Goal: Use online tool/utility: Utilize a website feature to perform a specific function

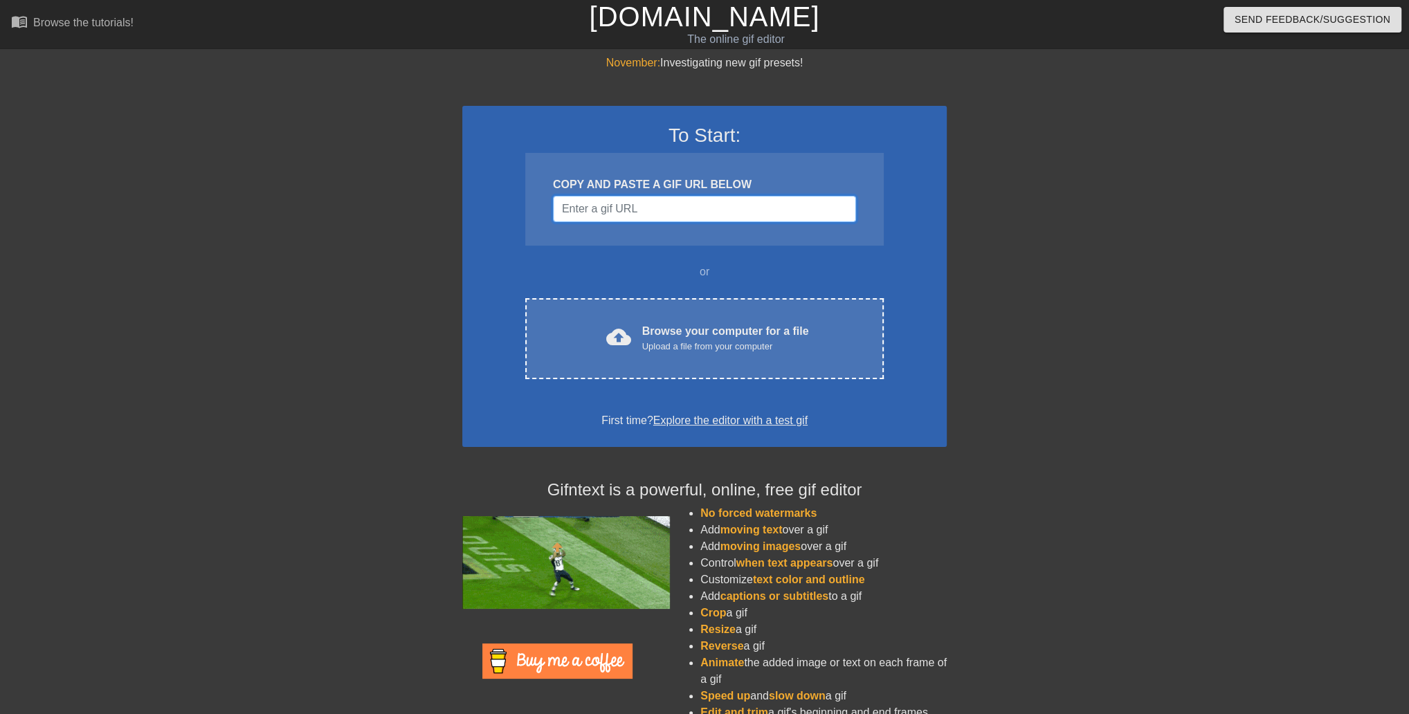
click at [679, 222] on input "Username" at bounding box center [704, 209] width 303 height 26
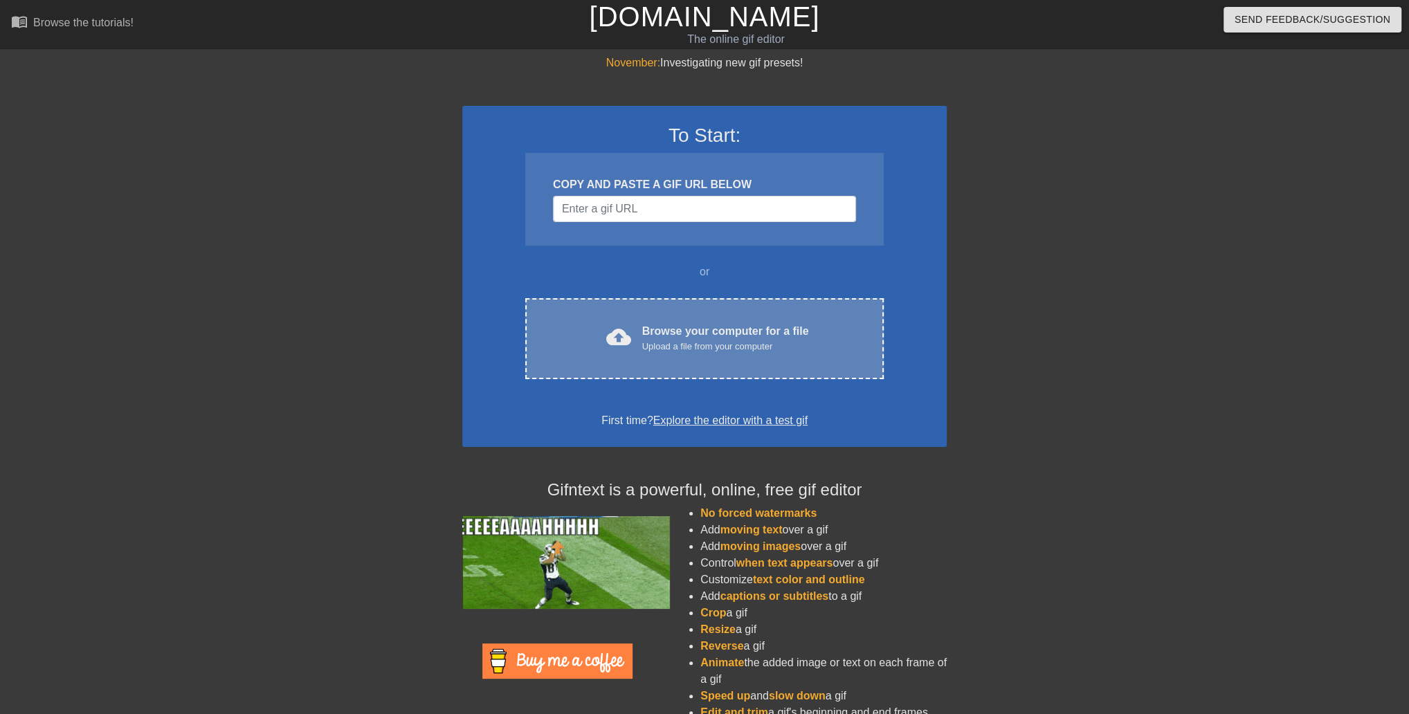
click at [687, 354] on div "Browse your computer for a file Upload a file from your computer" at bounding box center [725, 338] width 167 height 30
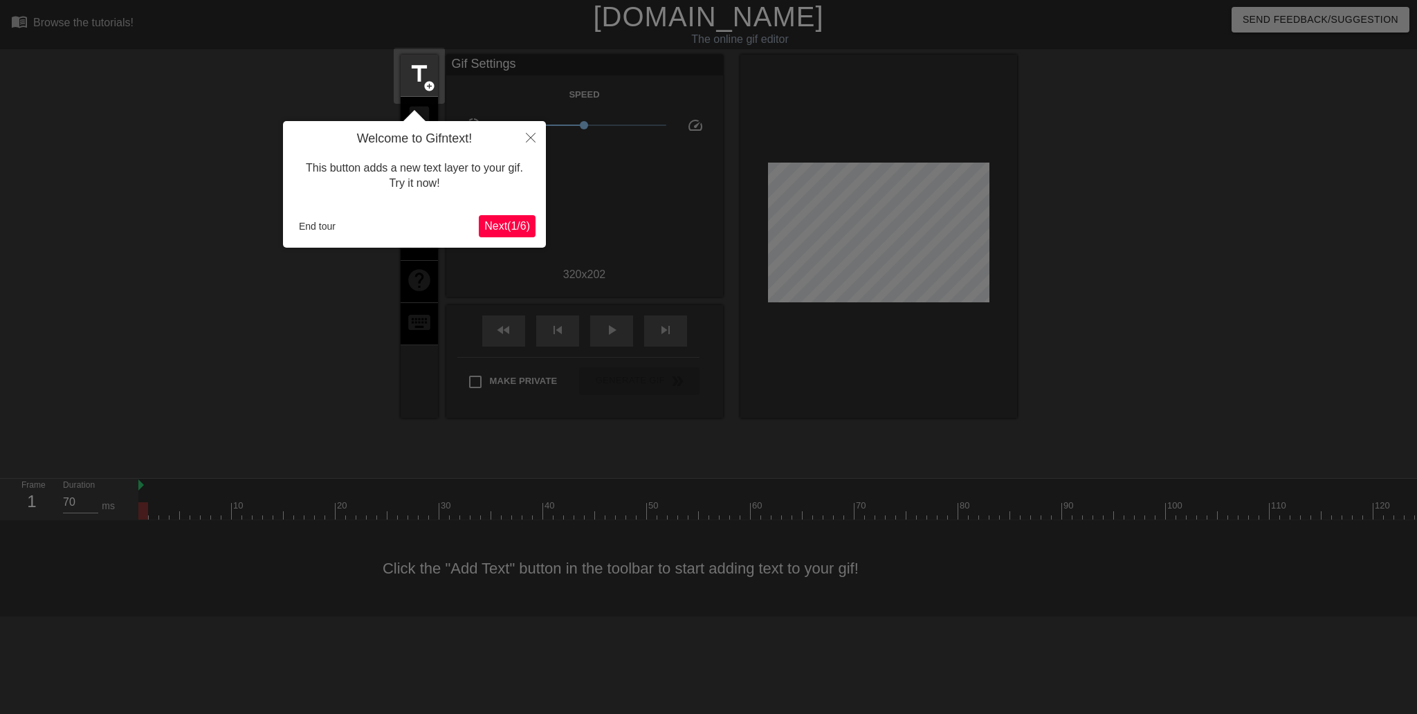
click at [486, 232] on span "Next ( 1 / 6 )" at bounding box center [507, 226] width 46 height 12
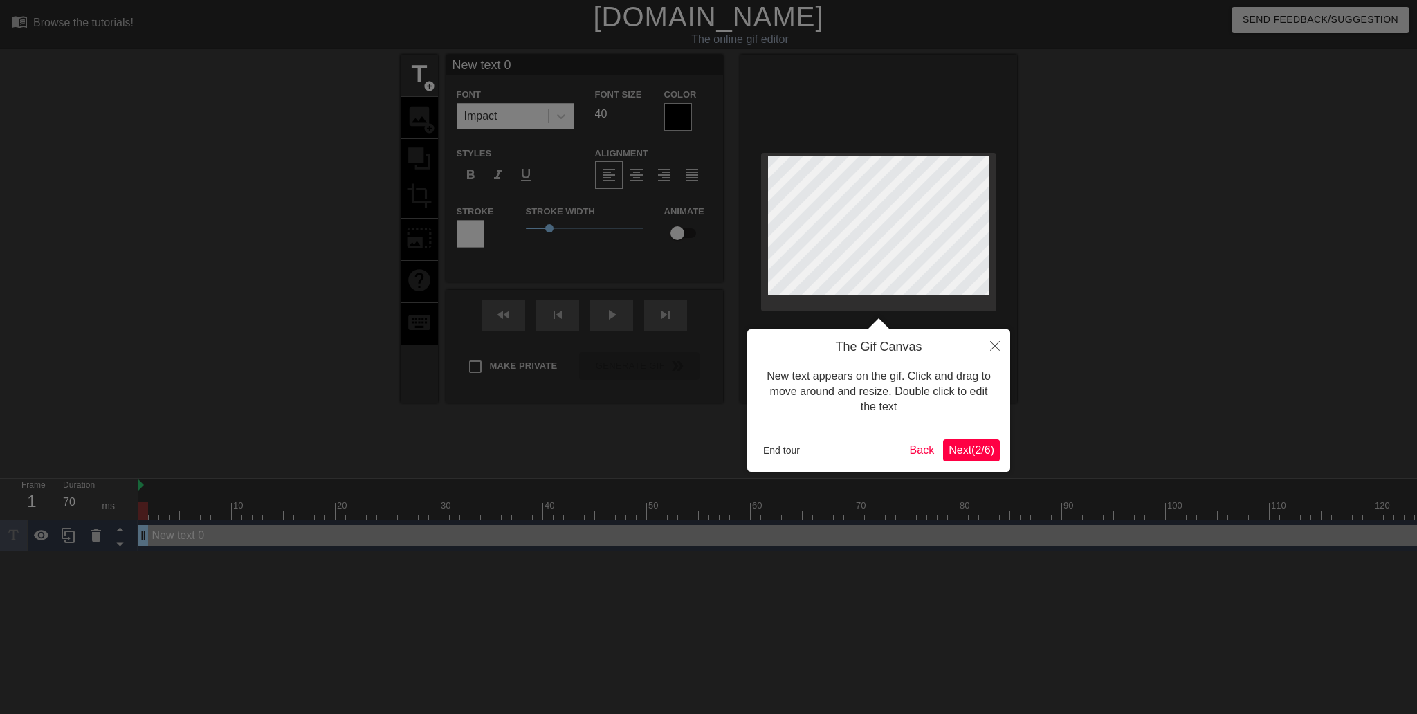
click at [994, 460] on button "Next ( 2 / 6 )" at bounding box center [971, 450] width 57 height 22
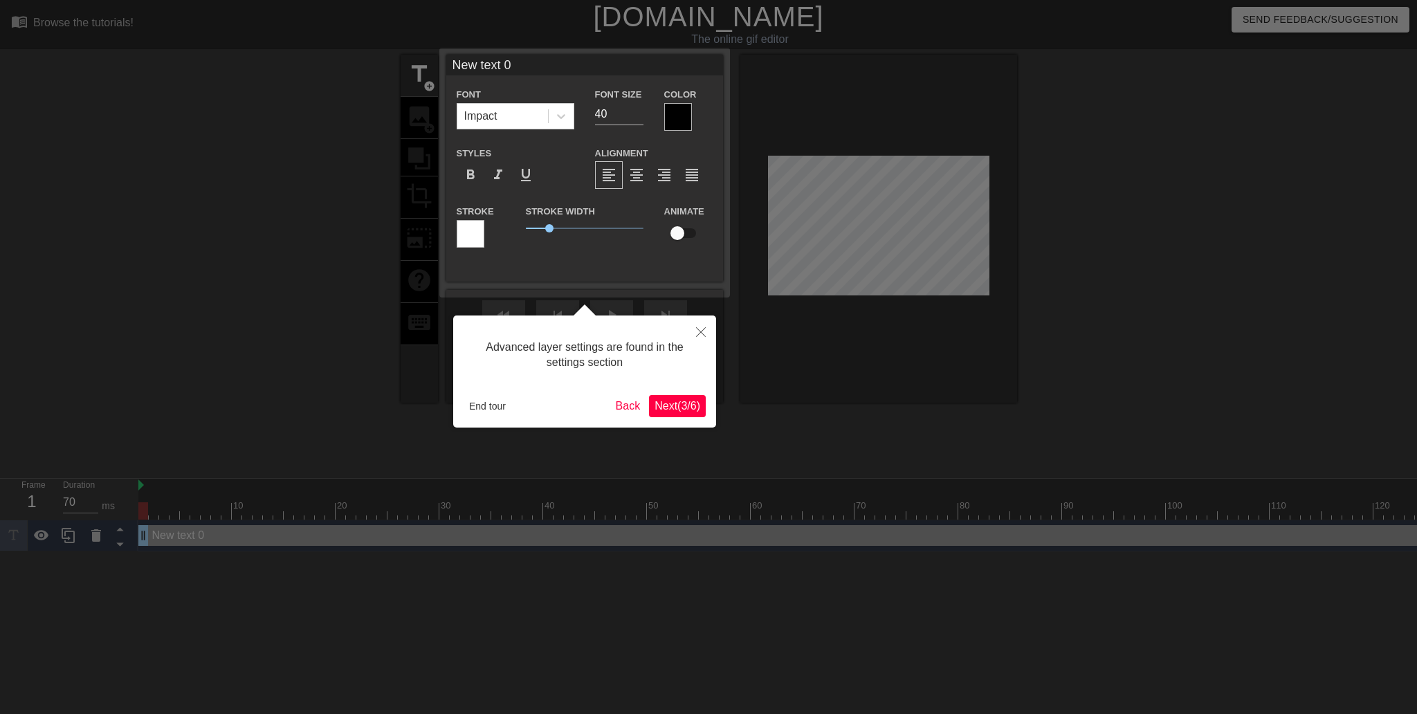
click at [676, 407] on span "Next ( 3 / 6 )" at bounding box center [678, 406] width 46 height 12
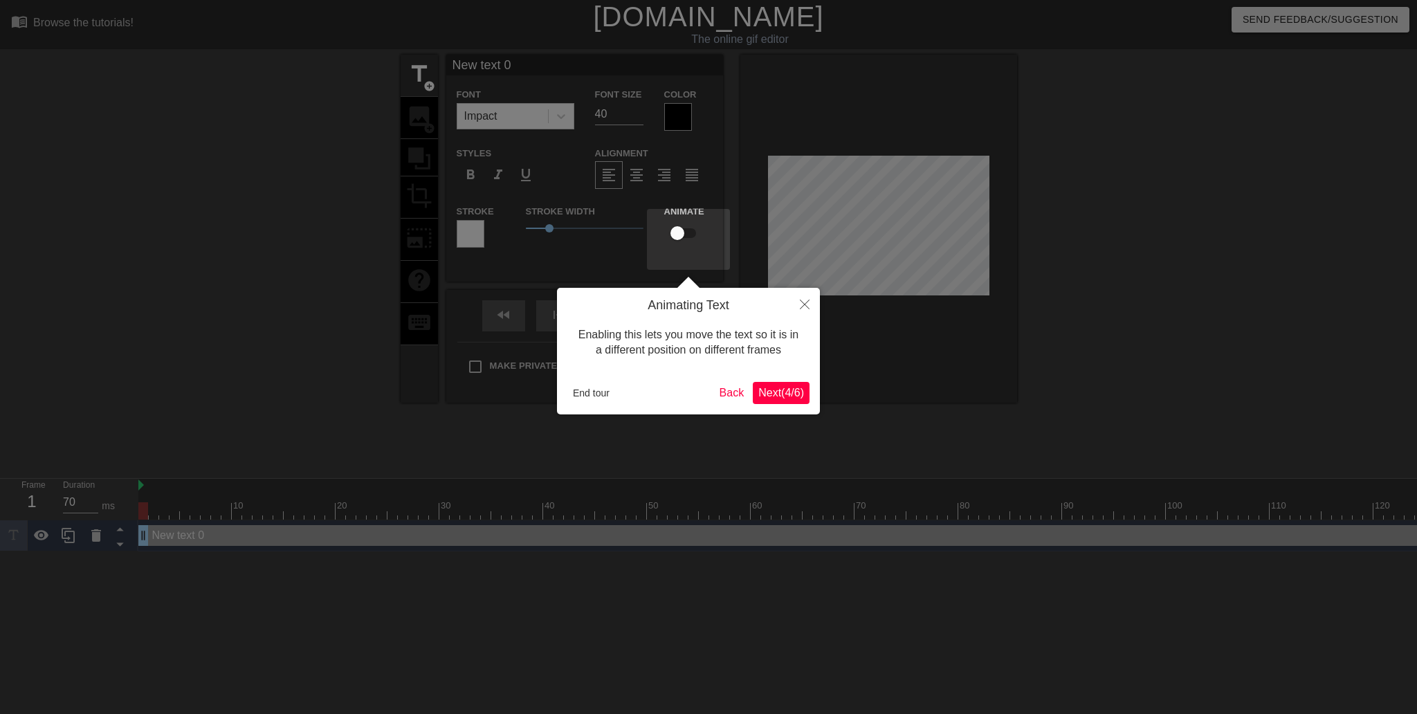
click at [797, 391] on span "Next ( 4 / 6 )" at bounding box center [782, 393] width 46 height 12
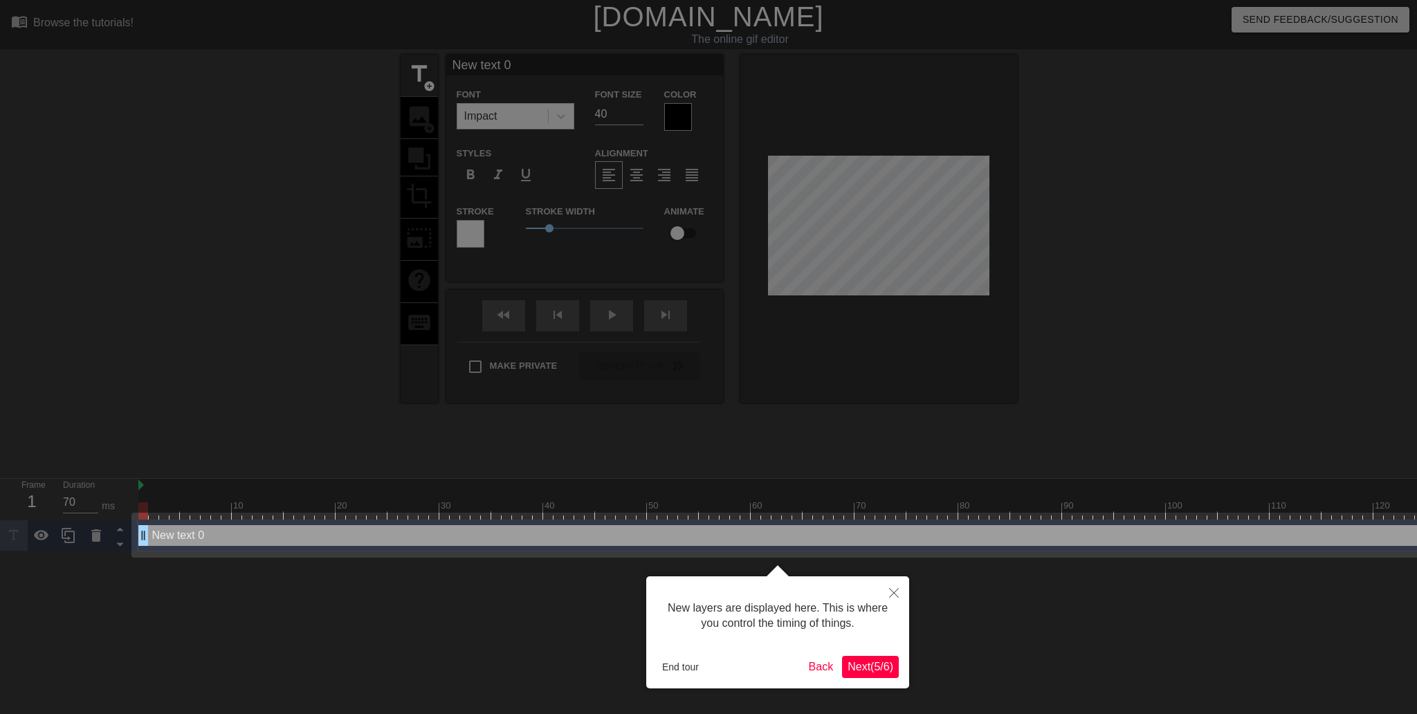
click at [878, 664] on span "Next ( 5 / 6 )" at bounding box center [871, 667] width 46 height 12
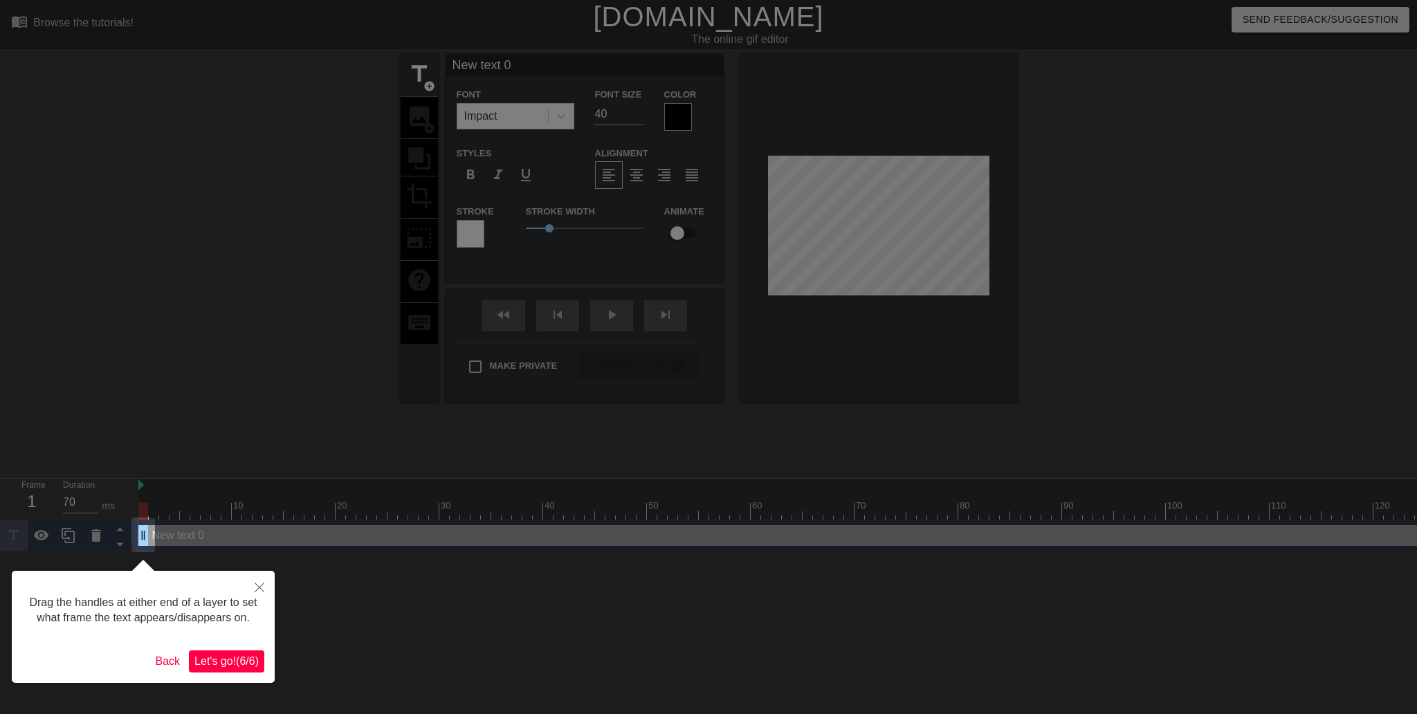
click at [219, 665] on span "Let's go! ( 6 / 6 )" at bounding box center [226, 661] width 64 height 12
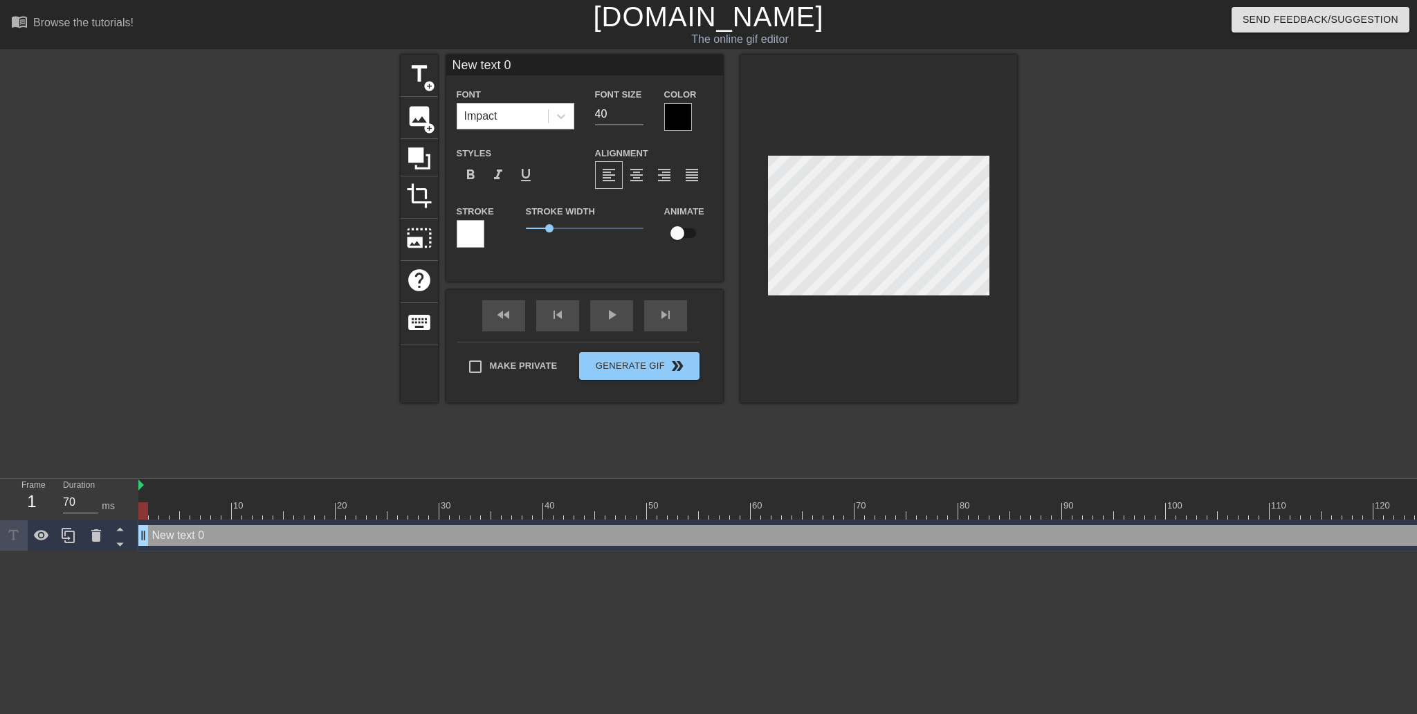
scroll to position [1, 3]
type input "New Я 0"
type textarea "New Я 0"
type input "[PERSON_NAME]"
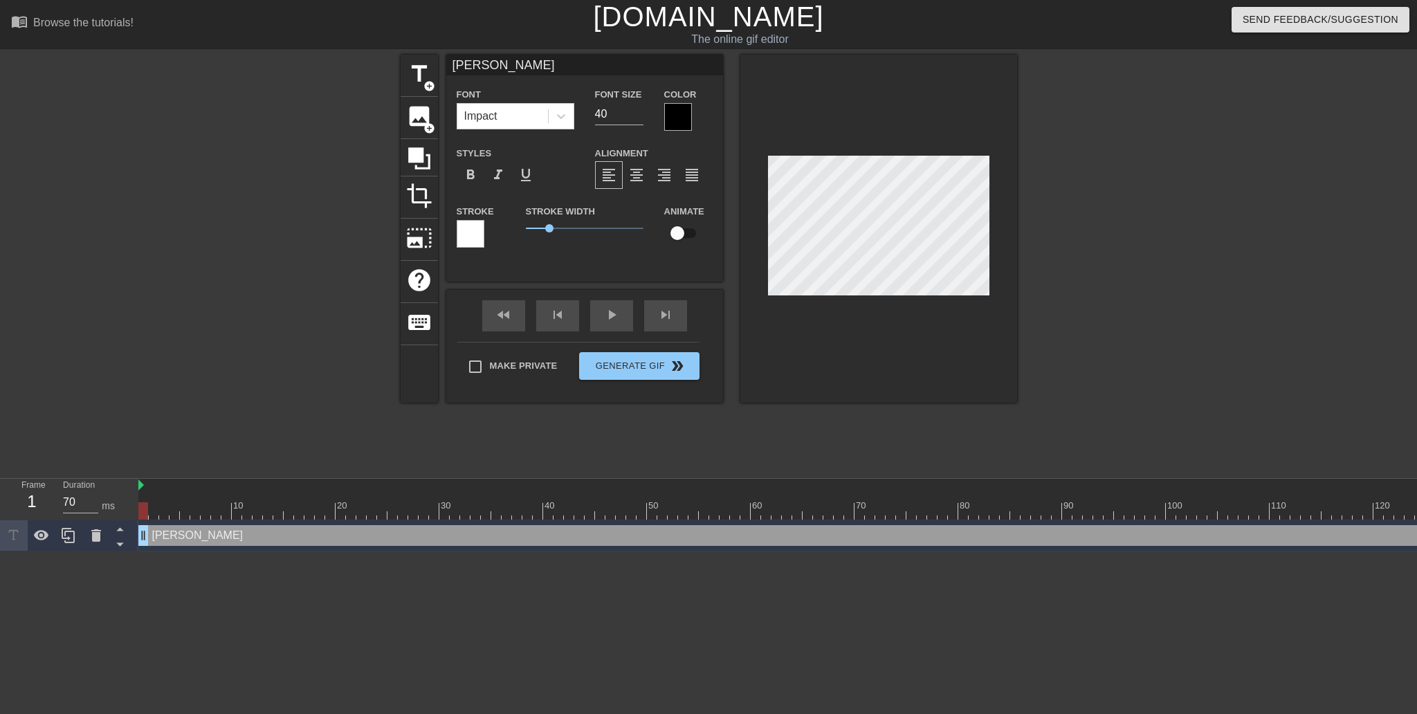
type textarea "[PERSON_NAME]"
click at [680, 124] on div at bounding box center [678, 117] width 28 height 28
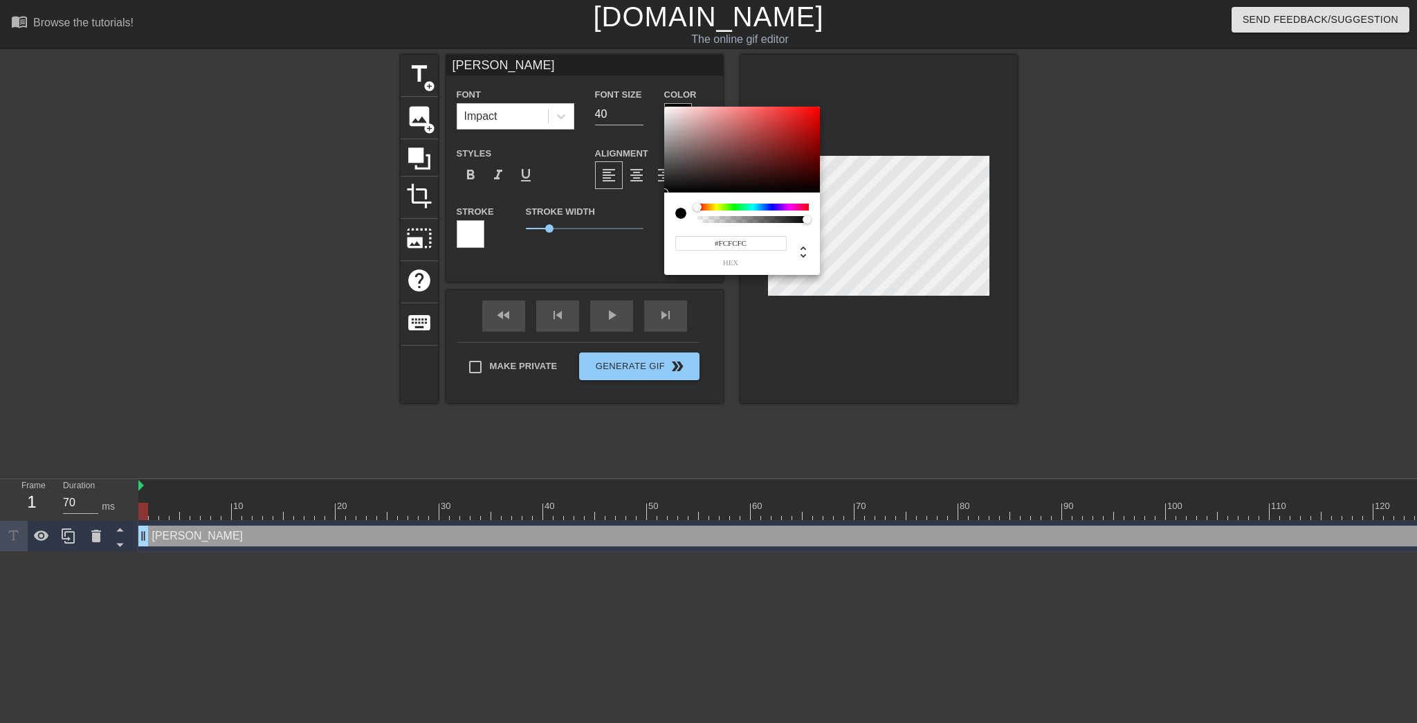
type input "#FFFFFF"
drag, startPoint x: 676, startPoint y: 131, endPoint x: 660, endPoint y: 103, distance: 32.9
click at [660, 103] on div "#FFFFFF hex" at bounding box center [708, 361] width 1417 height 723
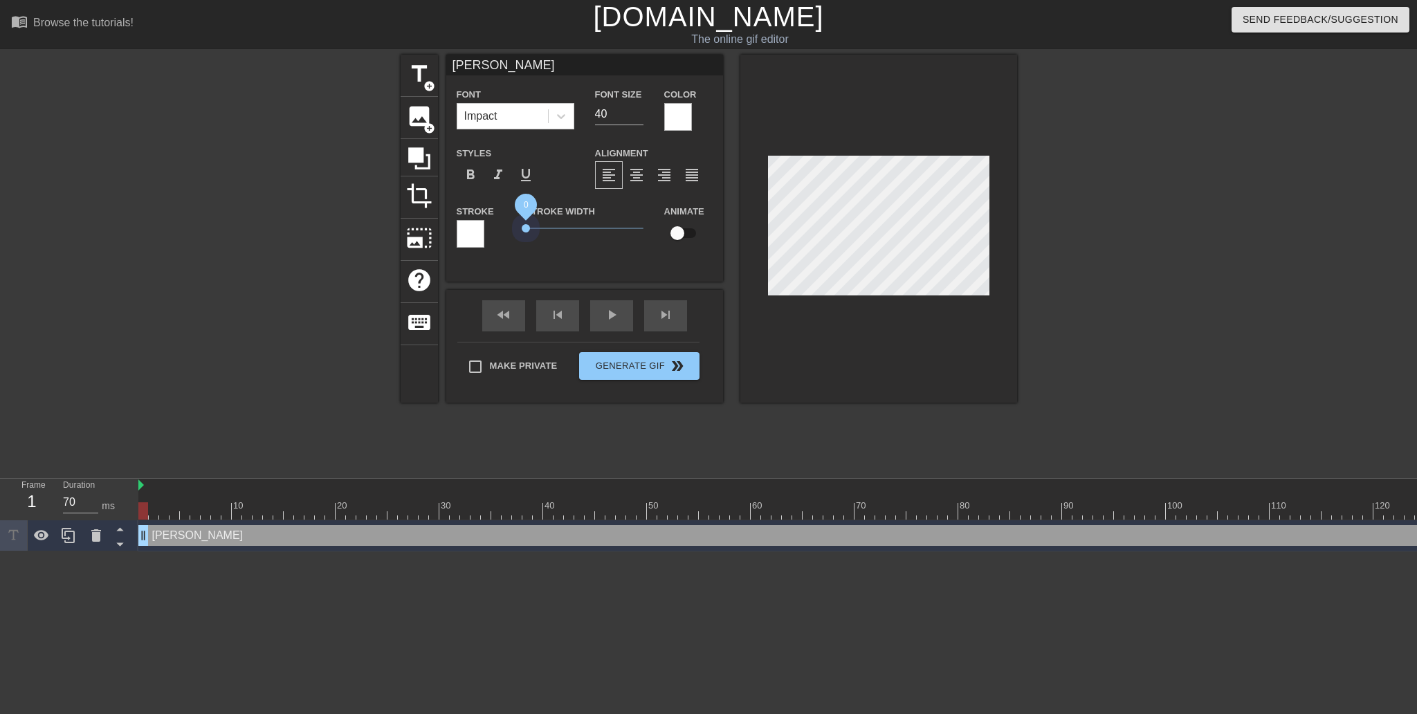
drag, startPoint x: 552, startPoint y: 244, endPoint x: 495, endPoint y: 243, distance: 57.4
click at [495, 243] on div "Stroke Stroke Width 0 Animate" at bounding box center [584, 231] width 277 height 57
drag, startPoint x: 140, startPoint y: 513, endPoint x: 775, endPoint y: 529, distance: 635.5
click at [775, 529] on div "10 20 30 40 50 60 70 80 90 100 110 120 130 140 150 Я drag_handle drag_handle" at bounding box center [777, 515] width 1279 height 73
drag, startPoint x: 1415, startPoint y: 500, endPoint x: 781, endPoint y: 518, distance: 634.2
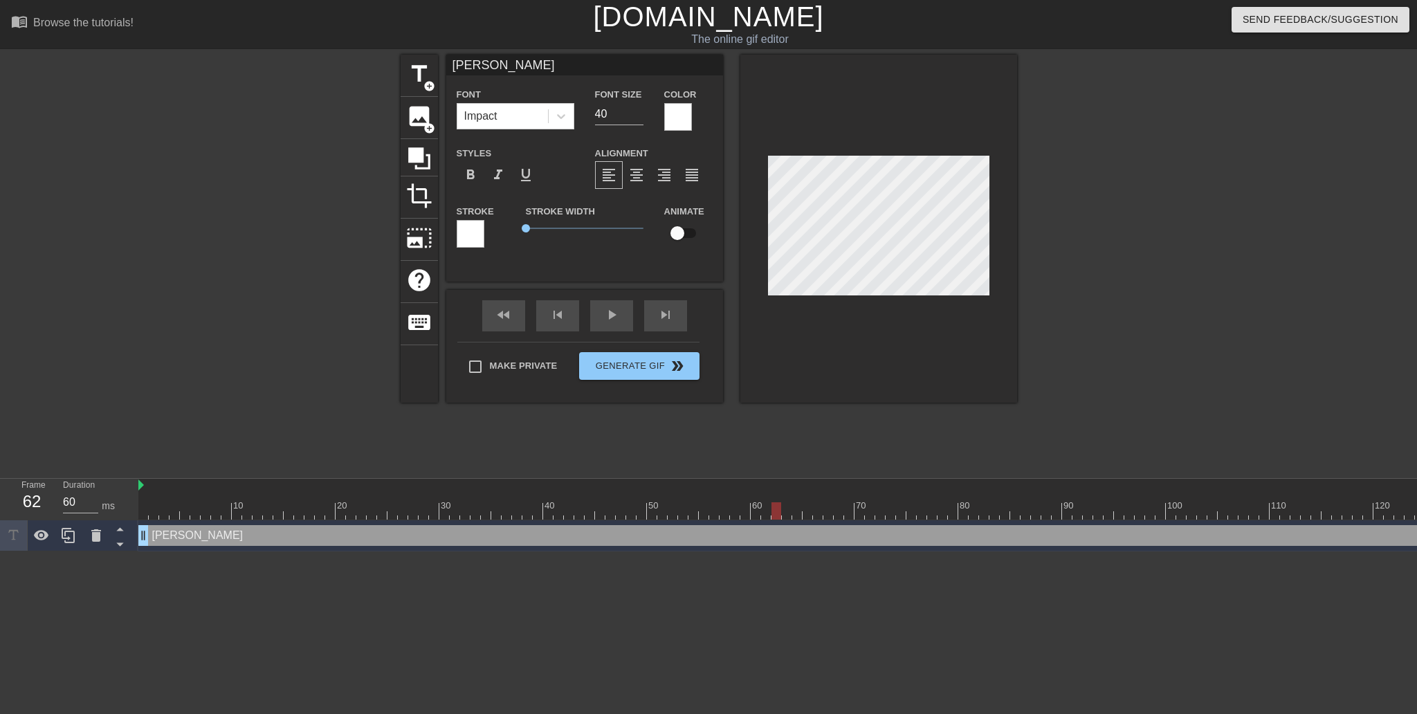
click at [781, 518] on div "10 20 30 40 50 60 70 80 90 100 110 120 130 140 150" at bounding box center [922, 499] width 1568 height 41
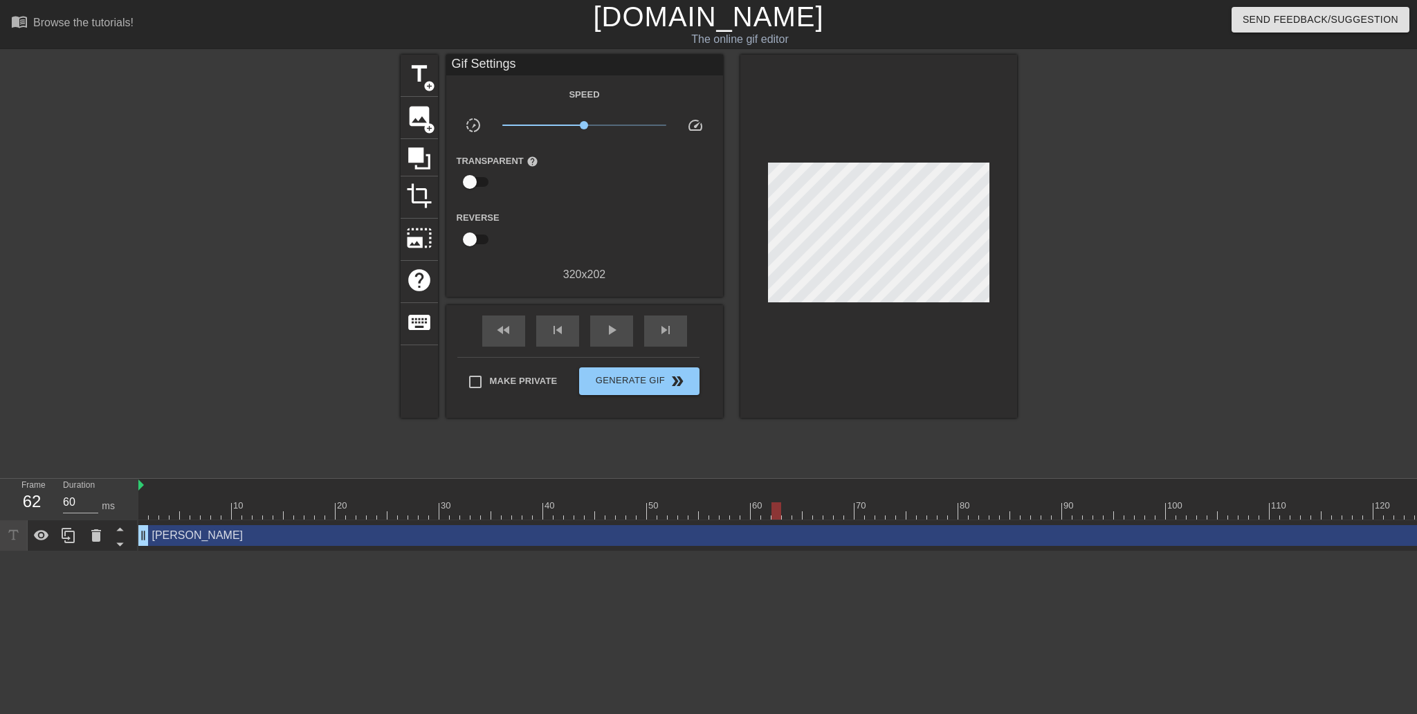
drag, startPoint x: 774, startPoint y: 523, endPoint x: 660, endPoint y: 530, distance: 115.1
click at [666, 530] on div "Я drag_handle drag_handle" at bounding box center [922, 535] width 1568 height 31
drag, startPoint x: 136, startPoint y: 514, endPoint x: 143, endPoint y: 513, distance: 7.0
click at [143, 513] on div "Frame 62 Duration 60 ms 10 20 30 40 50 60 70 80 90 100 110 120 130 140 150 Я dr…" at bounding box center [708, 515] width 1417 height 73
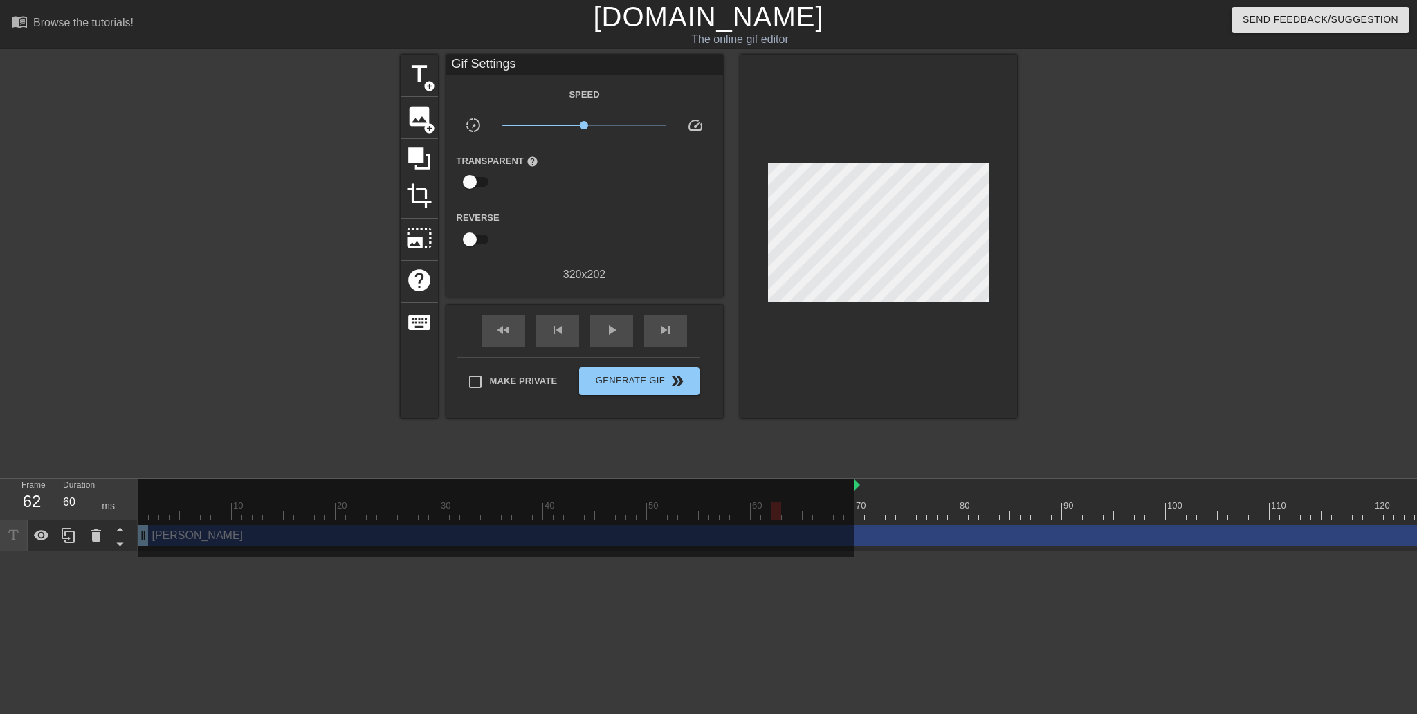
drag, startPoint x: 140, startPoint y: 489, endPoint x: 858, endPoint y: 484, distance: 718.4
click at [87, 538] on div at bounding box center [96, 535] width 28 height 30
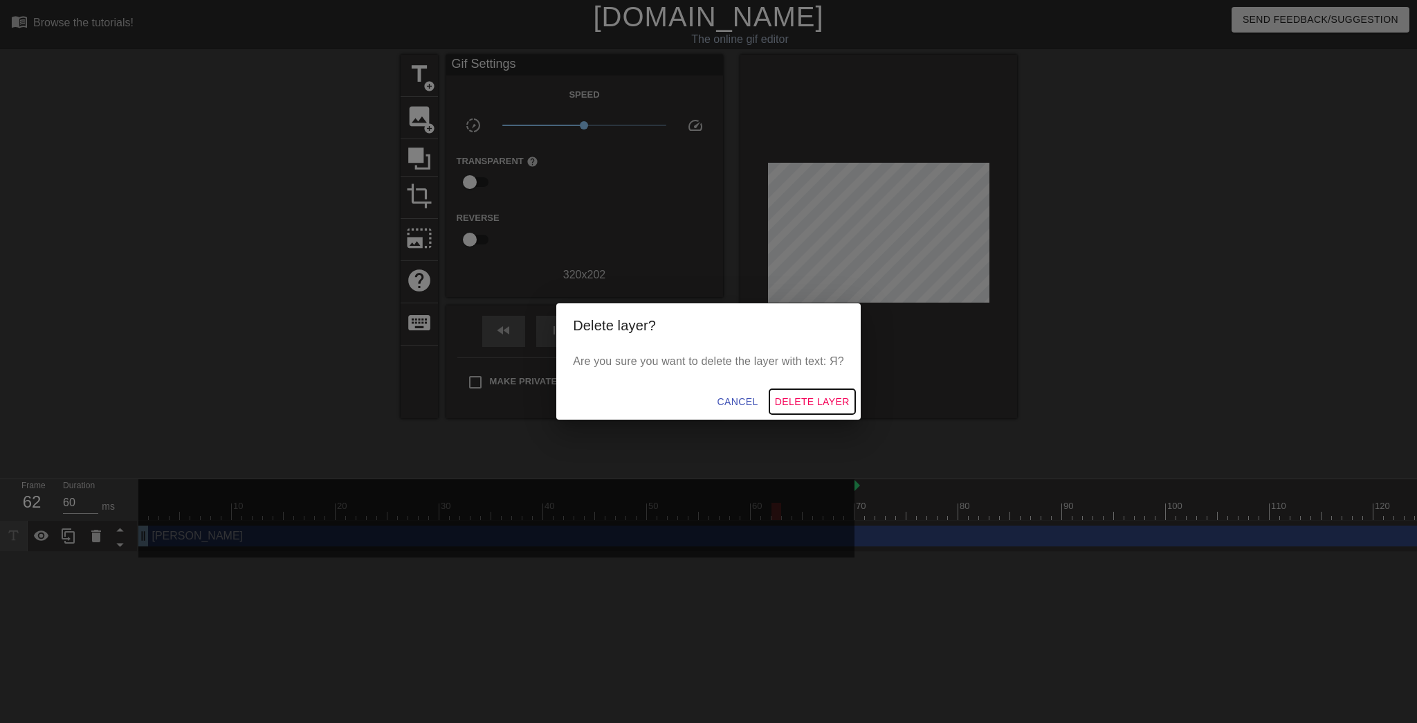
click at [827, 406] on span "Delete Layer" at bounding box center [812, 401] width 75 height 17
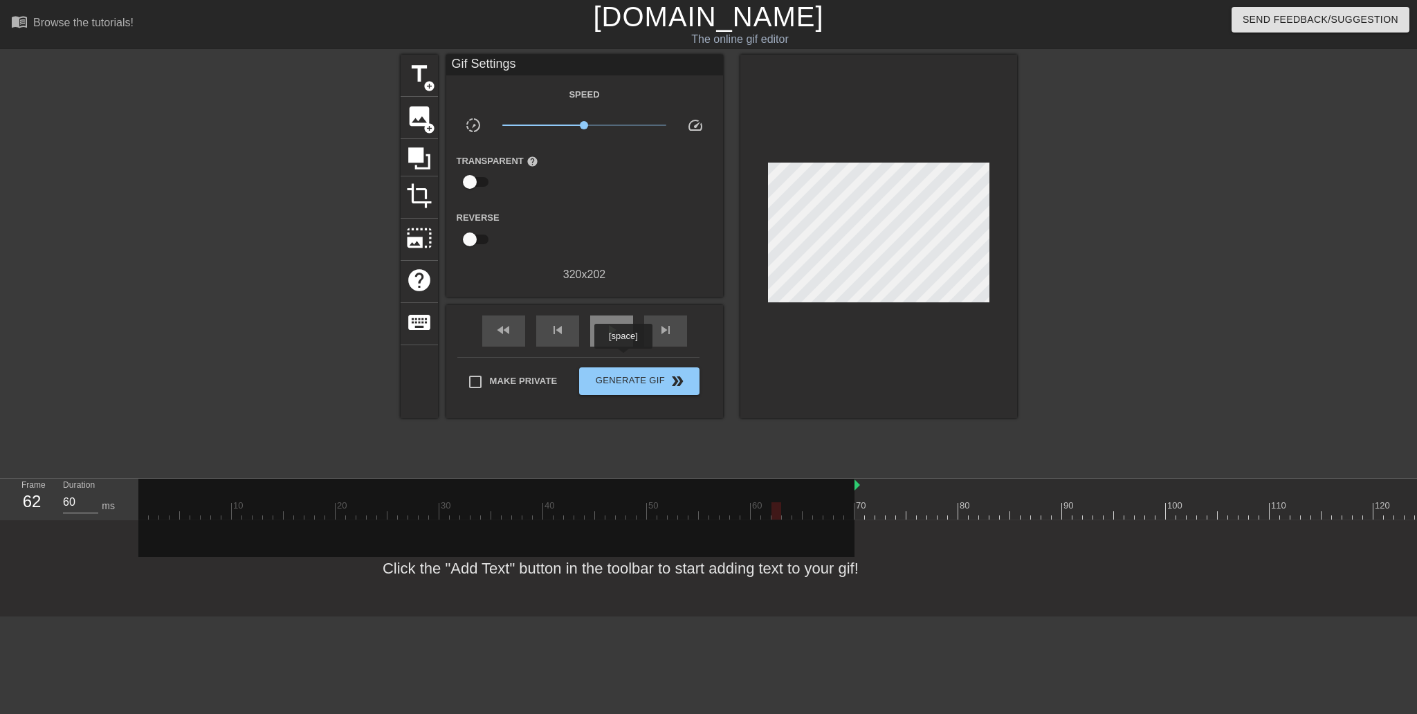
click at [624, 347] on div "play_arrow" at bounding box center [611, 331] width 43 height 31
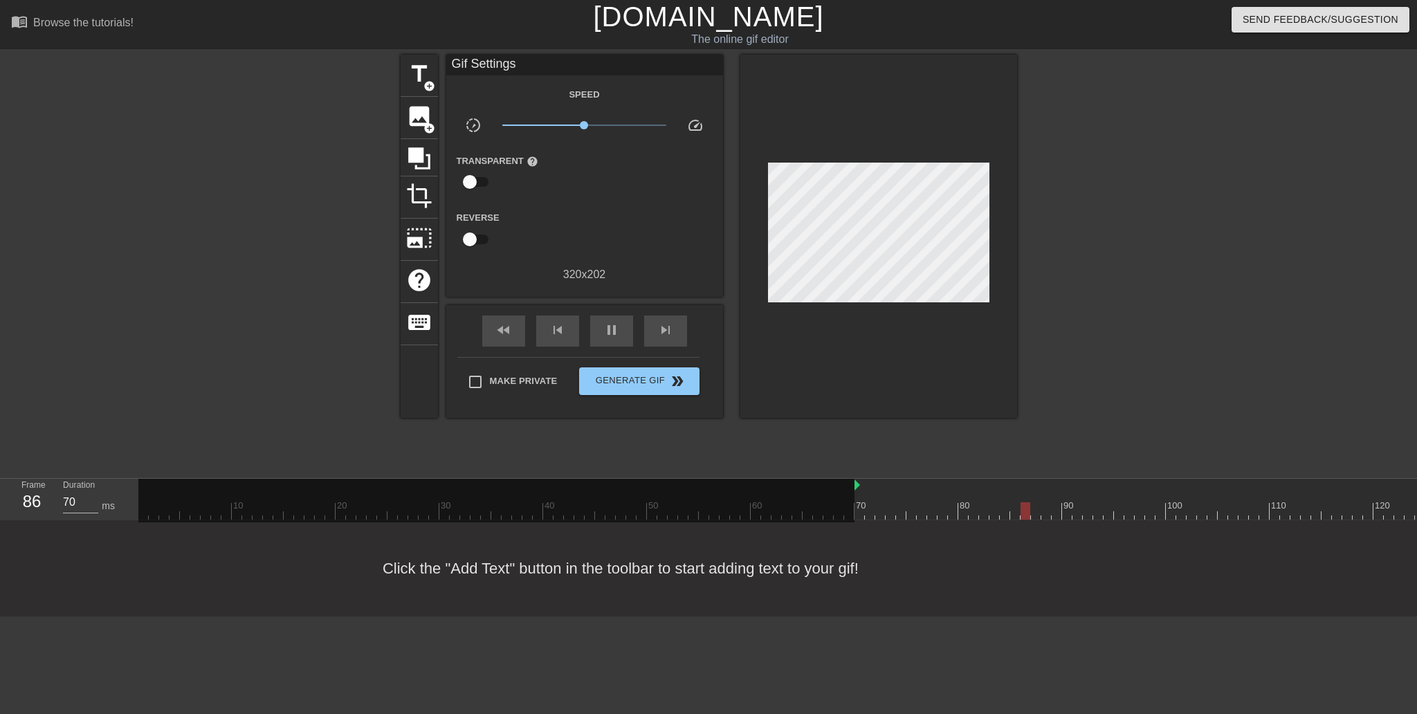
click at [729, 446] on div "title add_circle image add_circle crop photo_size_select_large help keyboard Gi…" at bounding box center [709, 262] width 617 height 415
click at [742, 487] on div at bounding box center [496, 501] width 716 height 44
drag, startPoint x: 857, startPoint y: 510, endPoint x: 590, endPoint y: 499, distance: 267.4
click at [588, 500] on div "10 20 30 40 50 60 70 80 90 100 110 120 130 140 150" at bounding box center [922, 499] width 1568 height 41
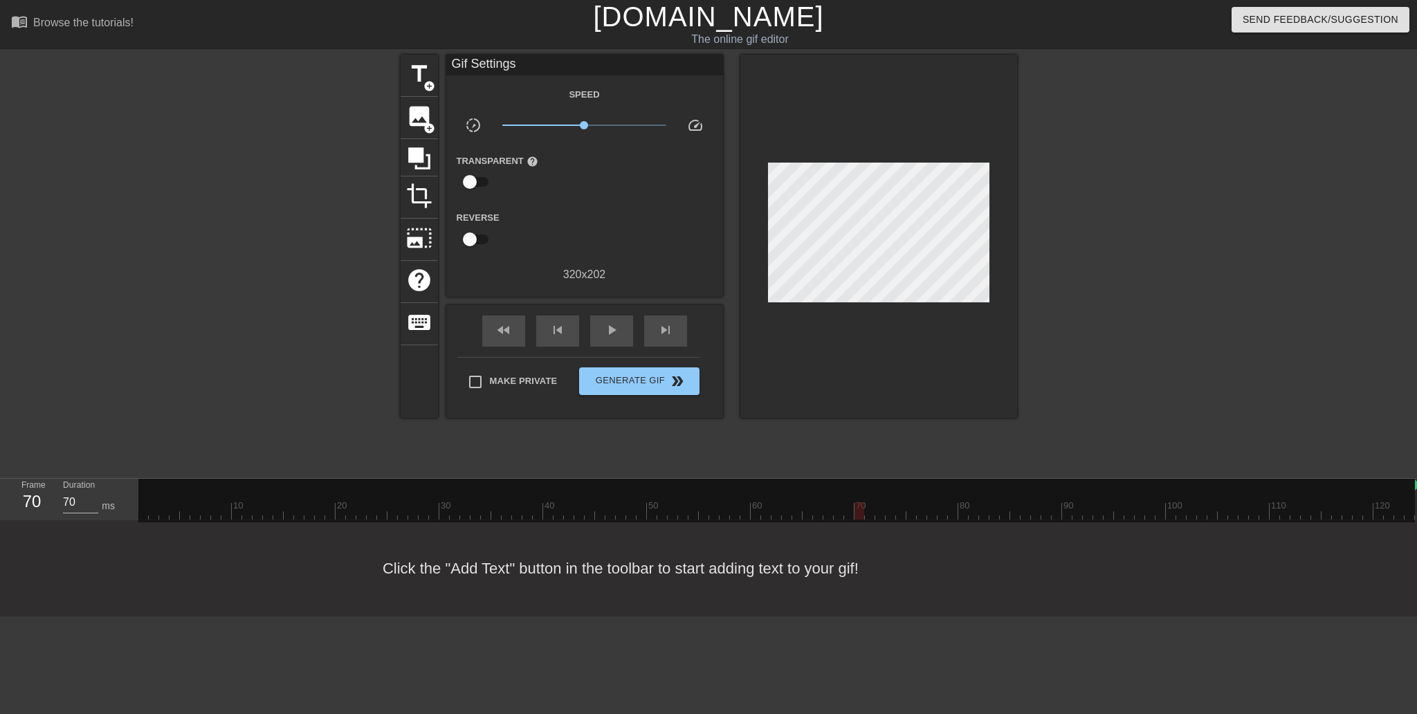
drag, startPoint x: 856, startPoint y: 487, endPoint x: 1418, endPoint y: 329, distance: 583.9
click at [1408, 329] on html "menu_book Browse the tutorials! [DOMAIN_NAME] The online gif editor Send Feedba…" at bounding box center [708, 308] width 1417 height 617
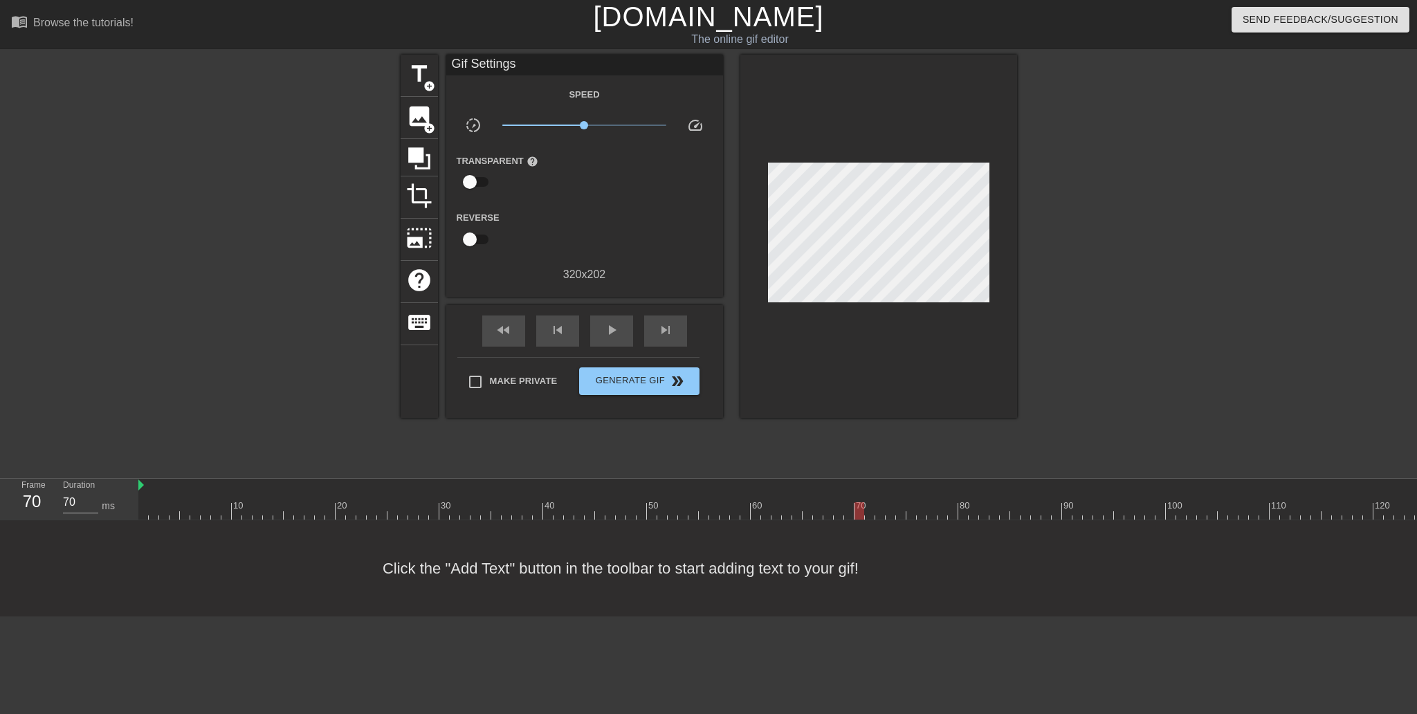
drag, startPoint x: 1416, startPoint y: 489, endPoint x: 128, endPoint y: 487, distance: 1287.9
click at [128, 487] on div "Frame 70 Duration 70 ms 10 20 30 40 50 60 70 80 90 100 110 120 130 140 150" at bounding box center [708, 500] width 1417 height 42
drag, startPoint x: 1416, startPoint y: 491, endPoint x: 1349, endPoint y: 488, distance: 67.2
click at [1349, 488] on div at bounding box center [922, 486] width 1568 height 14
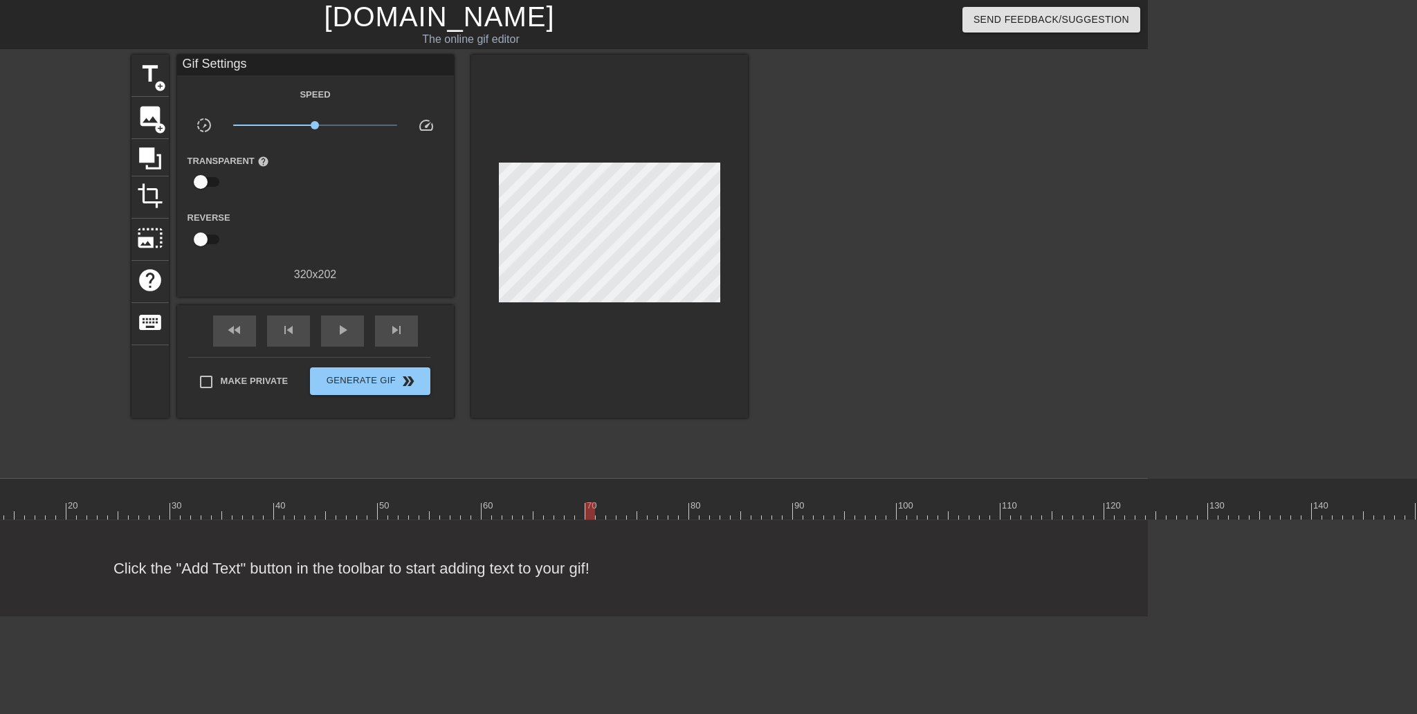
scroll to position [0, 291]
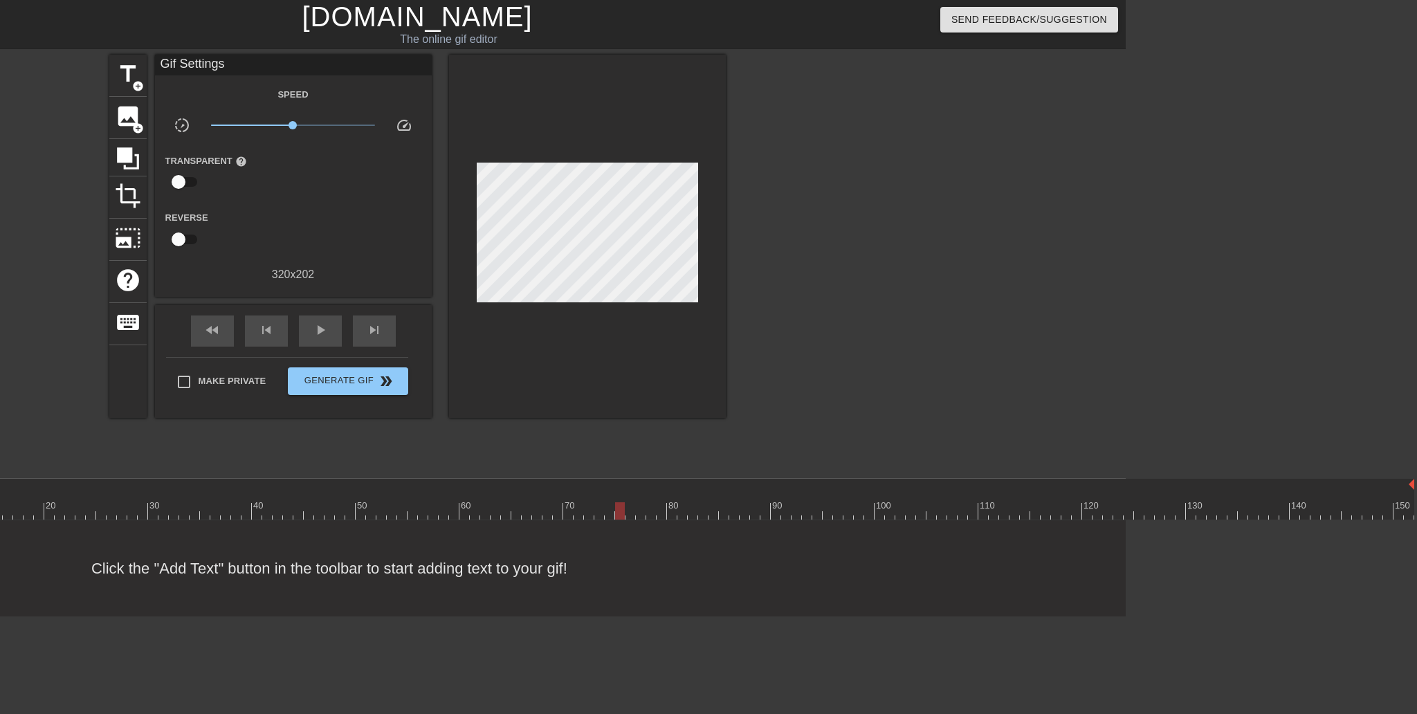
click at [618, 499] on div at bounding box center [618, 506] width 3 height 14
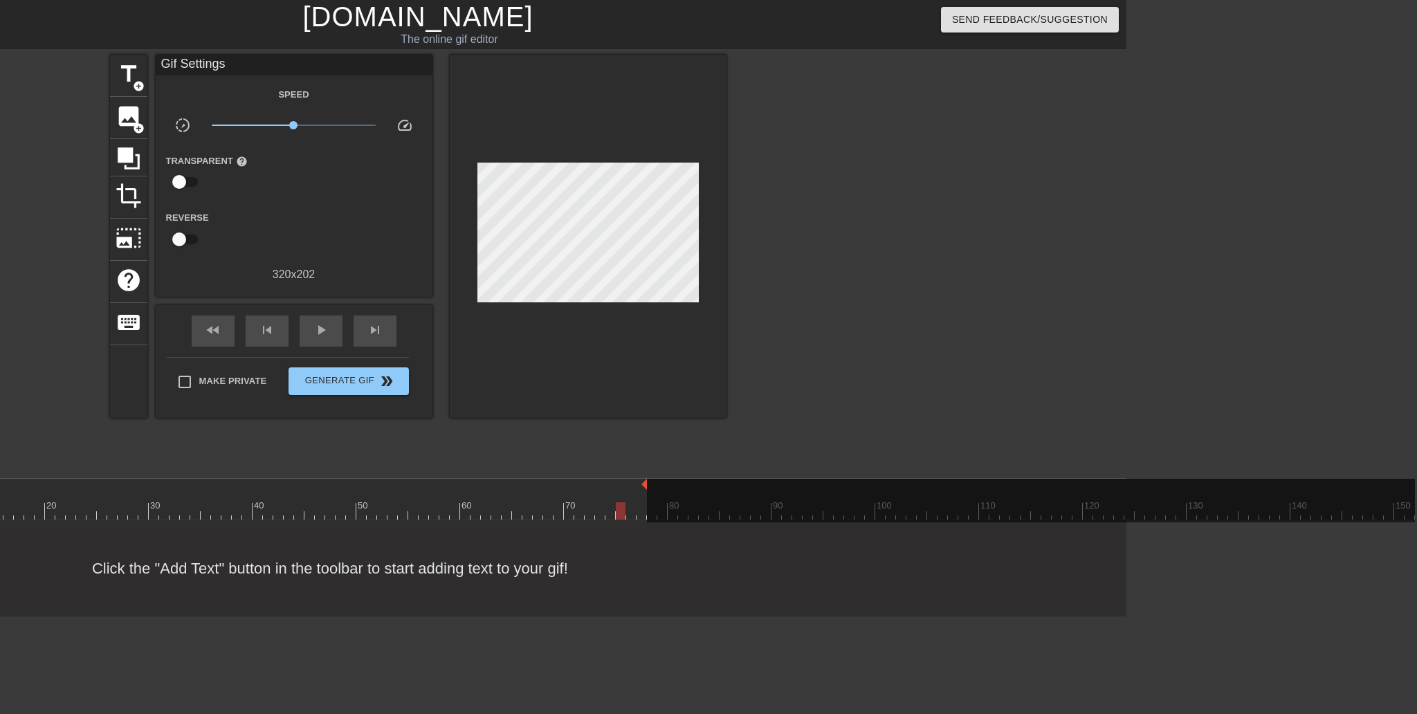
drag, startPoint x: 1410, startPoint y: 484, endPoint x: 637, endPoint y: 486, distance: 773.0
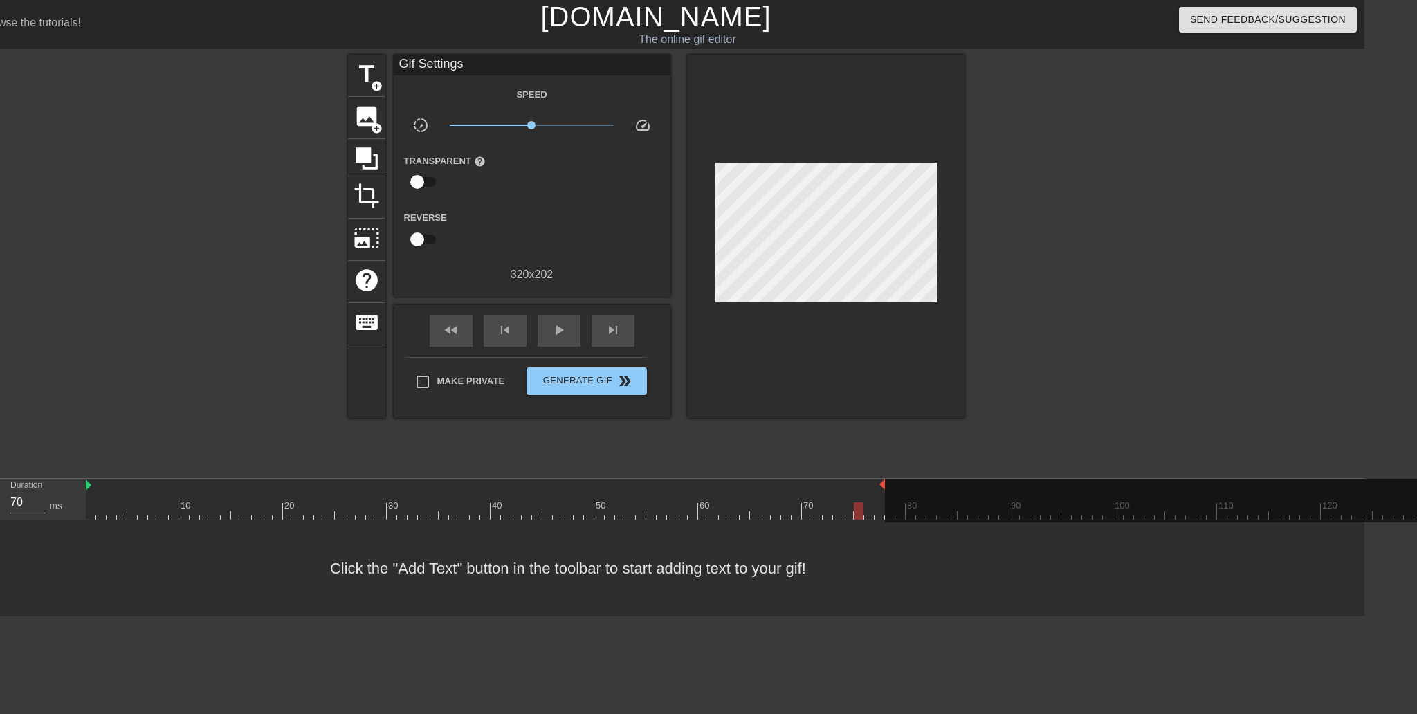
scroll to position [0, 0]
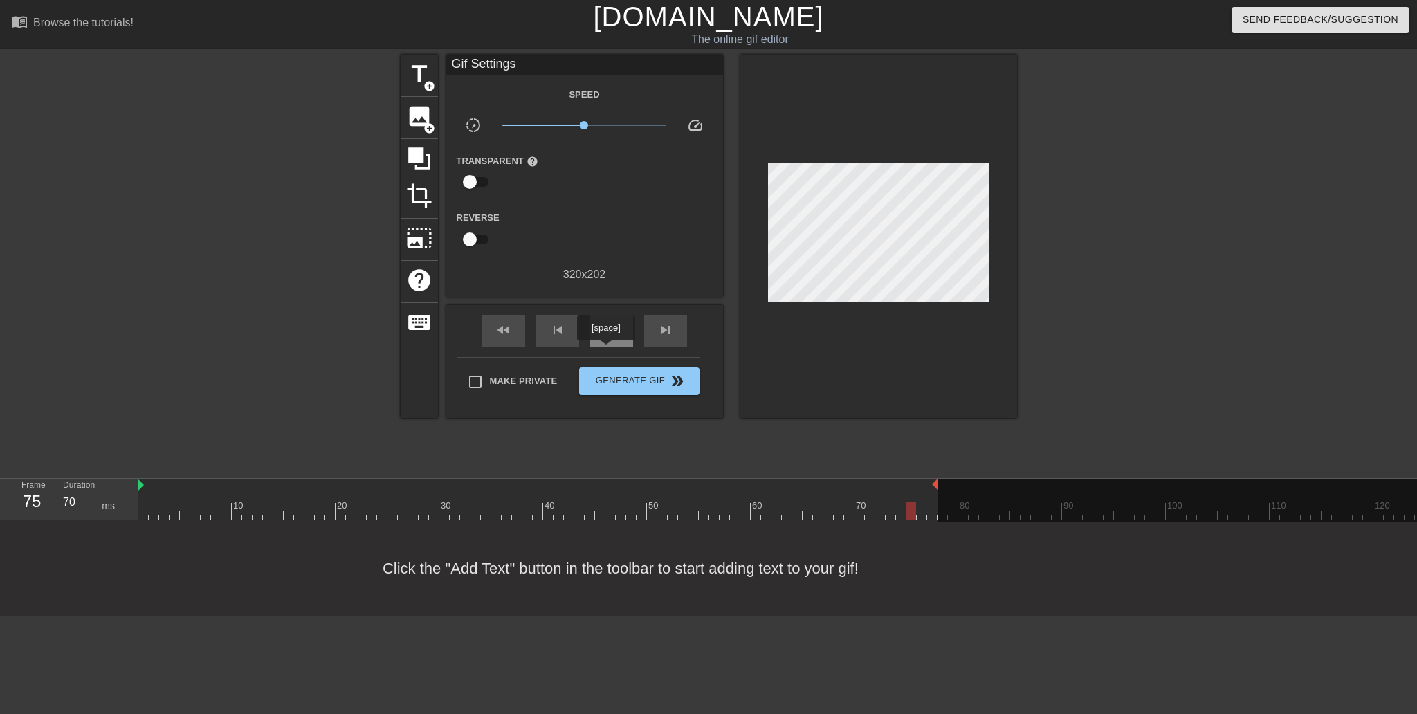
click at [606, 338] on span "play_arrow" at bounding box center [611, 330] width 17 height 17
click at [616, 338] on span "pause" at bounding box center [611, 330] width 17 height 17
drag, startPoint x: 936, startPoint y: 484, endPoint x: 872, endPoint y: 486, distance: 64.4
click at [620, 338] on span "play_arrow" at bounding box center [611, 330] width 17 height 17
drag, startPoint x: 872, startPoint y: 482, endPoint x: 781, endPoint y: 489, distance: 91.6
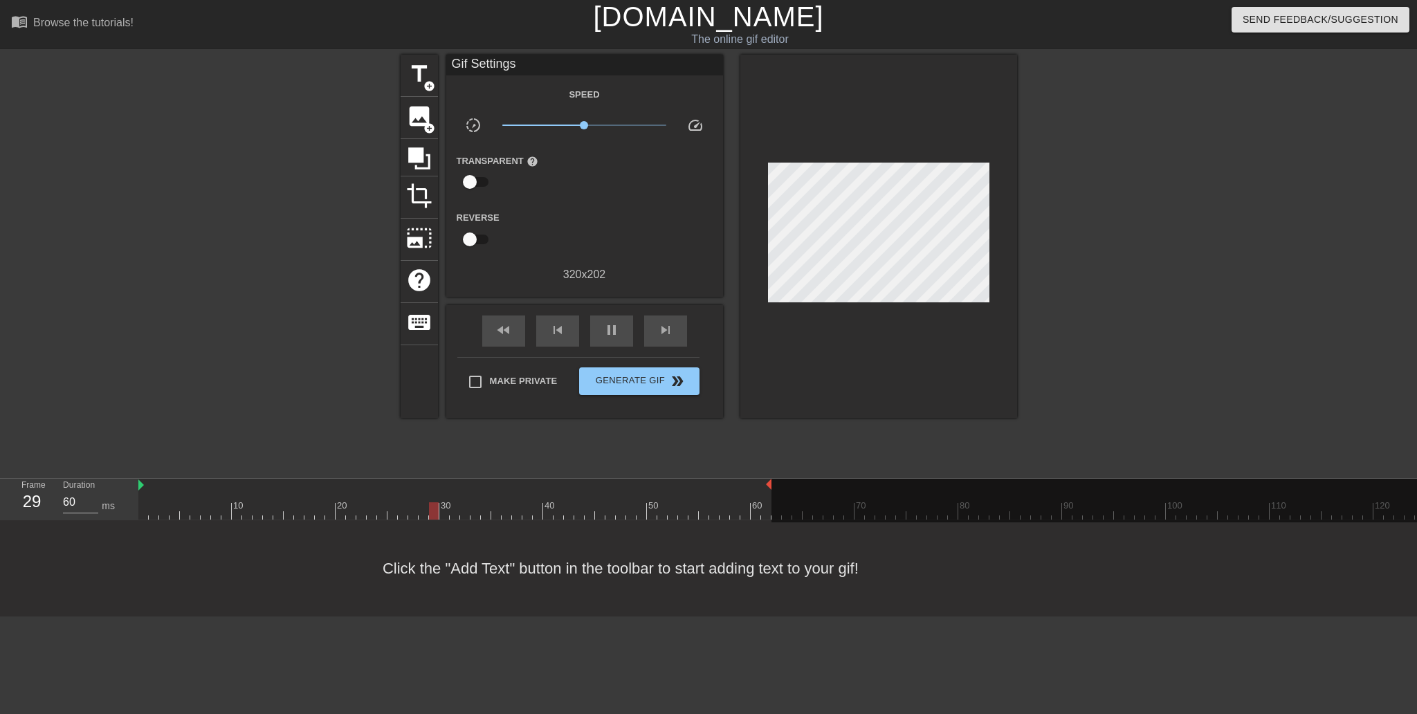
drag, startPoint x: 780, startPoint y: 484, endPoint x: 772, endPoint y: 487, distance: 7.9
click at [772, 487] on div "10 20 30 40 50 60 70 80 90 100 110 120 130 140 150" at bounding box center [922, 499] width 1568 height 41
click at [624, 347] on div "pause" at bounding box center [611, 331] width 43 height 31
click at [425, 78] on span "title" at bounding box center [419, 74] width 26 height 26
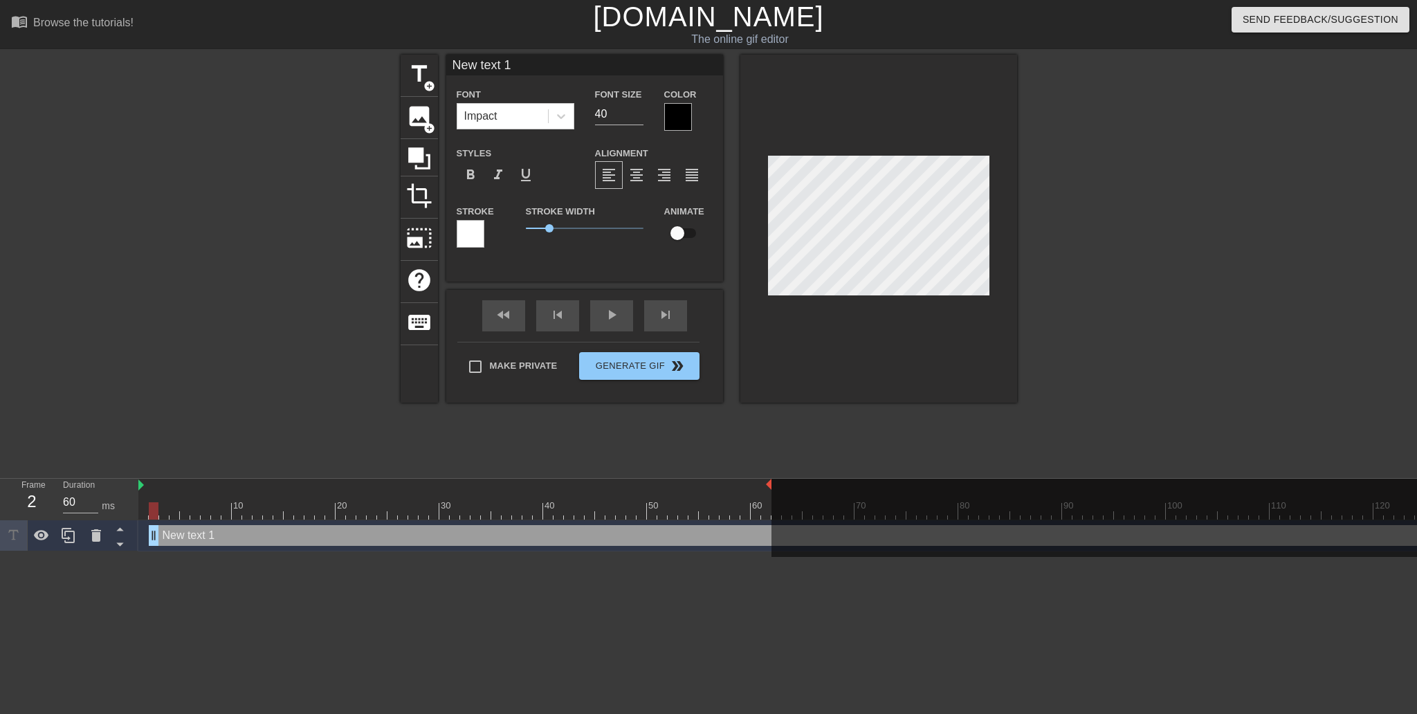
type input "70"
drag, startPoint x: 226, startPoint y: 541, endPoint x: 134, endPoint y: 541, distance: 92.0
click at [134, 541] on div "Frame 1 Duration 70 ms 10 20 30 40 50 60 70 80 90 100 110 120 130 140 150 New t…" at bounding box center [708, 515] width 1417 height 73
type input "[PERSON_NAME]"
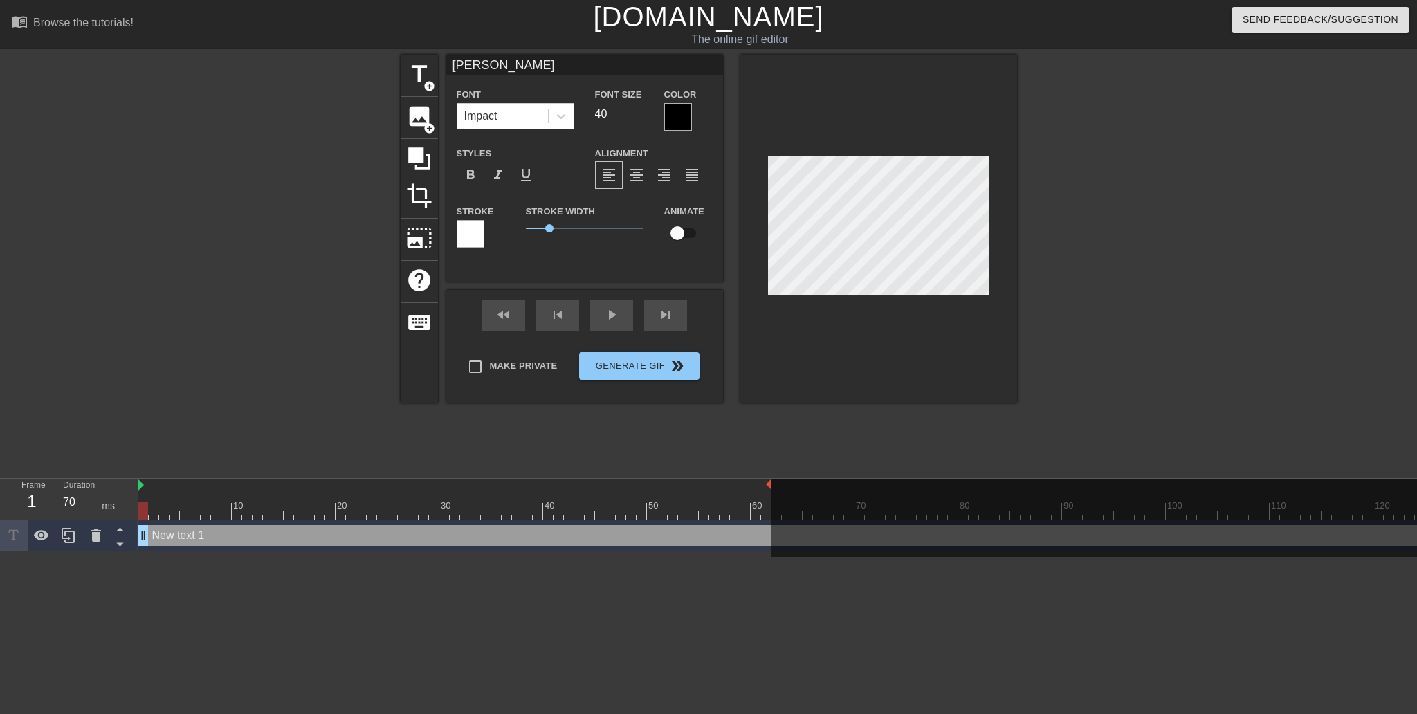
scroll to position [1, 1]
type textarea "[PERSON_NAME]"
drag, startPoint x: 548, startPoint y: 244, endPoint x: 513, endPoint y: 238, distance: 35.7
click at [498, 242] on div "Stroke Stroke Width 0 Animate" at bounding box center [584, 231] width 277 height 57
click at [467, 245] on div at bounding box center [471, 234] width 28 height 28
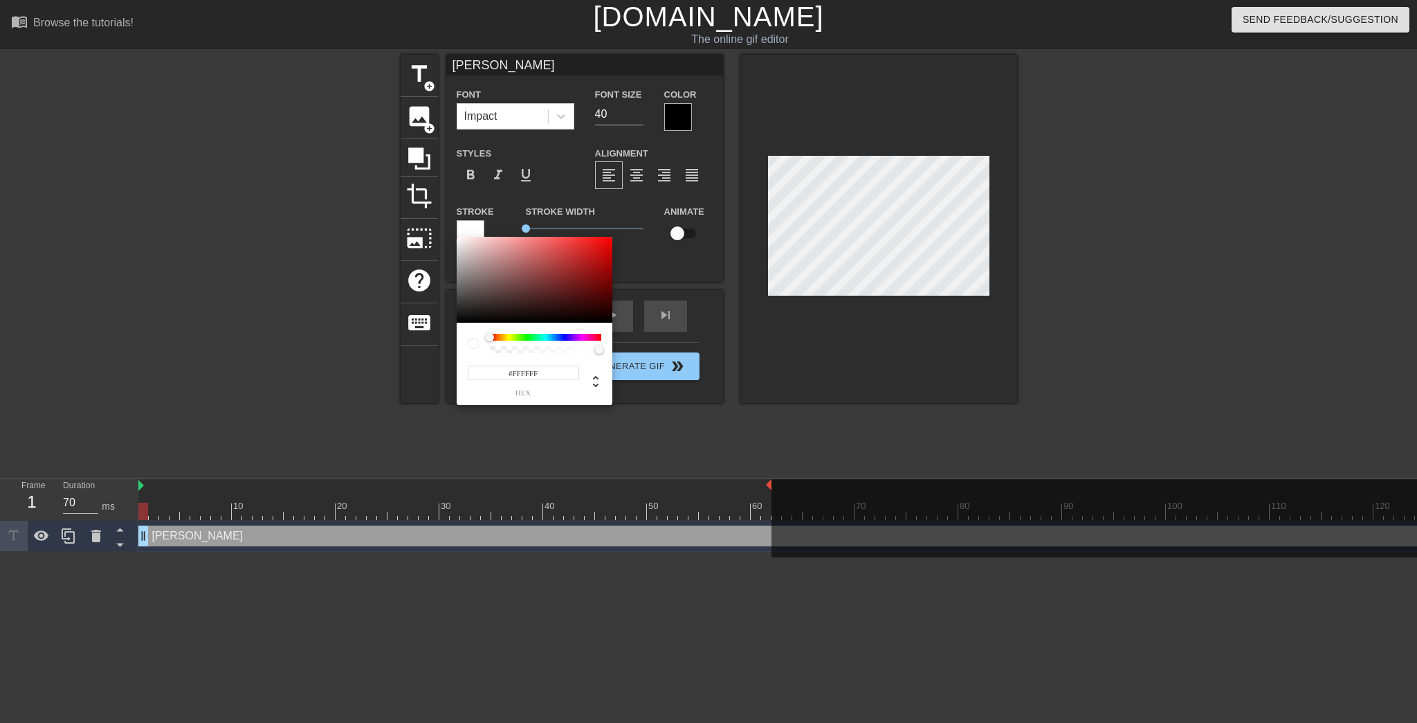
drag, startPoint x: 473, startPoint y: 244, endPoint x: 436, endPoint y: 232, distance: 39.4
click at [436, 232] on div "#FFFFFF hex" at bounding box center [708, 361] width 1417 height 723
type input "#F7F7F7"
drag, startPoint x: 476, startPoint y: 248, endPoint x: 455, endPoint y: 239, distance: 22.4
click at [455, 239] on div "#F7F7F7 hex" at bounding box center [708, 361] width 1417 height 723
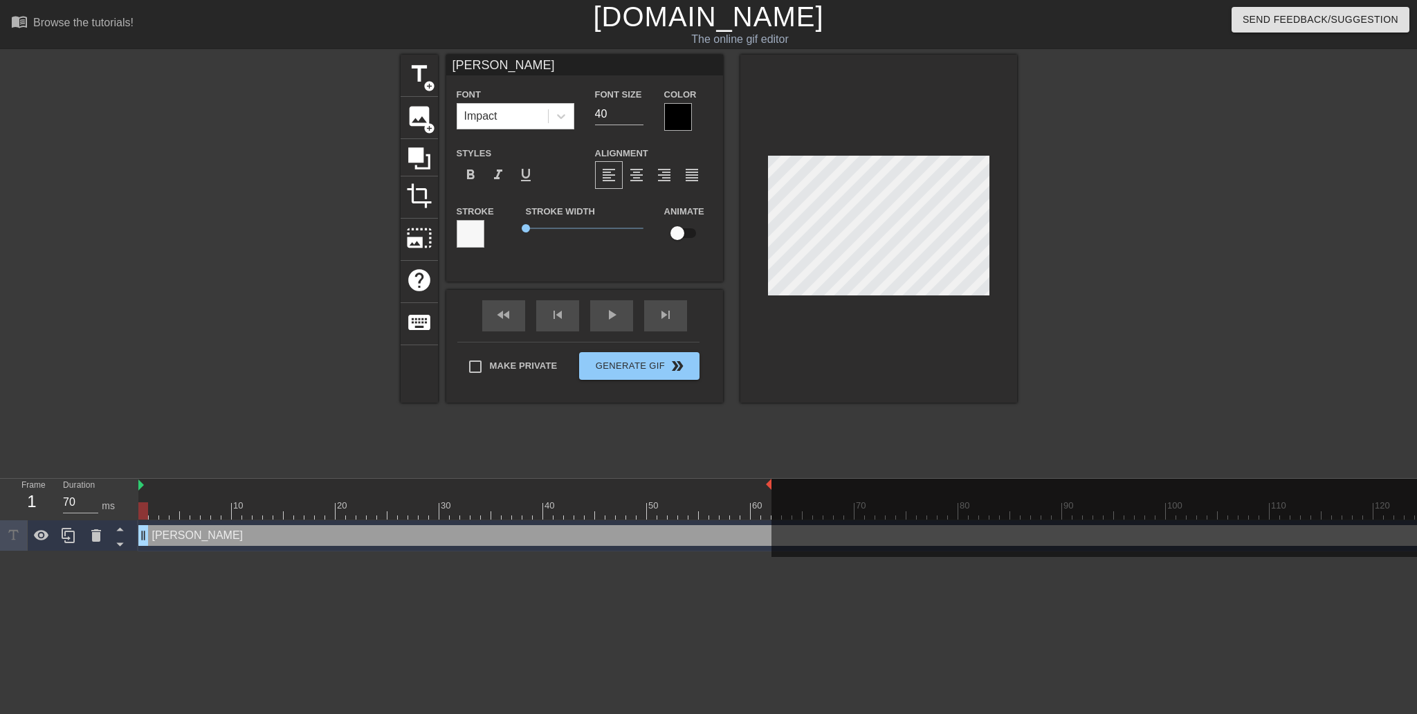
click at [678, 120] on div at bounding box center [678, 117] width 28 height 28
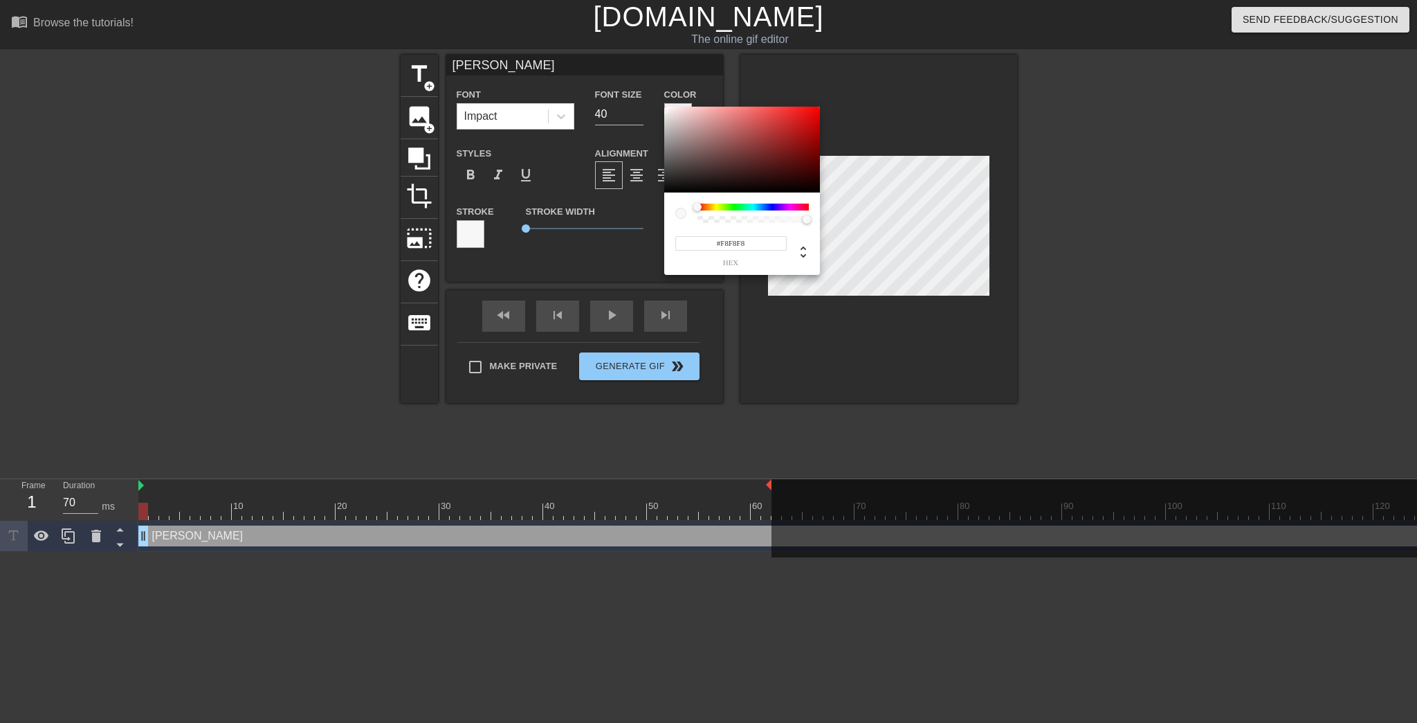
type input "#FAFAFA"
drag, startPoint x: 682, startPoint y: 131, endPoint x: 664, endPoint y: 109, distance: 28.5
click at [664, 109] on div at bounding box center [742, 150] width 156 height 86
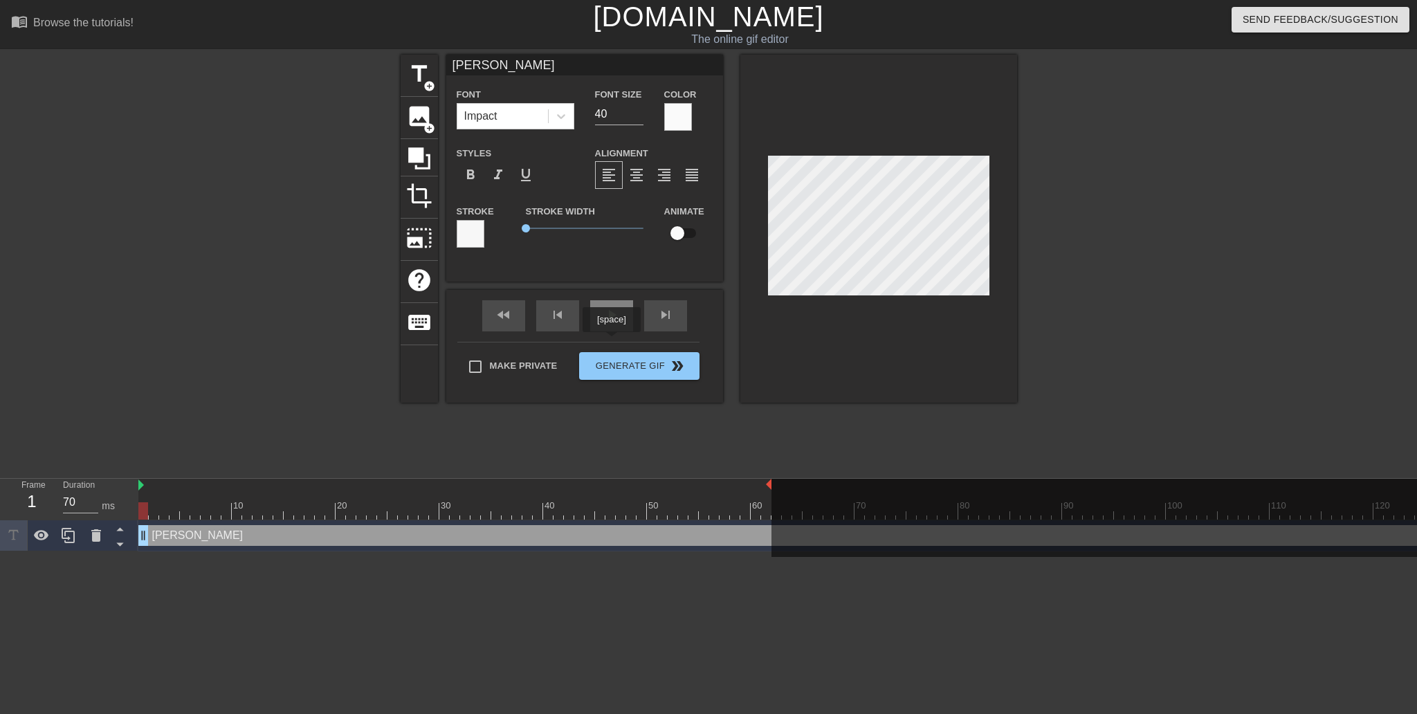
click at [611, 332] on div "play_arrow" at bounding box center [611, 315] width 43 height 31
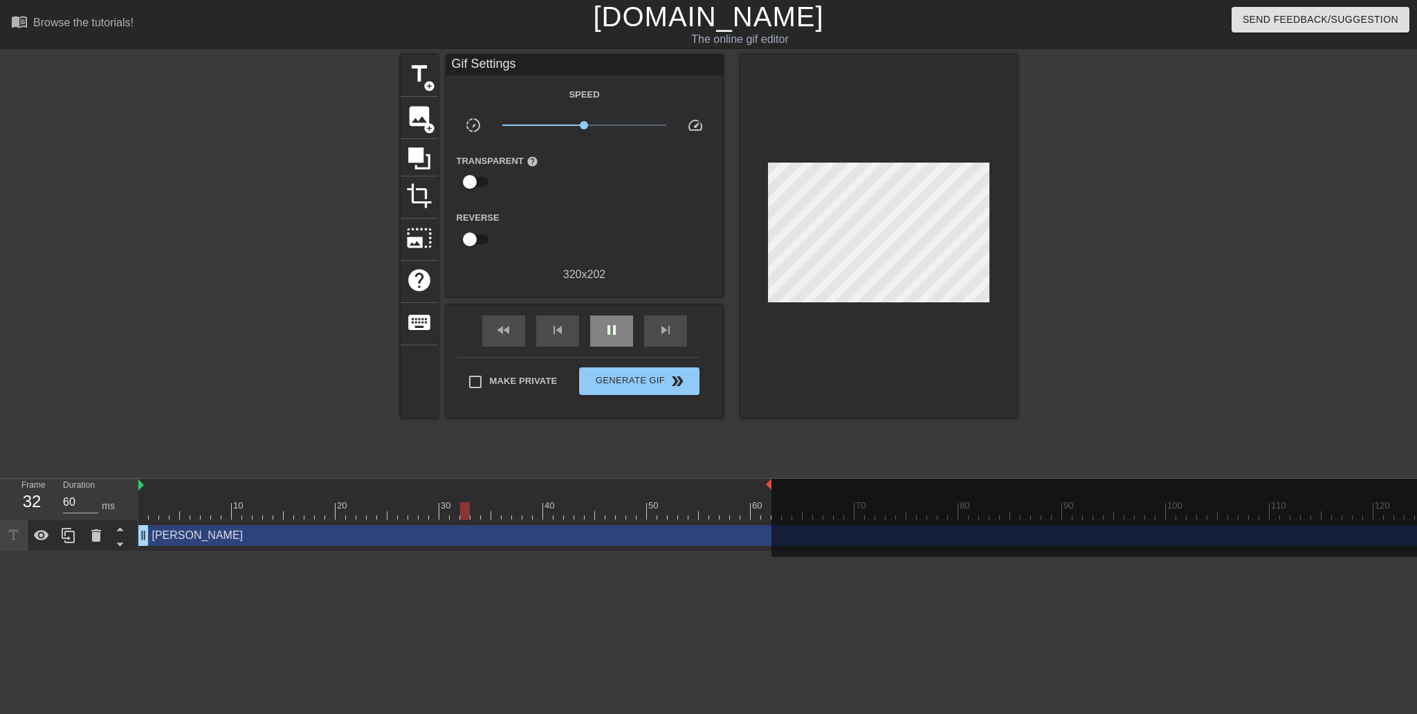
type input "70"
drag, startPoint x: 601, startPoint y: 352, endPoint x: 609, endPoint y: 353, distance: 7.7
click at [601, 347] on div "pause" at bounding box center [611, 331] width 43 height 31
drag, startPoint x: 769, startPoint y: 487, endPoint x: 790, endPoint y: 487, distance: 21.5
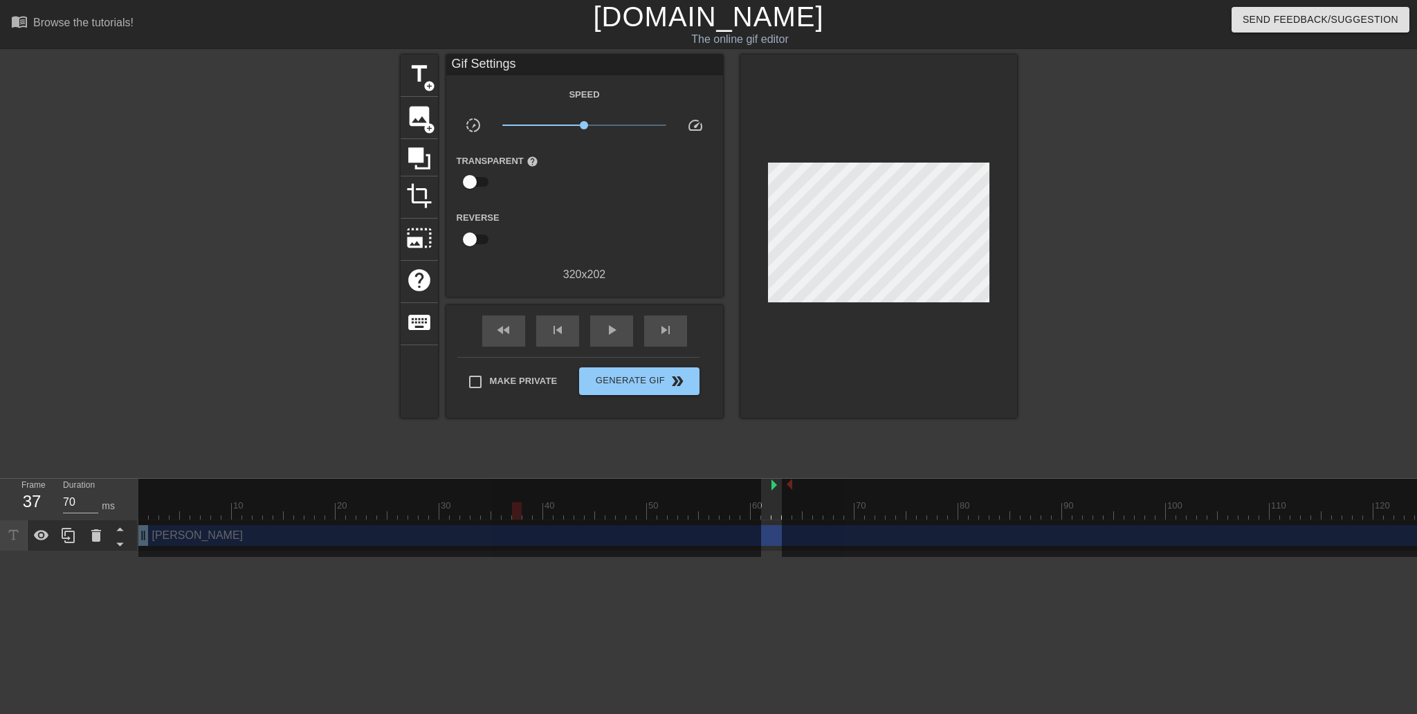
drag, startPoint x: 138, startPoint y: 490, endPoint x: 775, endPoint y: 514, distance: 637.2
click at [775, 514] on div "10 20 30 40 50 60 70 80 90 100 110 120 130 140 150" at bounding box center [922, 499] width 1568 height 41
click at [424, 86] on span "add_circle" at bounding box center [430, 86] width 12 height 12
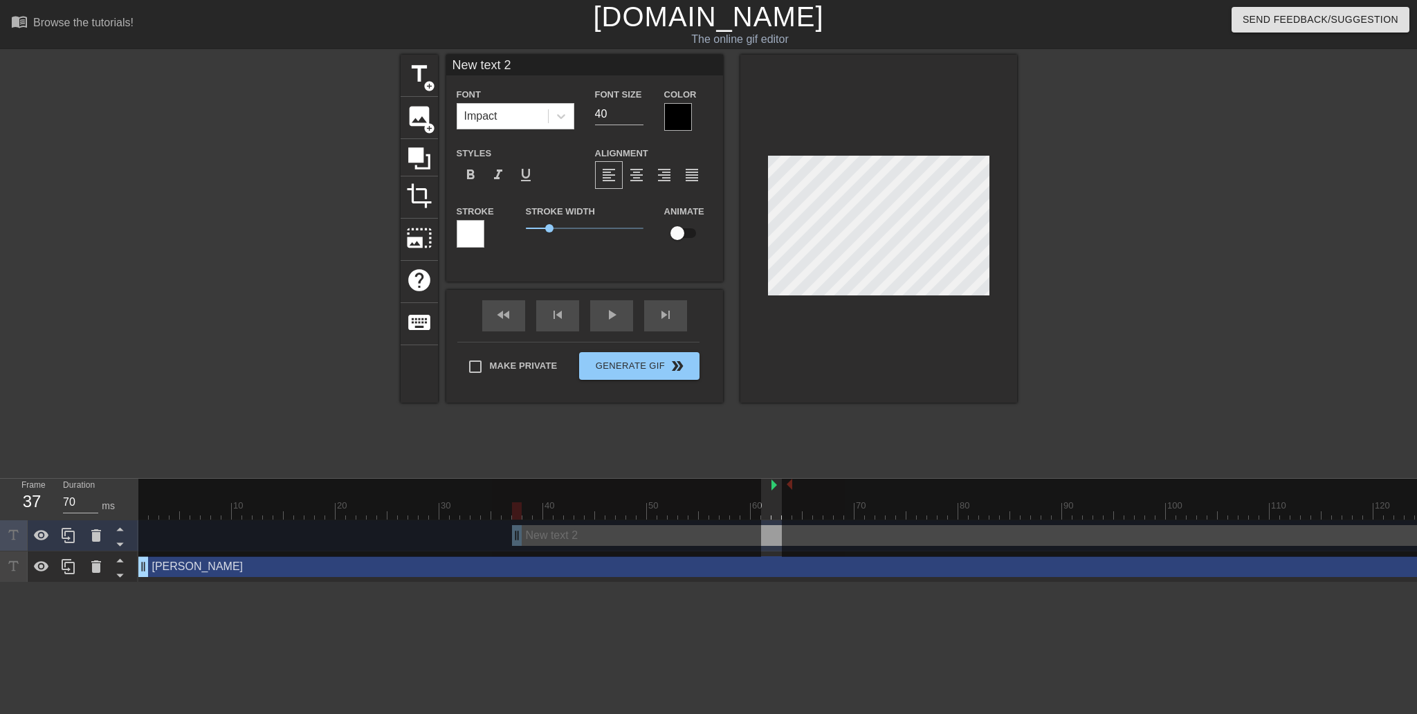
click at [534, 537] on div at bounding box center [449, 518] width 623 height 78
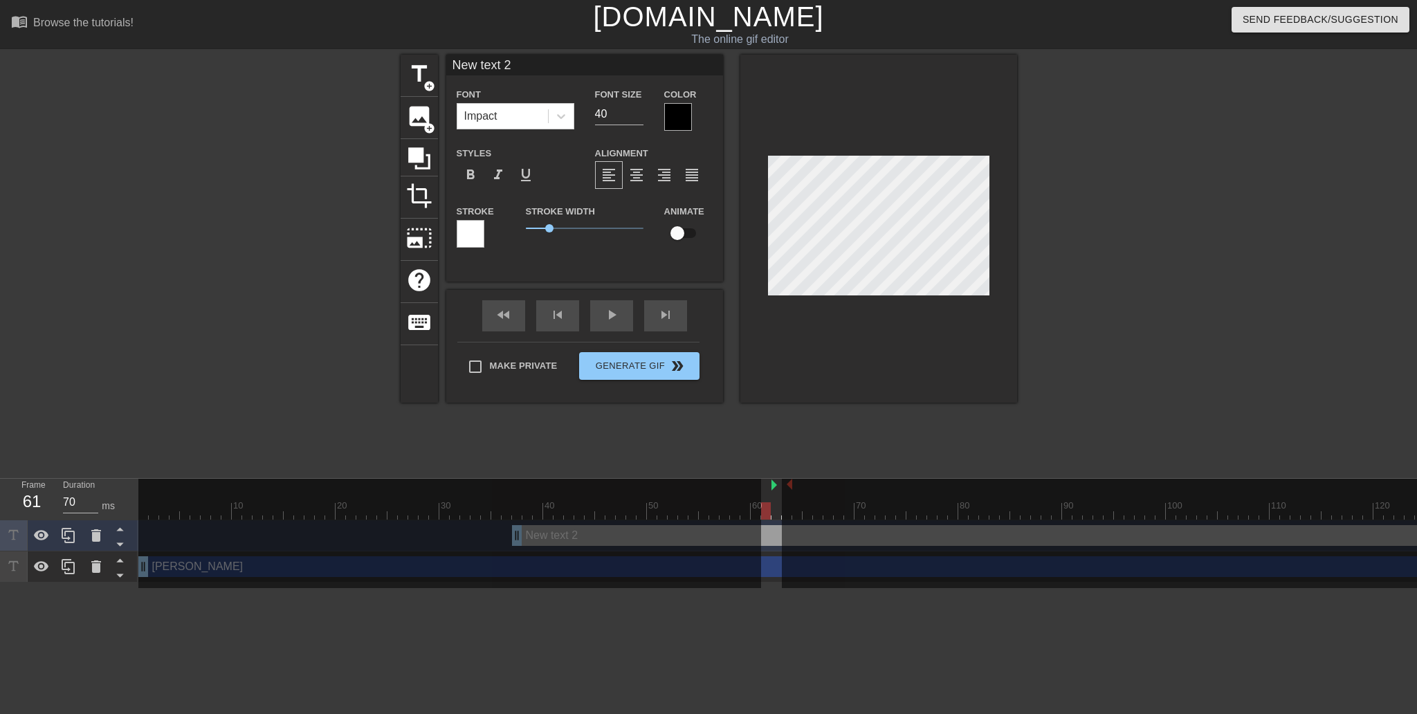
drag, startPoint x: 572, startPoint y: 536, endPoint x: 621, endPoint y: 538, distance: 49.2
click at [621, 538] on div at bounding box center [449, 533] width 623 height 109
click at [743, 573] on div at bounding box center [449, 533] width 623 height 109
click at [401, 564] on div at bounding box center [449, 533] width 623 height 109
type input "[PERSON_NAME]"
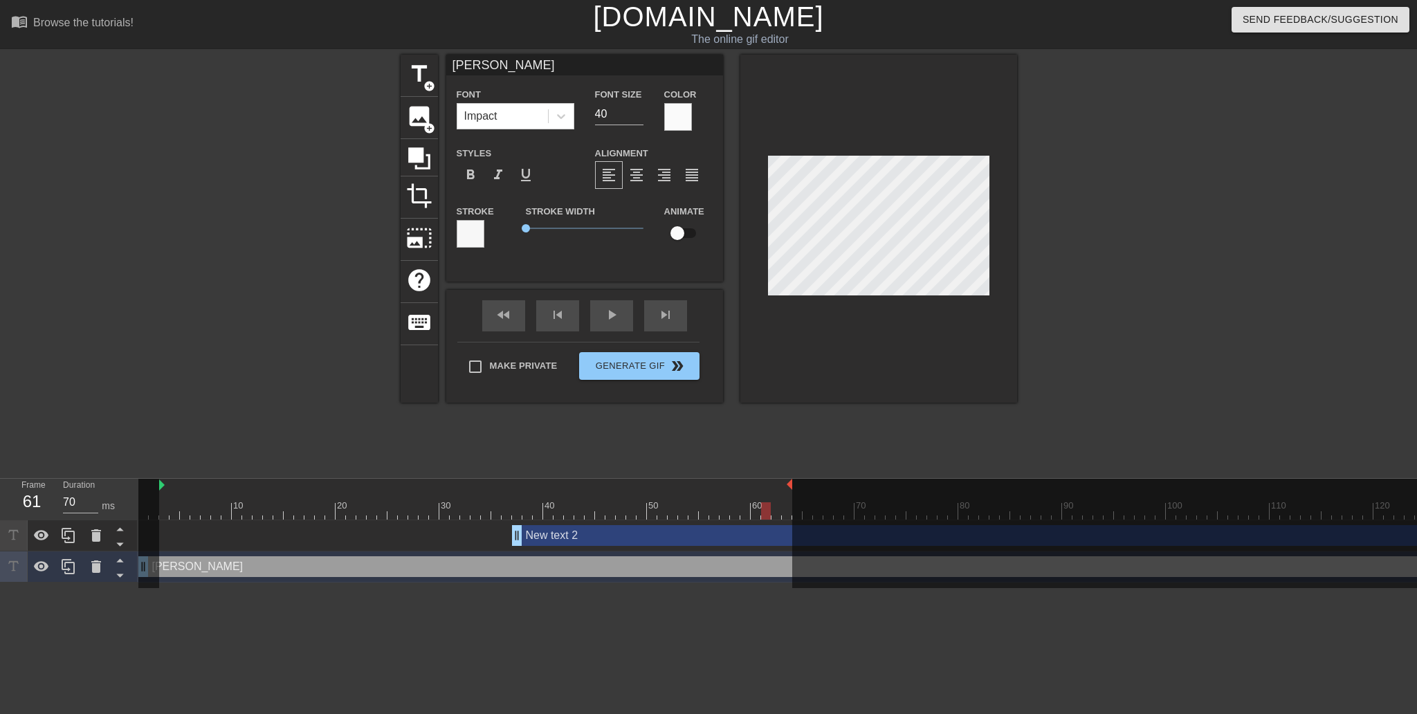
drag, startPoint x: 773, startPoint y: 488, endPoint x: 158, endPoint y: 539, distance: 617.4
click at [151, 513] on div "10 20 30 40 50 60 70 80 90 100 110 120 130 140 150" at bounding box center [922, 499] width 1568 height 41
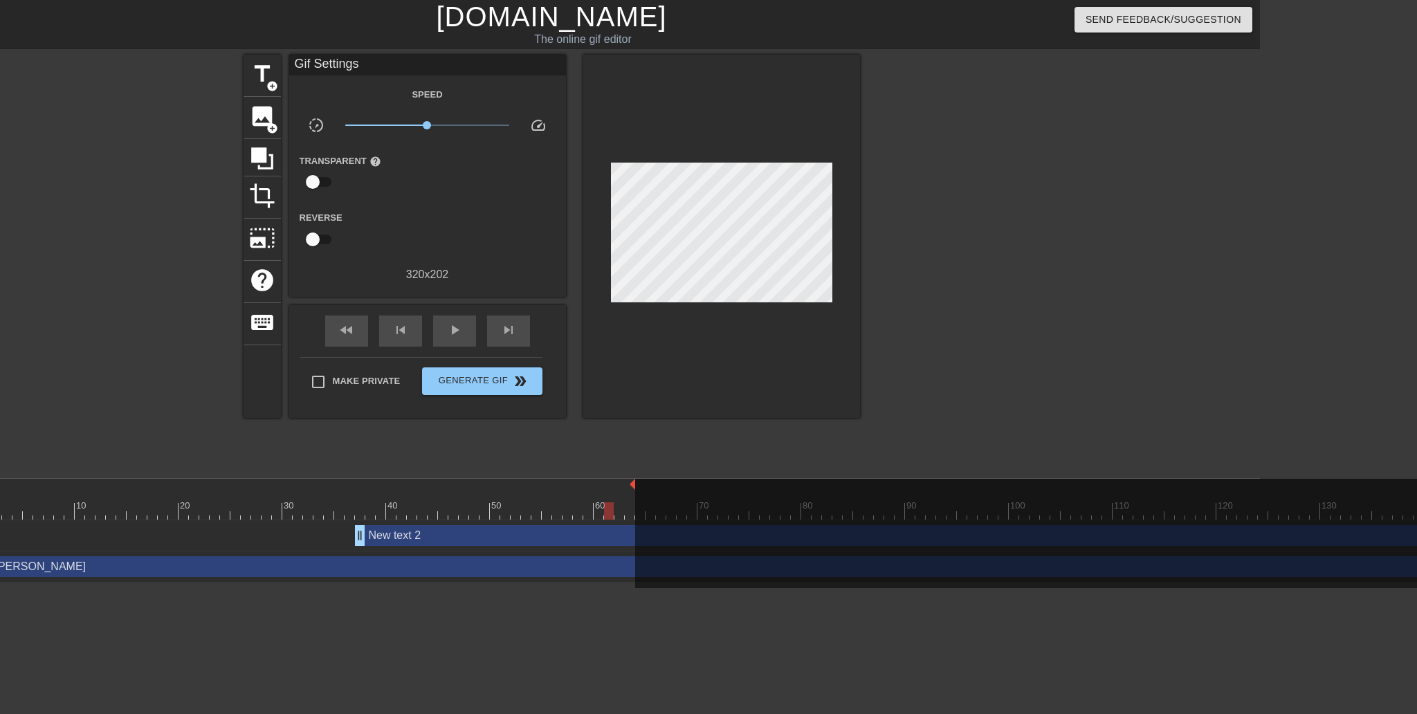
scroll to position [0, 291]
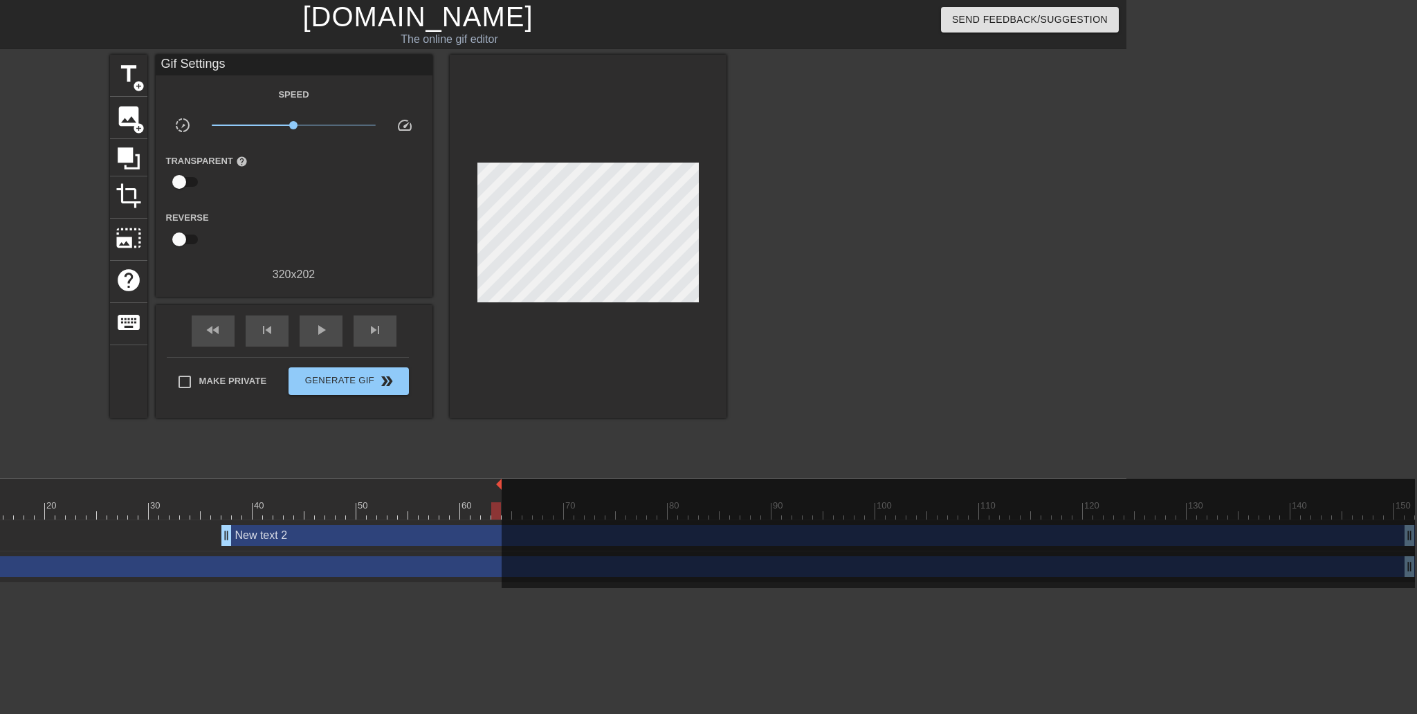
drag, startPoint x: 1410, startPoint y: 566, endPoint x: 1257, endPoint y: 571, distance: 153.7
click at [1258, 572] on div at bounding box center [959, 533] width 914 height 109
drag, startPoint x: 1410, startPoint y: 563, endPoint x: 1170, endPoint y: 552, distance: 240.4
click at [1323, 563] on div at bounding box center [959, 533] width 914 height 109
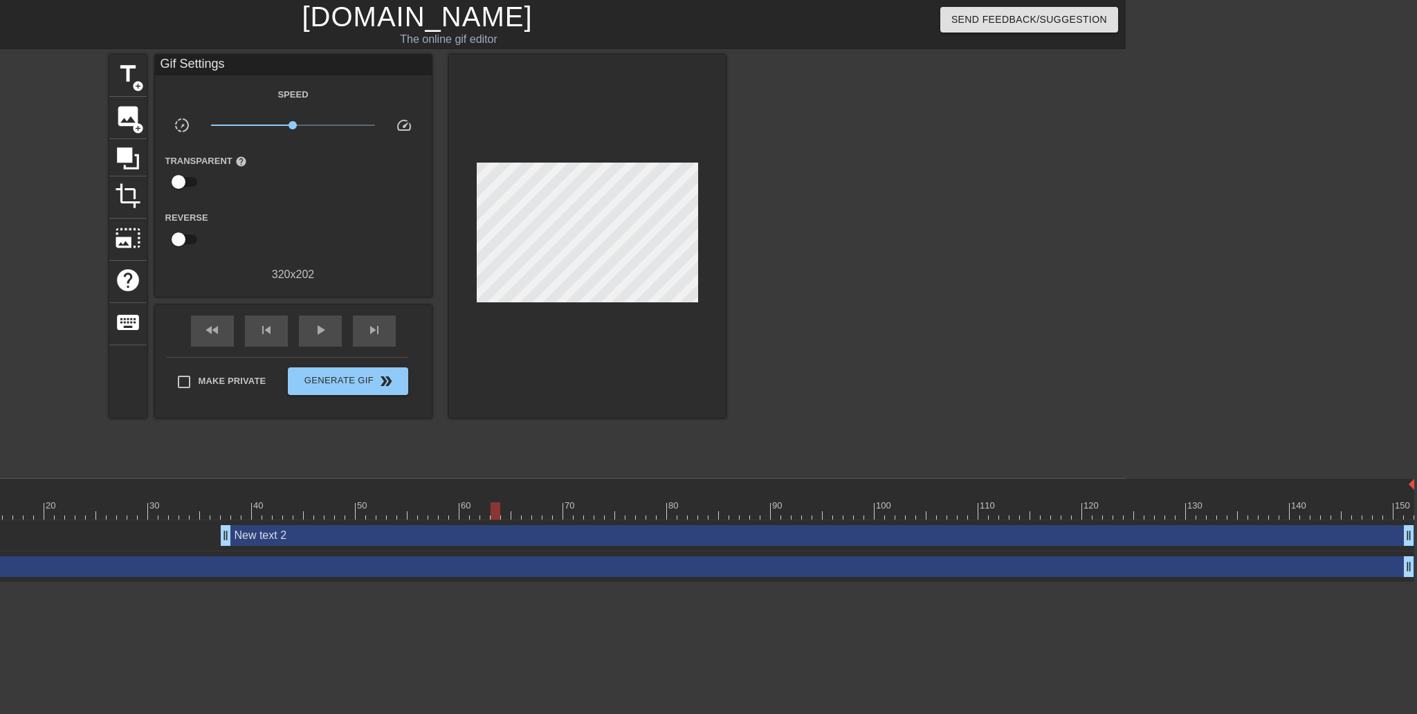
drag, startPoint x: 497, startPoint y: 484, endPoint x: 1438, endPoint y: 328, distance: 954.0
click at [1126, 328] on html "menu_book Browse the tutorials! [DOMAIN_NAME] The online gif editor Send Feedba…" at bounding box center [417, 291] width 1417 height 583
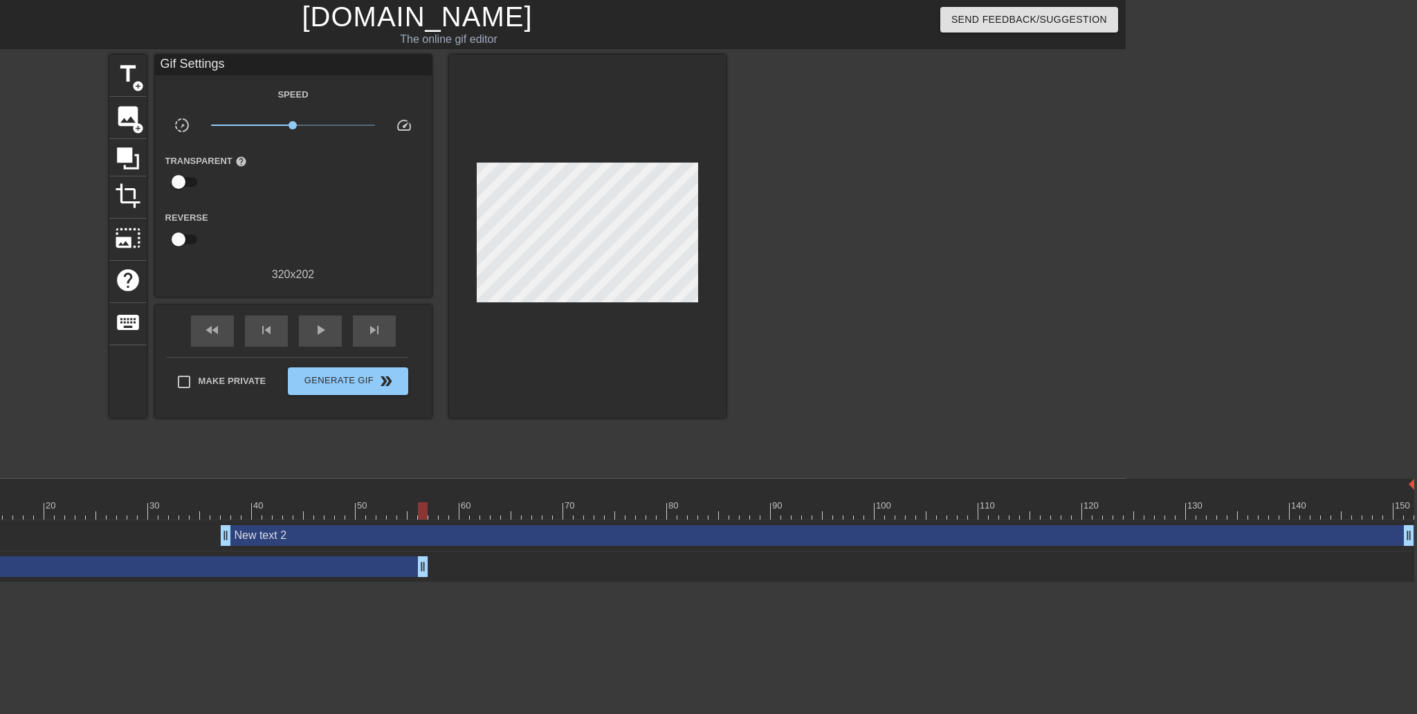
drag, startPoint x: 1408, startPoint y: 570, endPoint x: 417, endPoint y: 583, distance: 990.4
click at [417, 583] on html "menu_book Browse the tutorials! [DOMAIN_NAME] The online gif editor Send Feedba…" at bounding box center [417, 291] width 1417 height 583
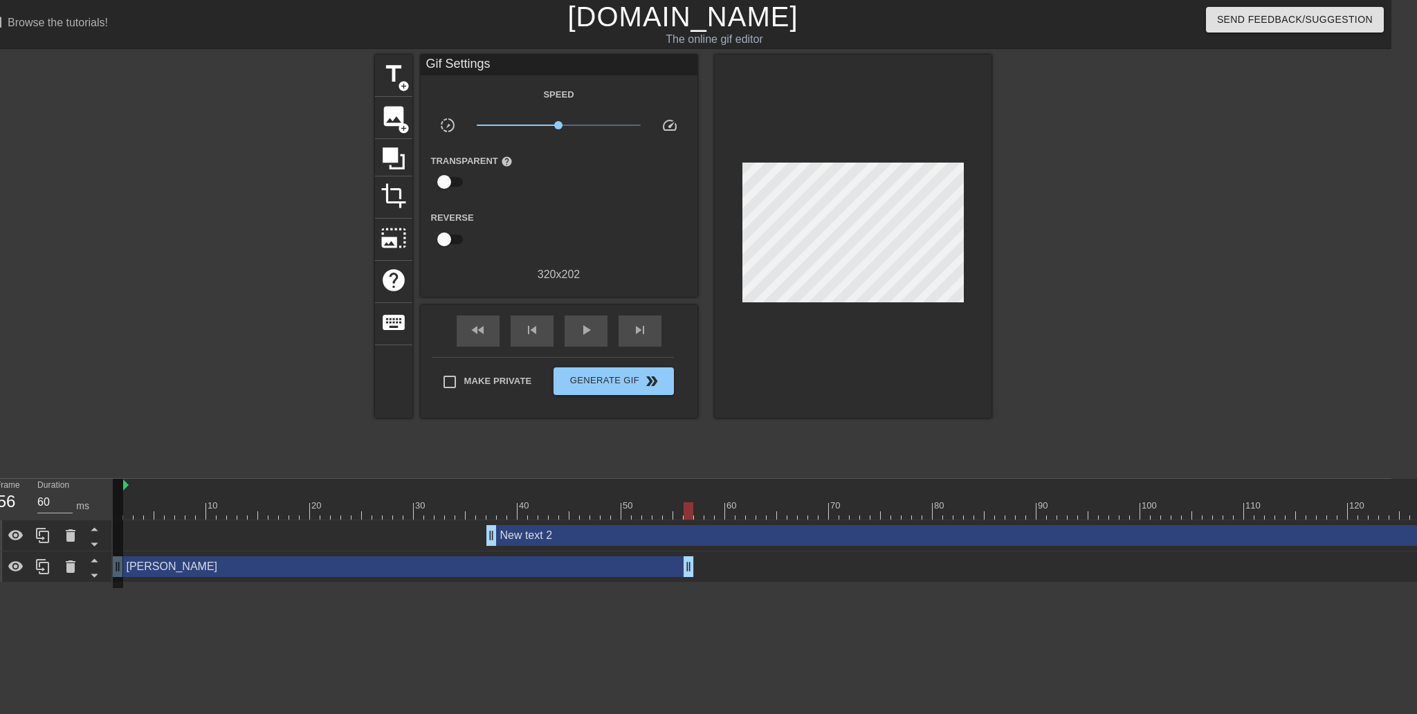
scroll to position [0, 0]
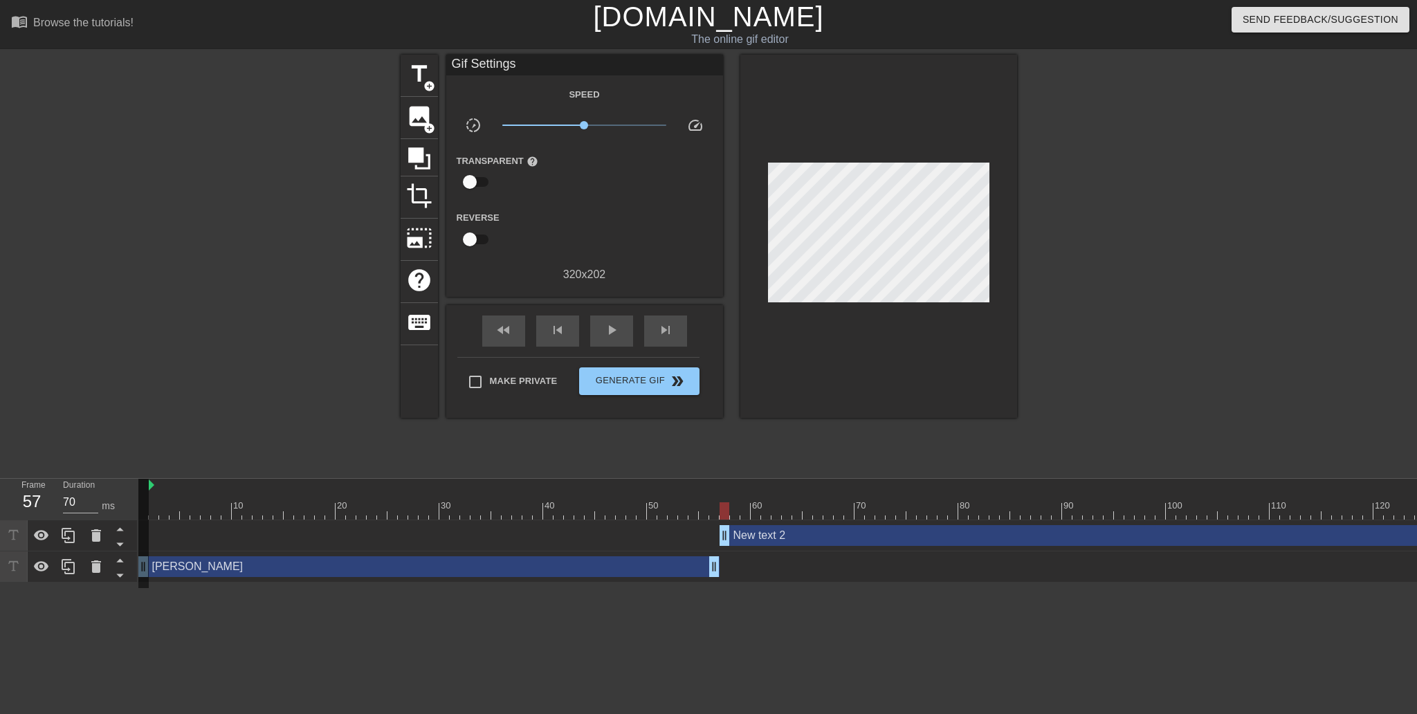
drag, startPoint x: 519, startPoint y: 534, endPoint x: 724, endPoint y: 543, distance: 205.0
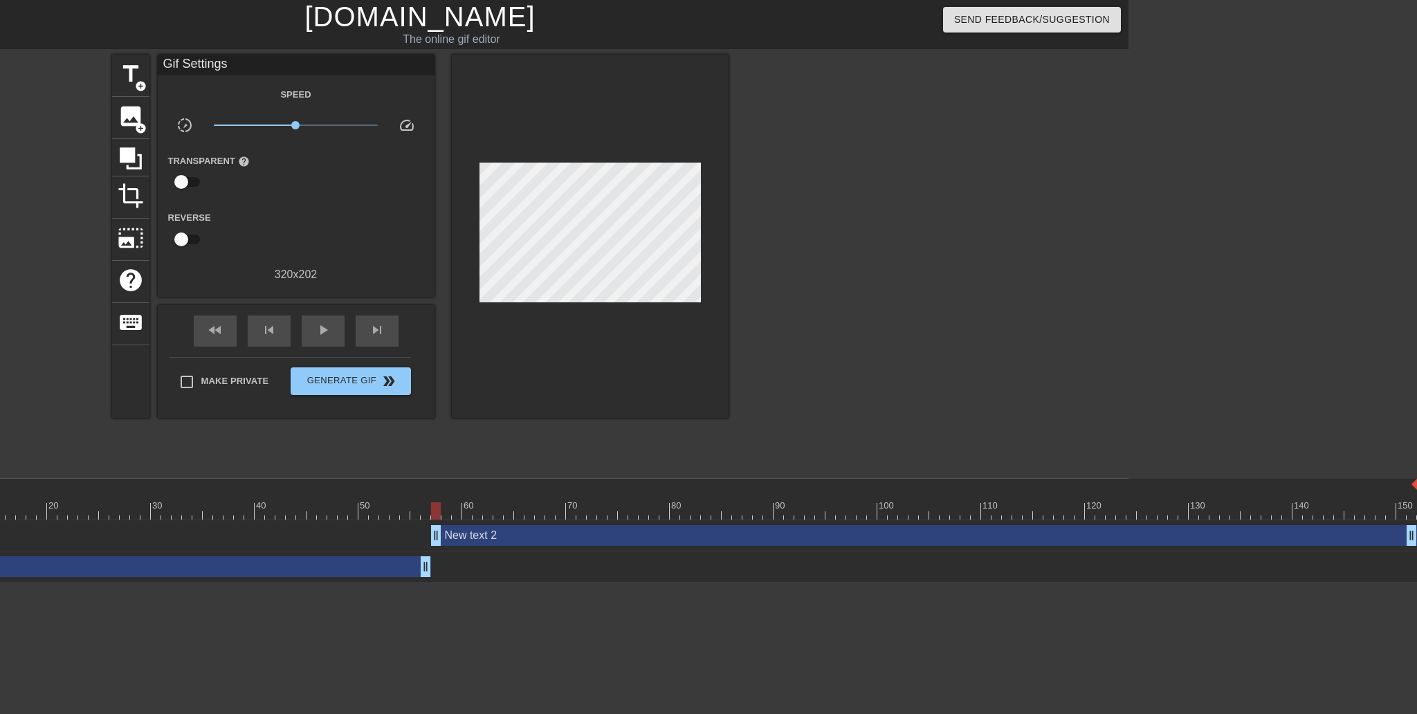
scroll to position [0, 291]
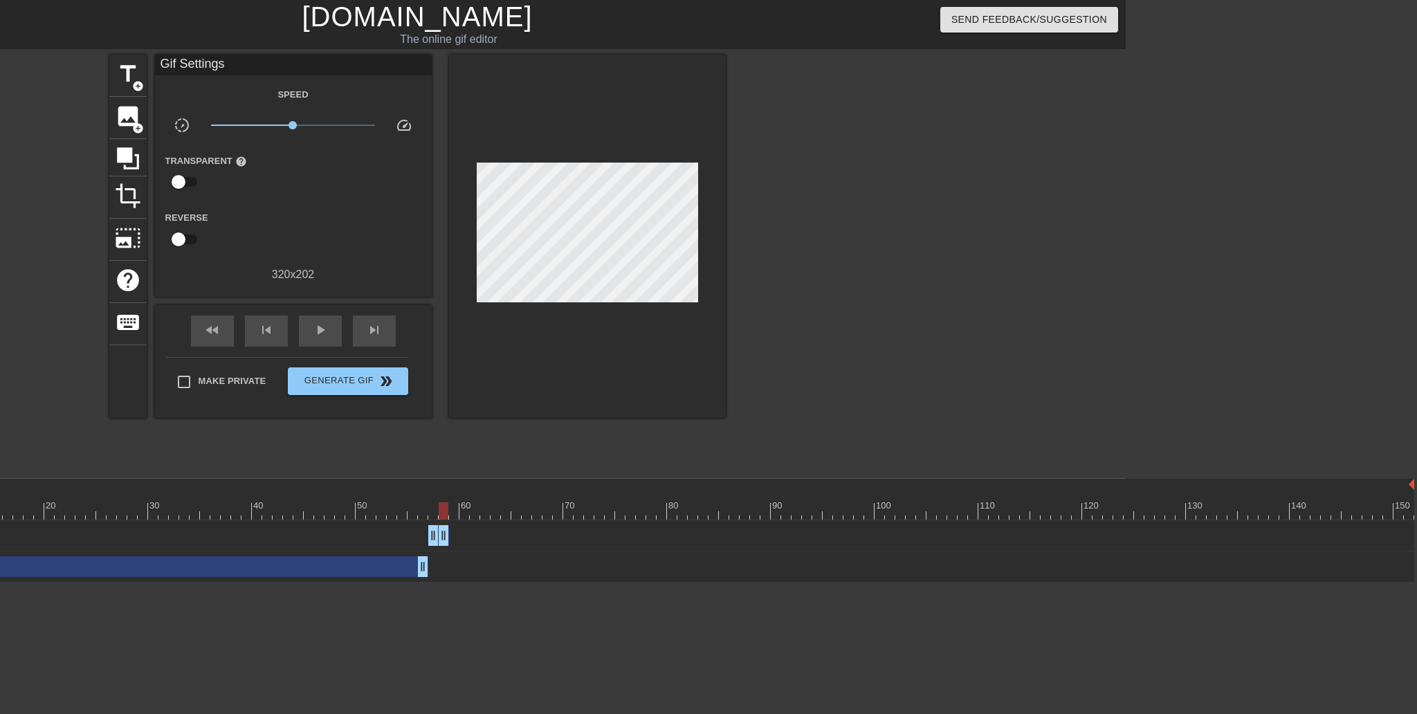
drag, startPoint x: 1406, startPoint y: 533, endPoint x: 444, endPoint y: 558, distance: 963.0
click at [444, 558] on div "New text 2 drag_handle drag_handle Я drag_handle drag_handle" at bounding box center [486, 551] width 1279 height 62
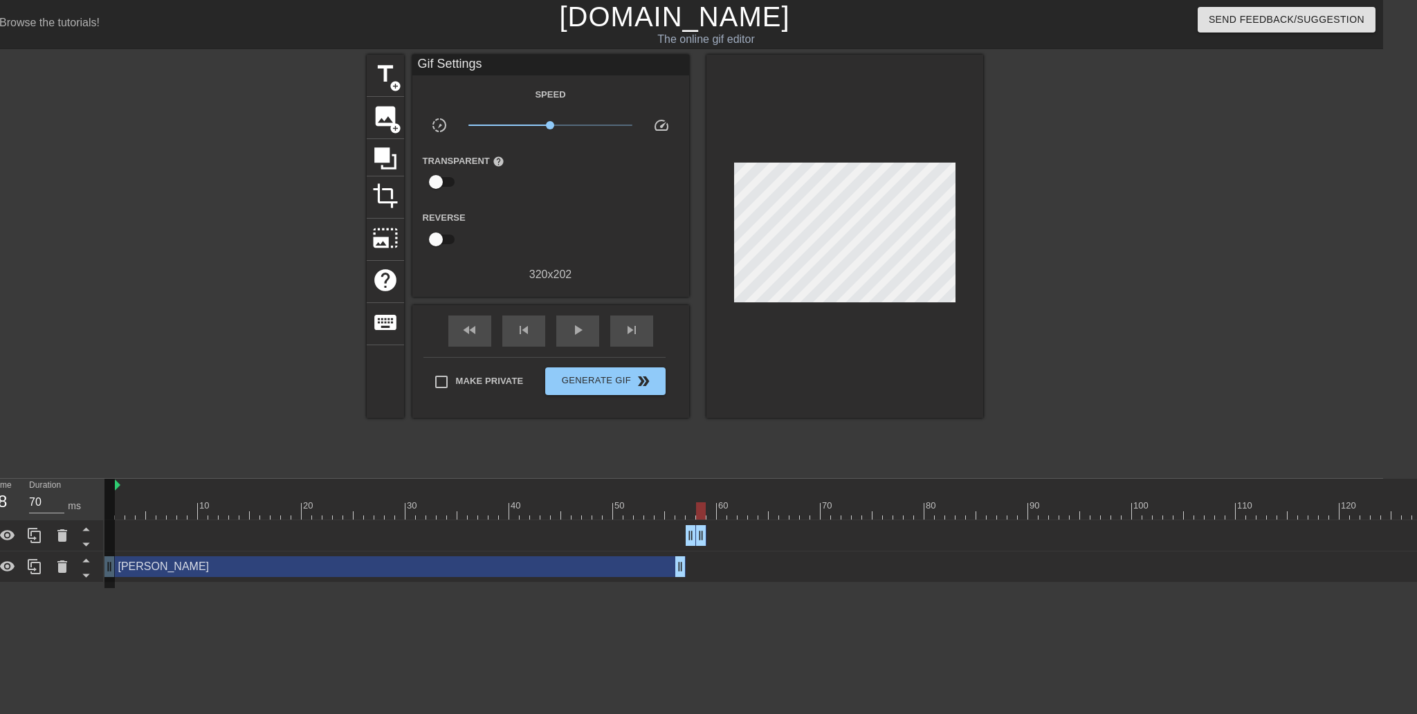
scroll to position [0, 0]
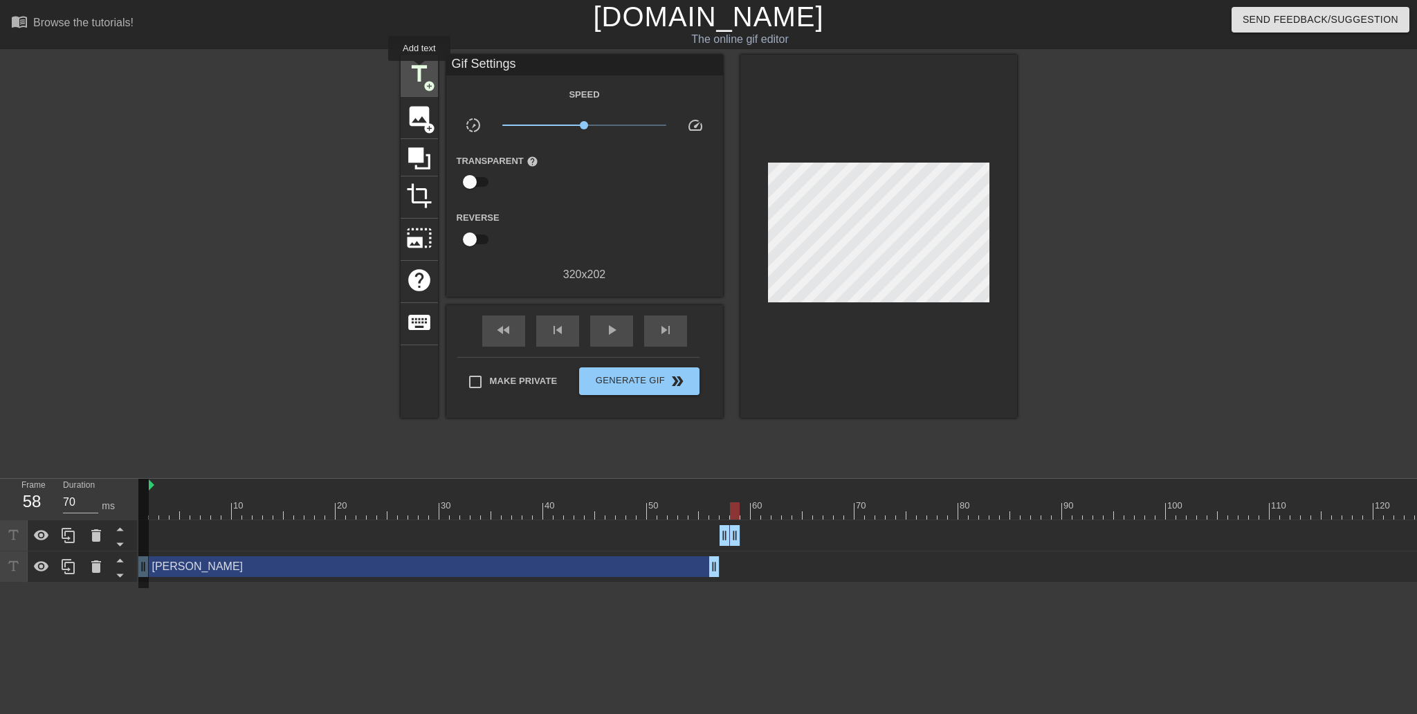
click at [419, 71] on span "title" at bounding box center [419, 74] width 26 height 26
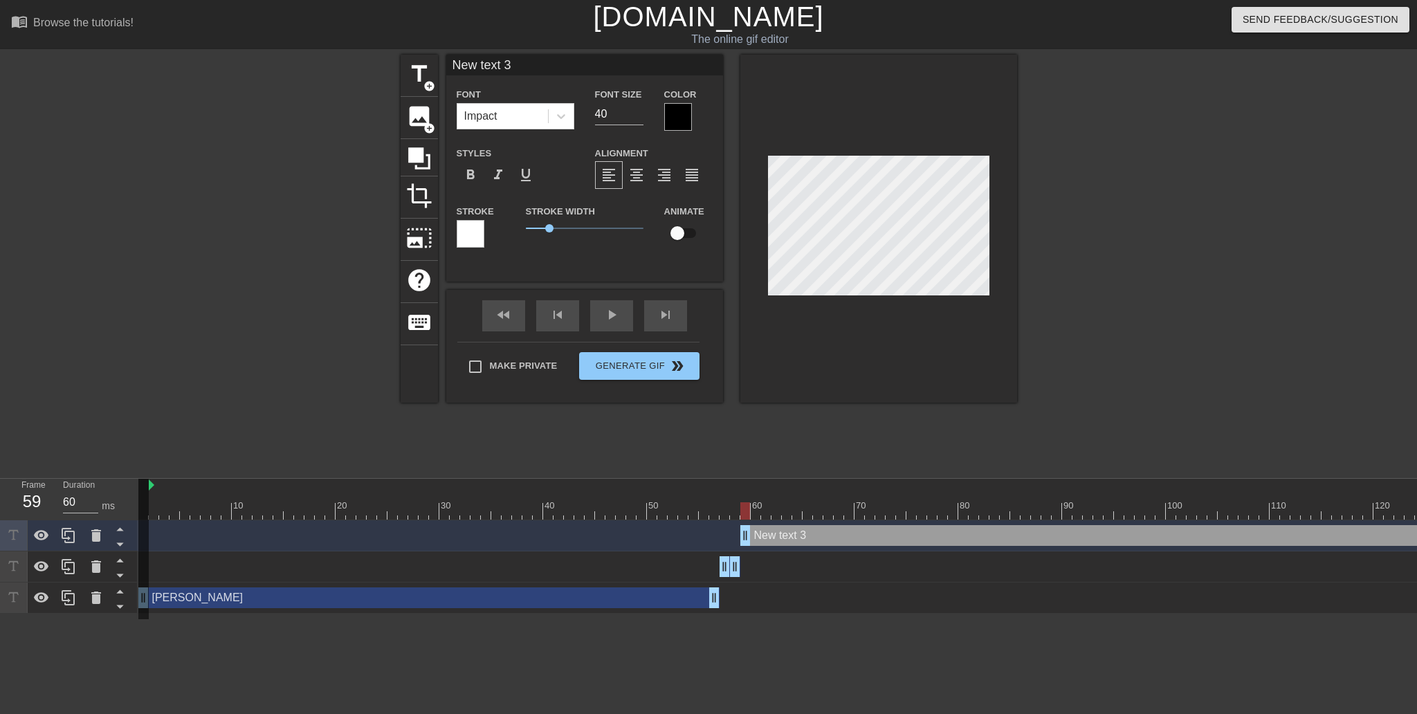
drag, startPoint x: 737, startPoint y: 543, endPoint x: 747, endPoint y: 543, distance: 10.4
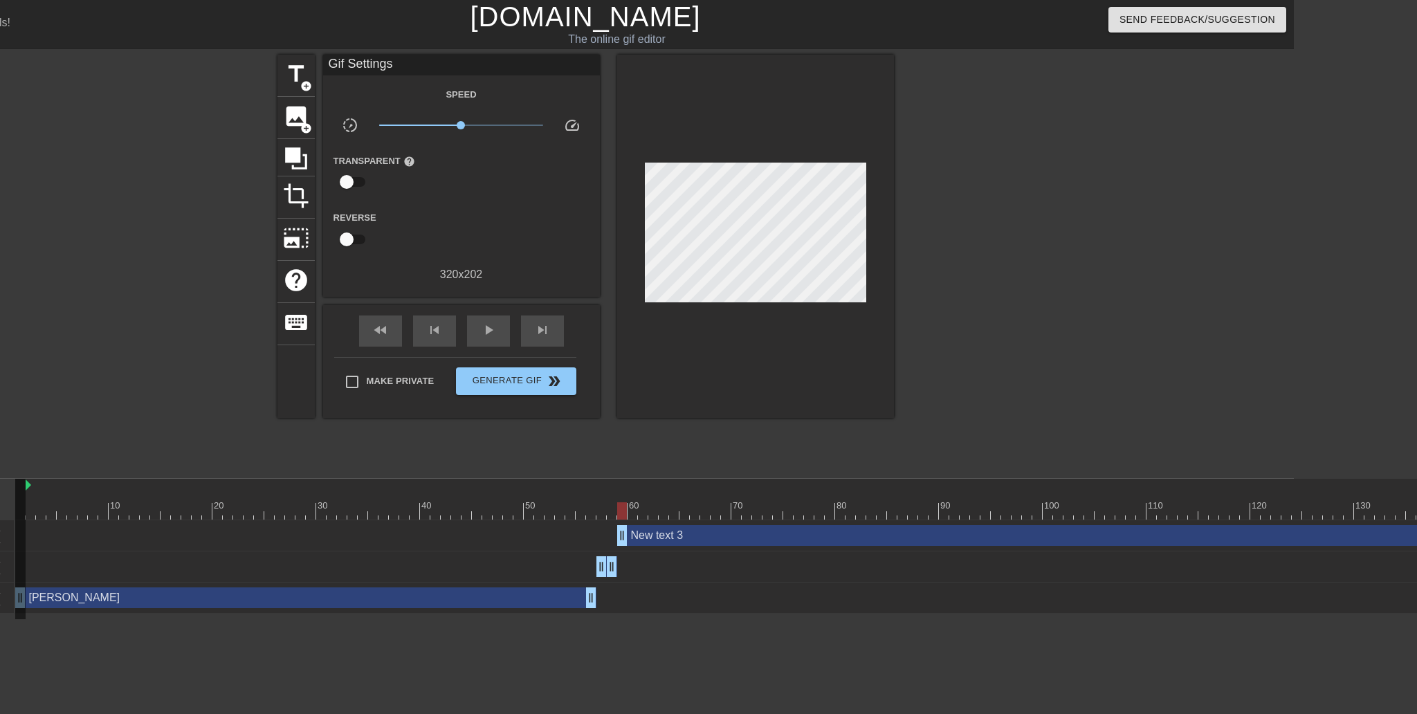
scroll to position [0, 291]
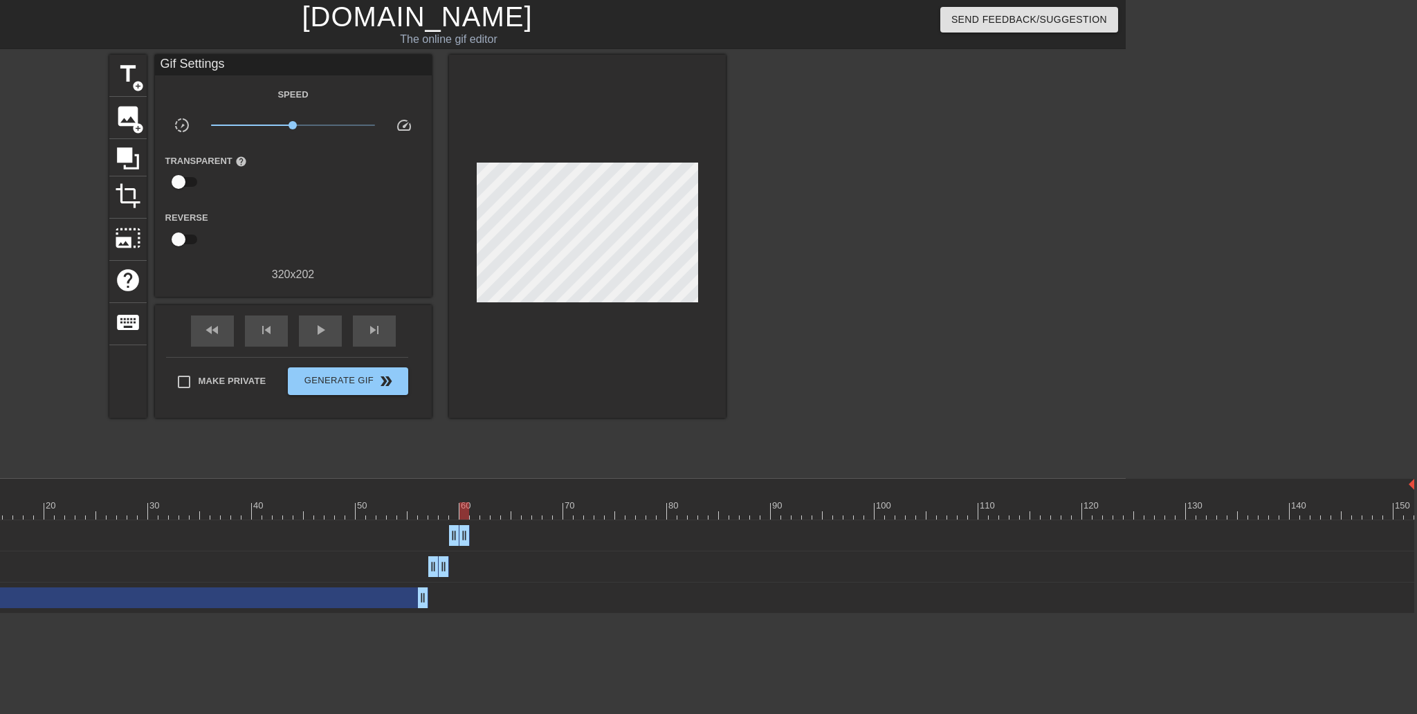
drag, startPoint x: 1410, startPoint y: 537, endPoint x: 466, endPoint y: 547, distance: 943.3
click at [466, 547] on div "New text 3 drag_handle drag_handle" at bounding box center [631, 535] width 1568 height 31
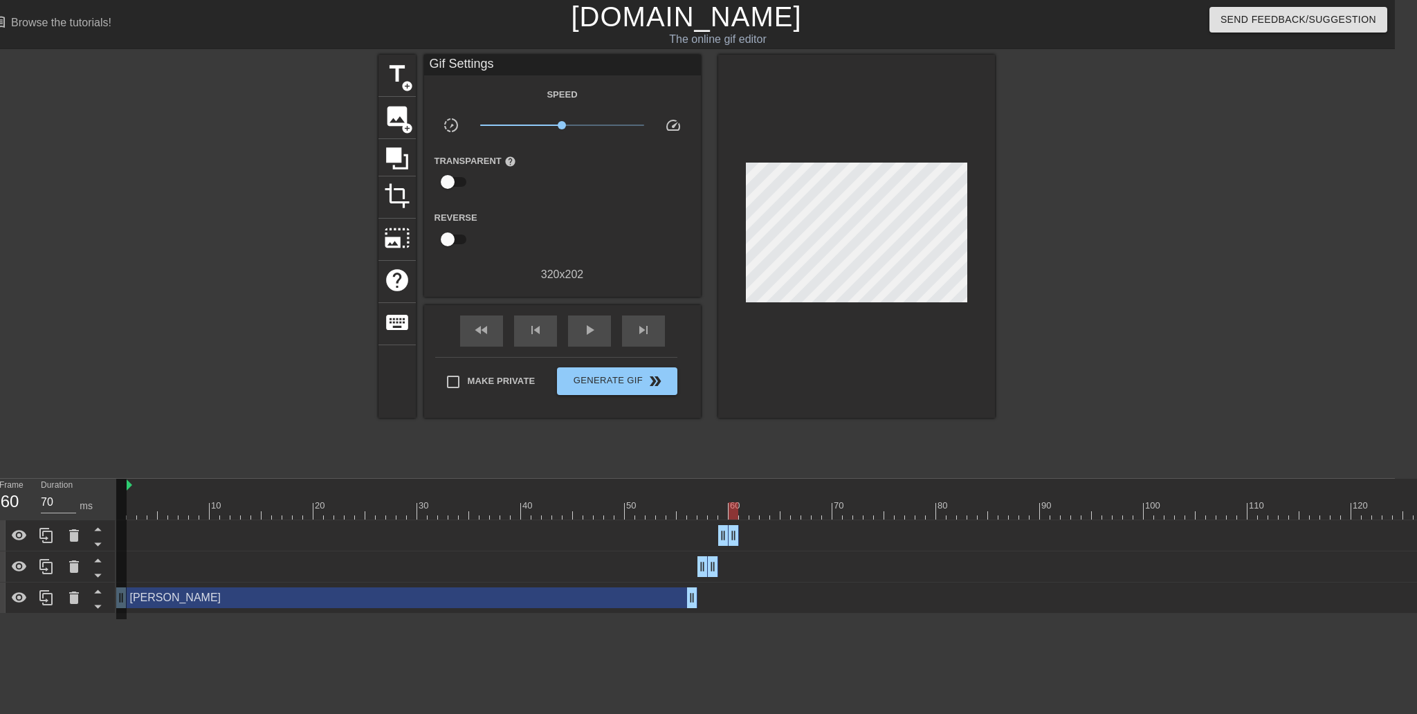
scroll to position [0, 0]
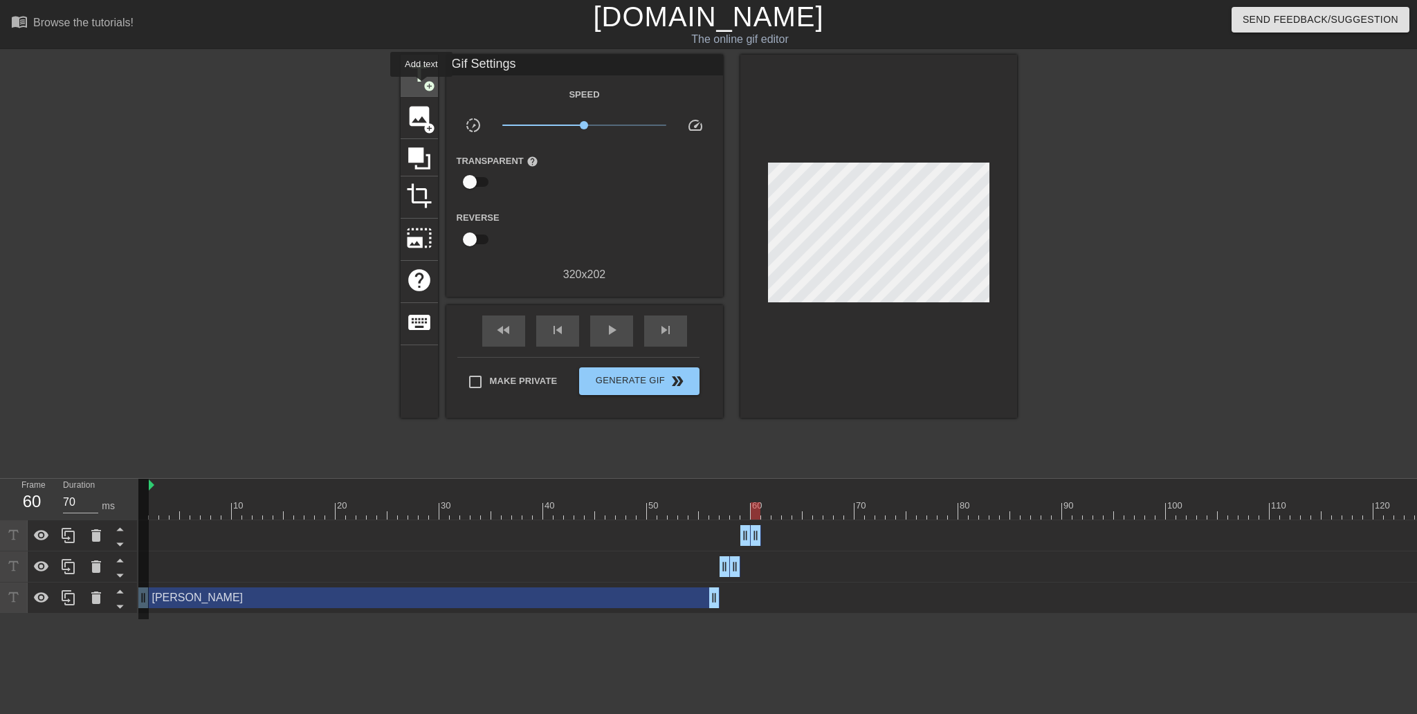
click at [421, 84] on span "title" at bounding box center [419, 74] width 26 height 26
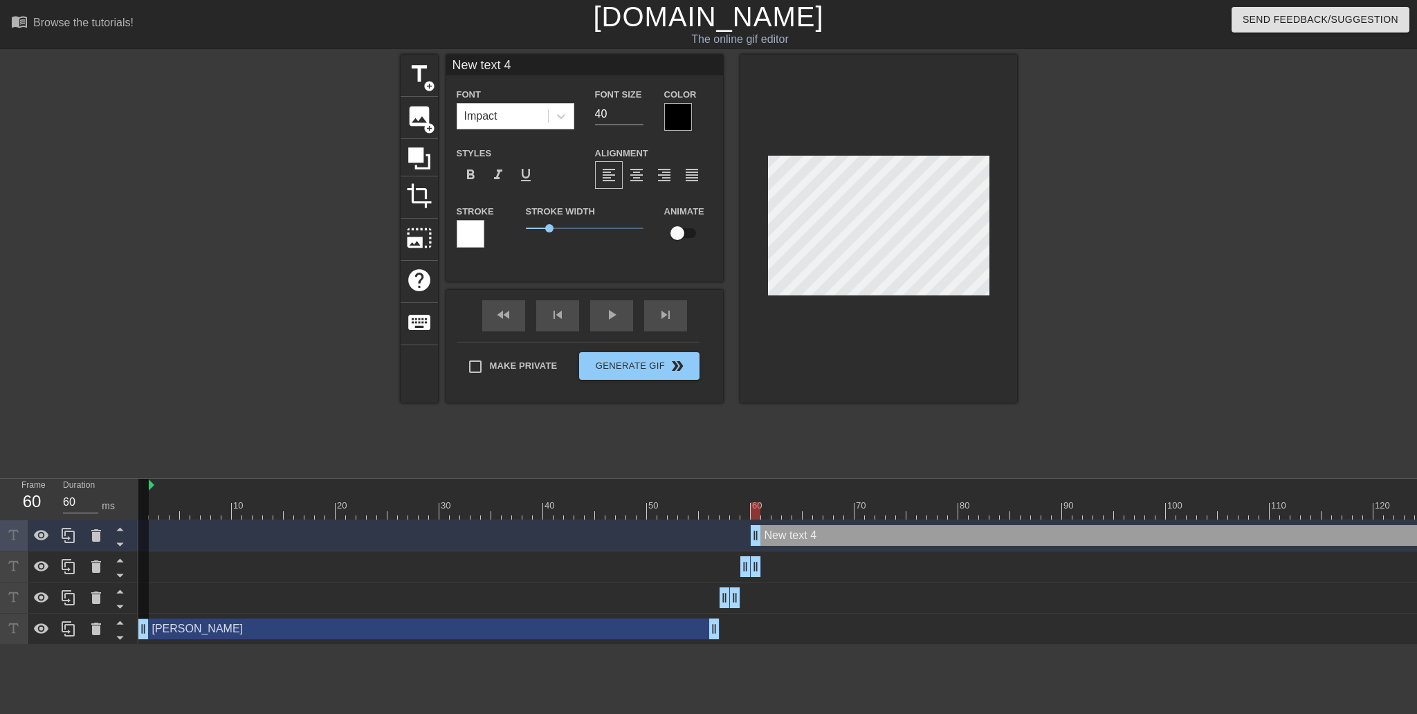
drag, startPoint x: 756, startPoint y: 538, endPoint x: 772, endPoint y: 541, distance: 16.1
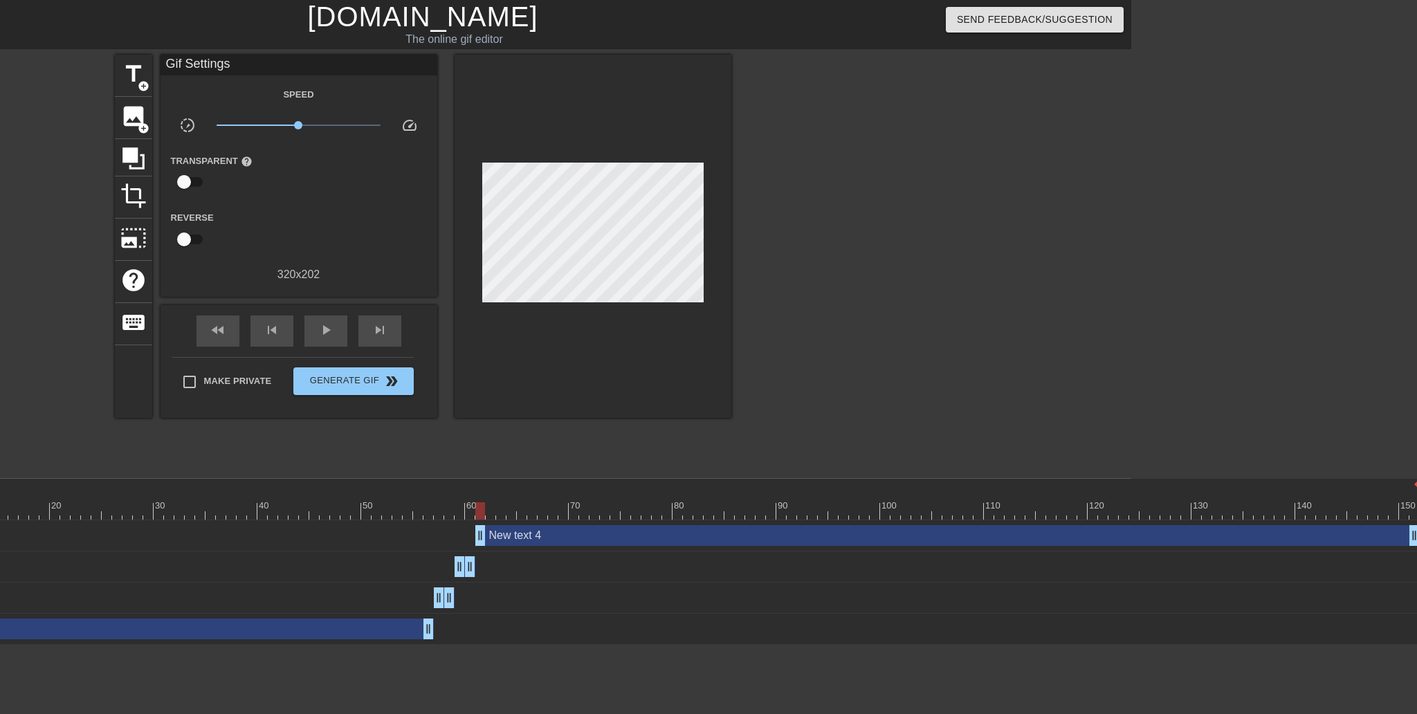
scroll to position [0, 291]
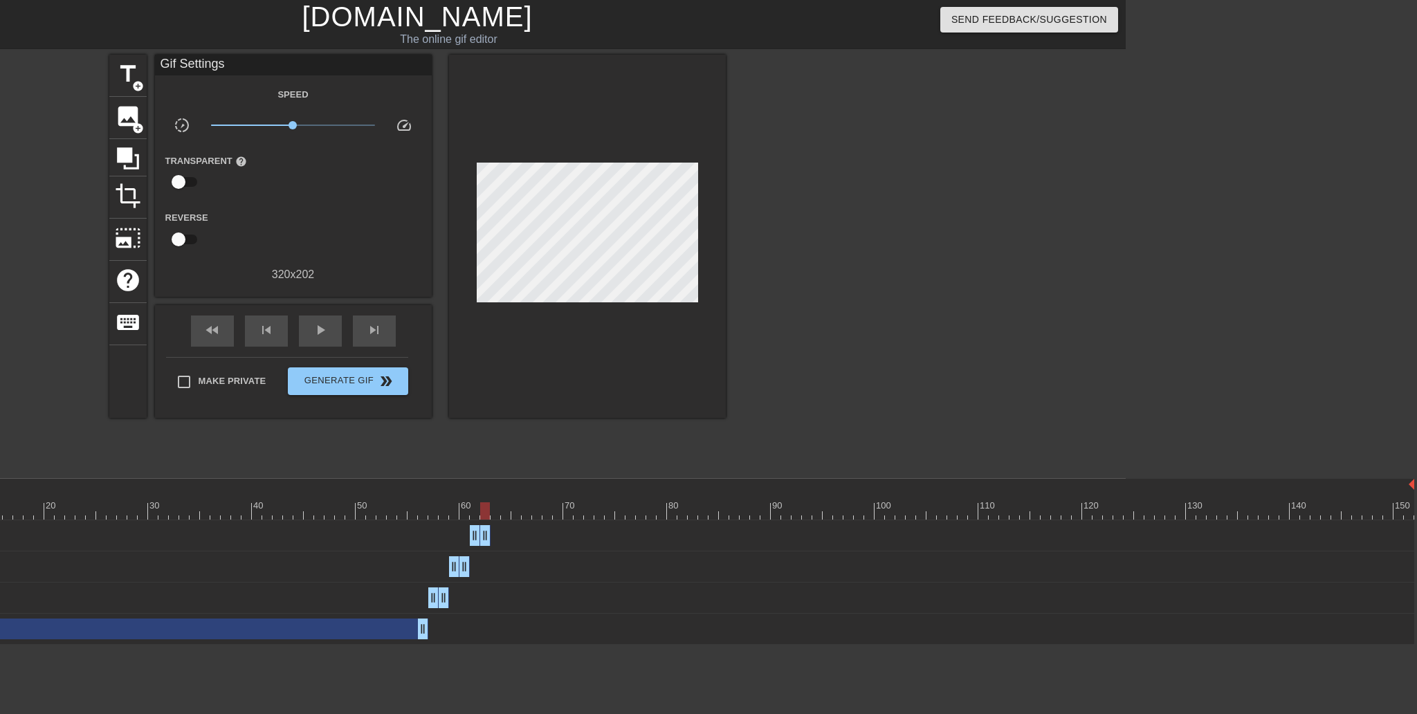
drag, startPoint x: 1411, startPoint y: 536, endPoint x: 487, endPoint y: 536, distance: 924.6
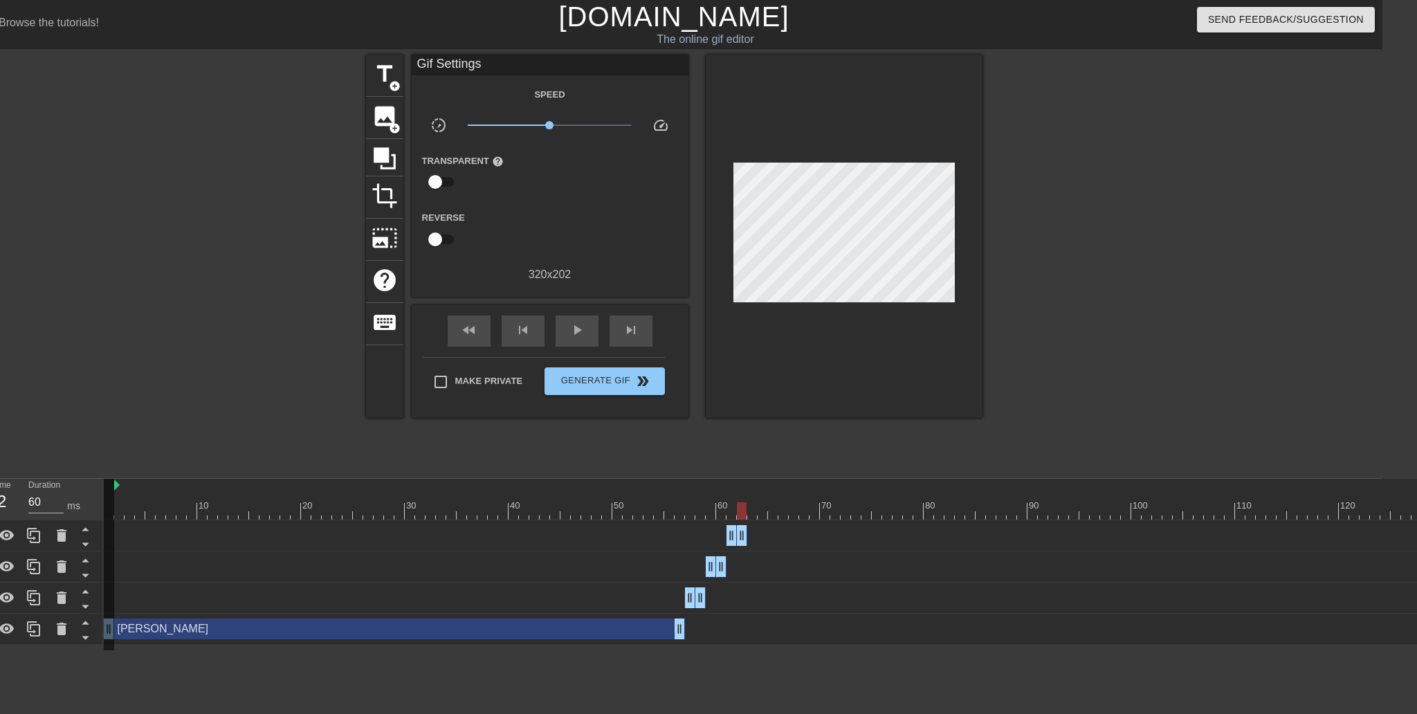
scroll to position [0, 0]
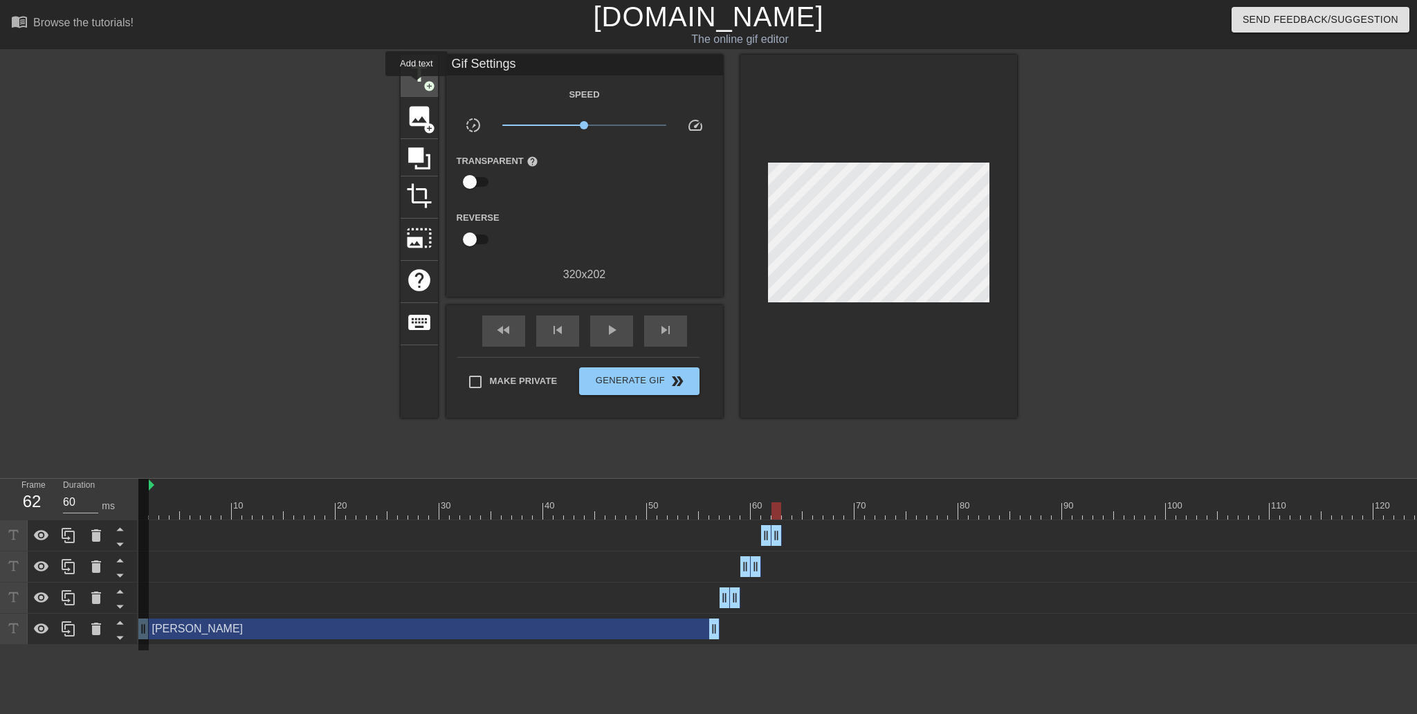
click at [417, 86] on span "title" at bounding box center [419, 74] width 26 height 26
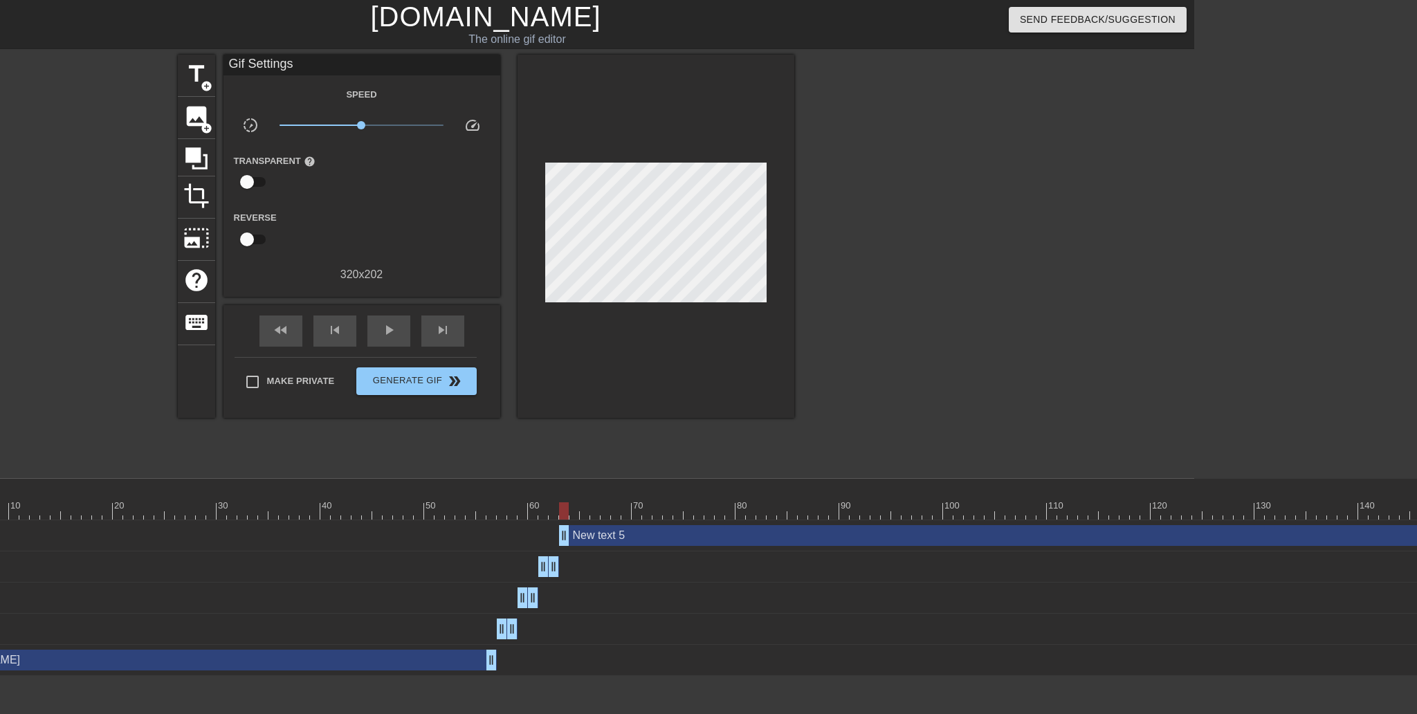
scroll to position [0, 291]
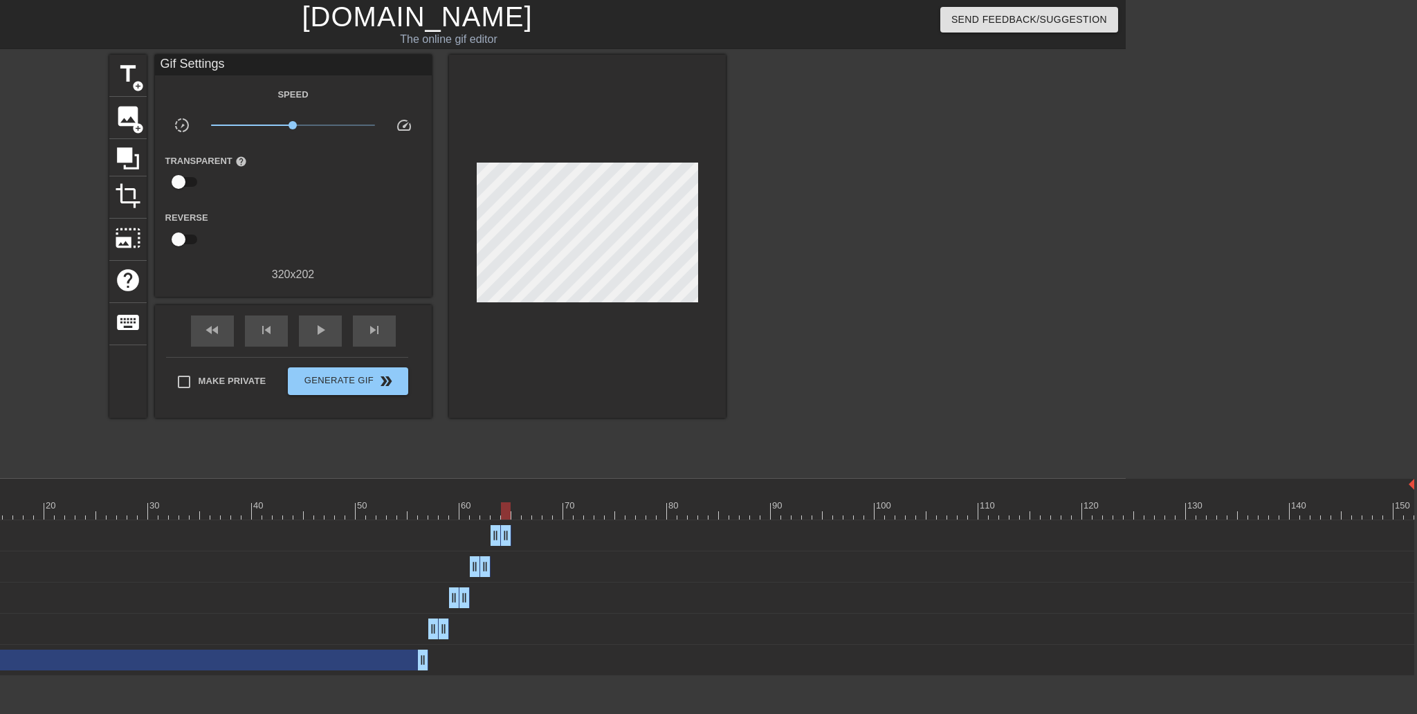
drag, startPoint x: 1410, startPoint y: 537, endPoint x: 510, endPoint y: 541, distance: 899.7
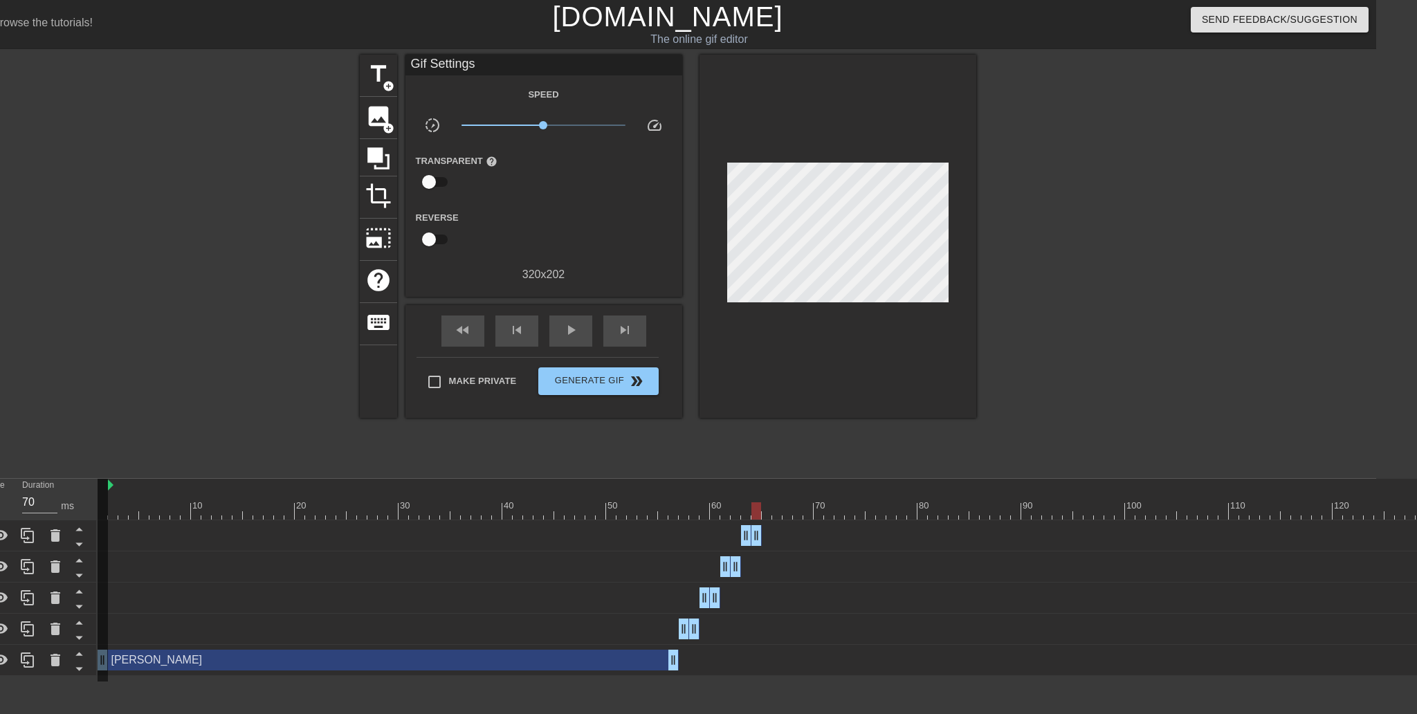
scroll to position [0, 0]
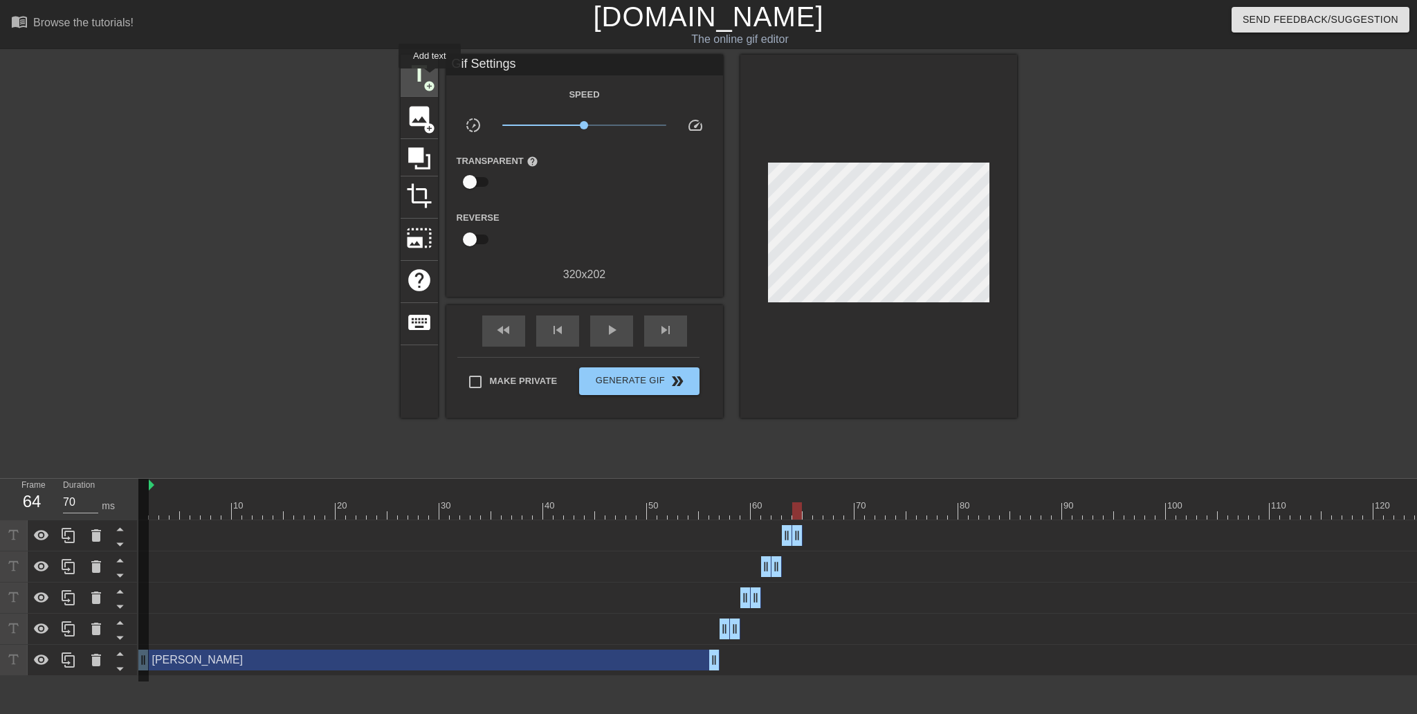
click at [430, 78] on span "title" at bounding box center [419, 74] width 26 height 26
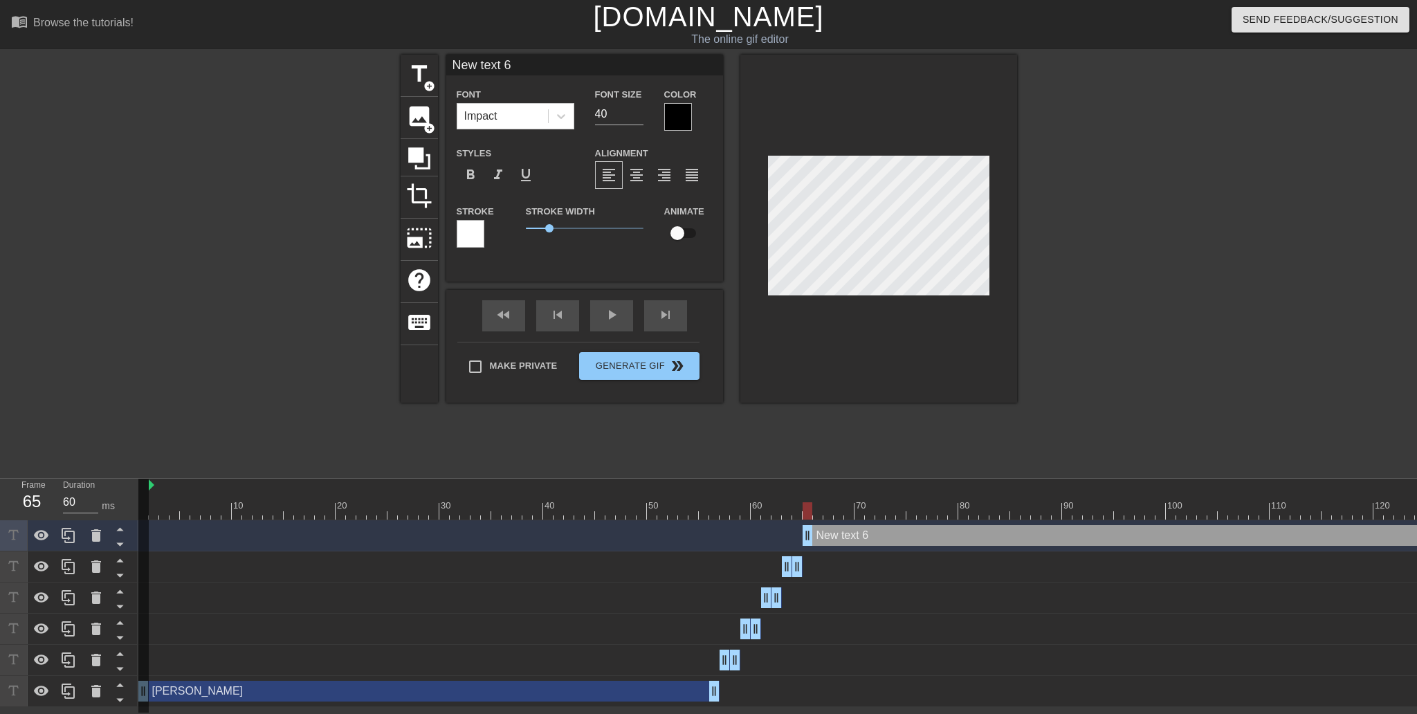
drag, startPoint x: 797, startPoint y: 538, endPoint x: 810, endPoint y: 541, distance: 12.6
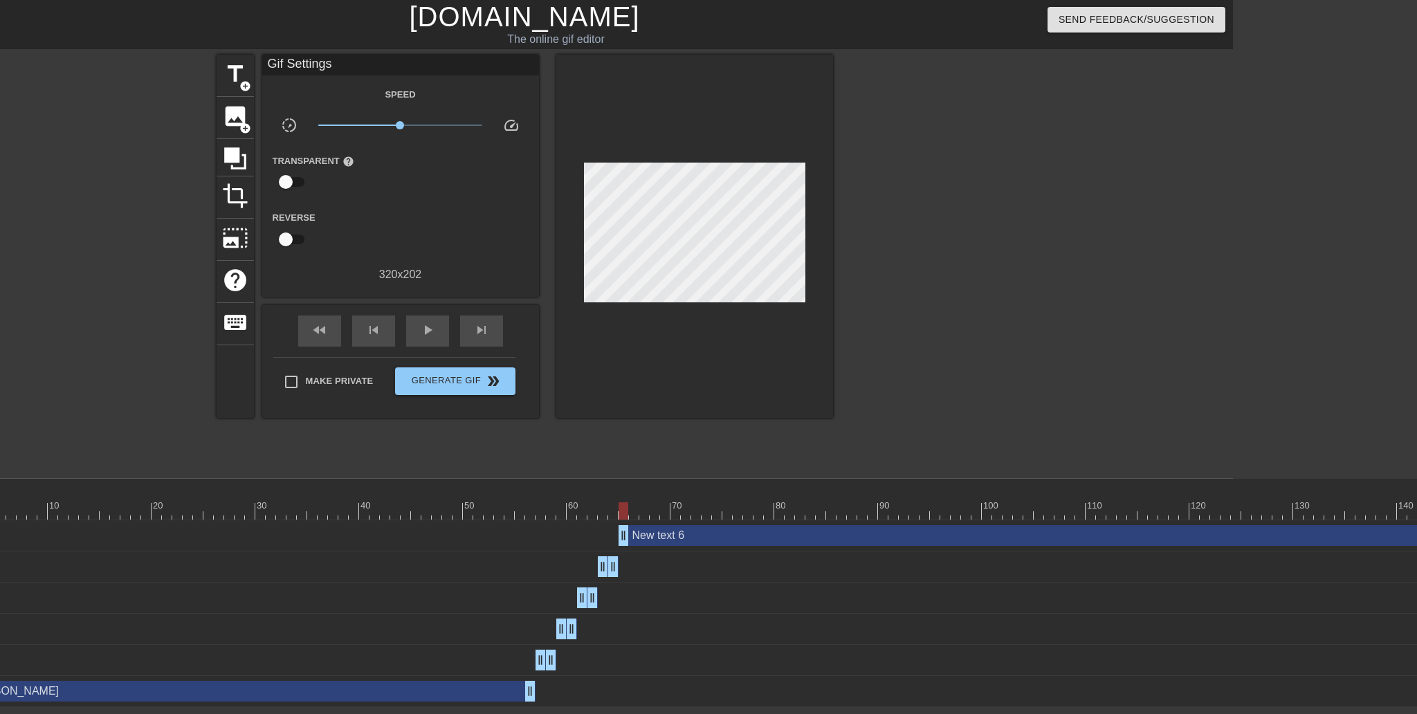
scroll to position [0, 291]
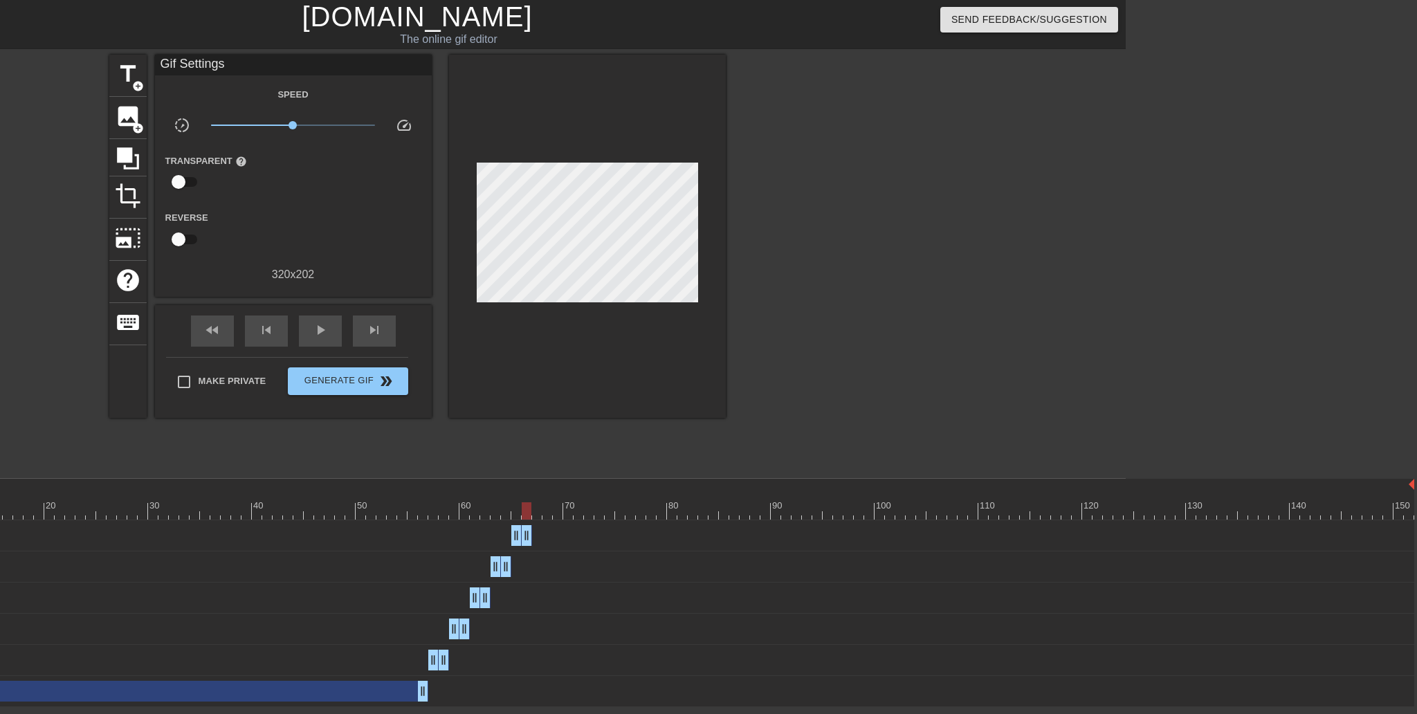
drag, startPoint x: 1404, startPoint y: 536, endPoint x: 522, endPoint y: 520, distance: 882.5
click at [522, 520] on div "10 20 30 40 50 60 70 80 90 100 110 120 130 140 150 New text 6 drag_handle drag_…" at bounding box center [486, 593] width 1279 height 228
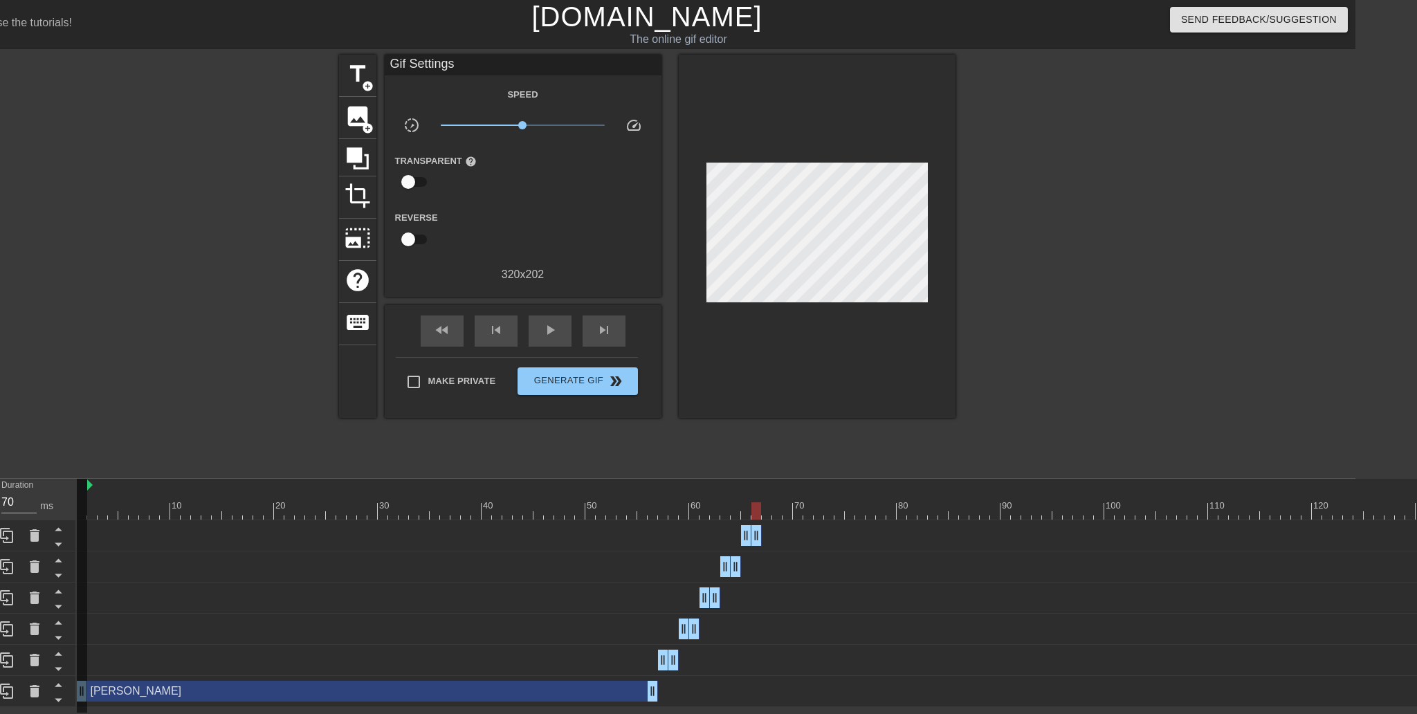
scroll to position [0, 0]
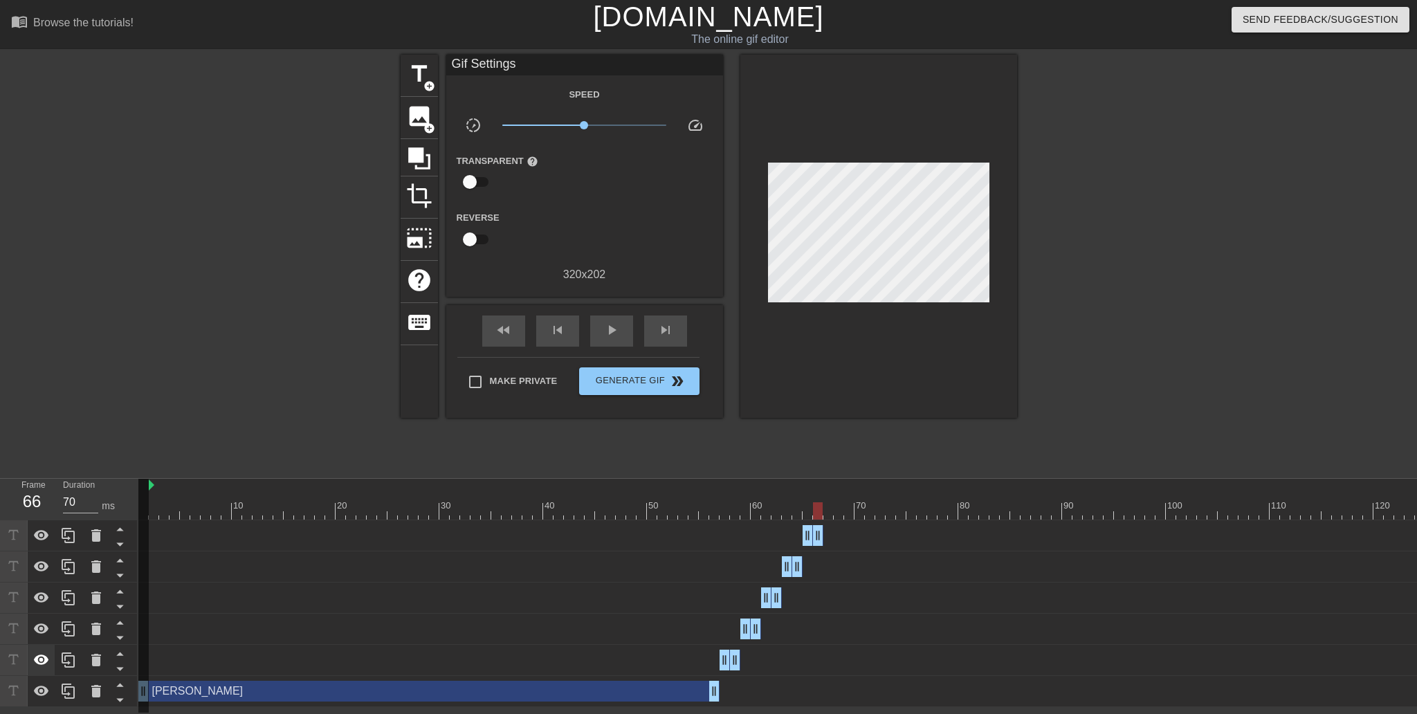
click at [43, 656] on icon at bounding box center [41, 660] width 17 height 17
click at [42, 659] on icon at bounding box center [41, 660] width 15 height 13
click at [14, 660] on icon at bounding box center [13, 660] width 10 height 10
click at [596, 665] on div "New text 2 drag_handle drag_handle" at bounding box center [922, 660] width 1568 height 21
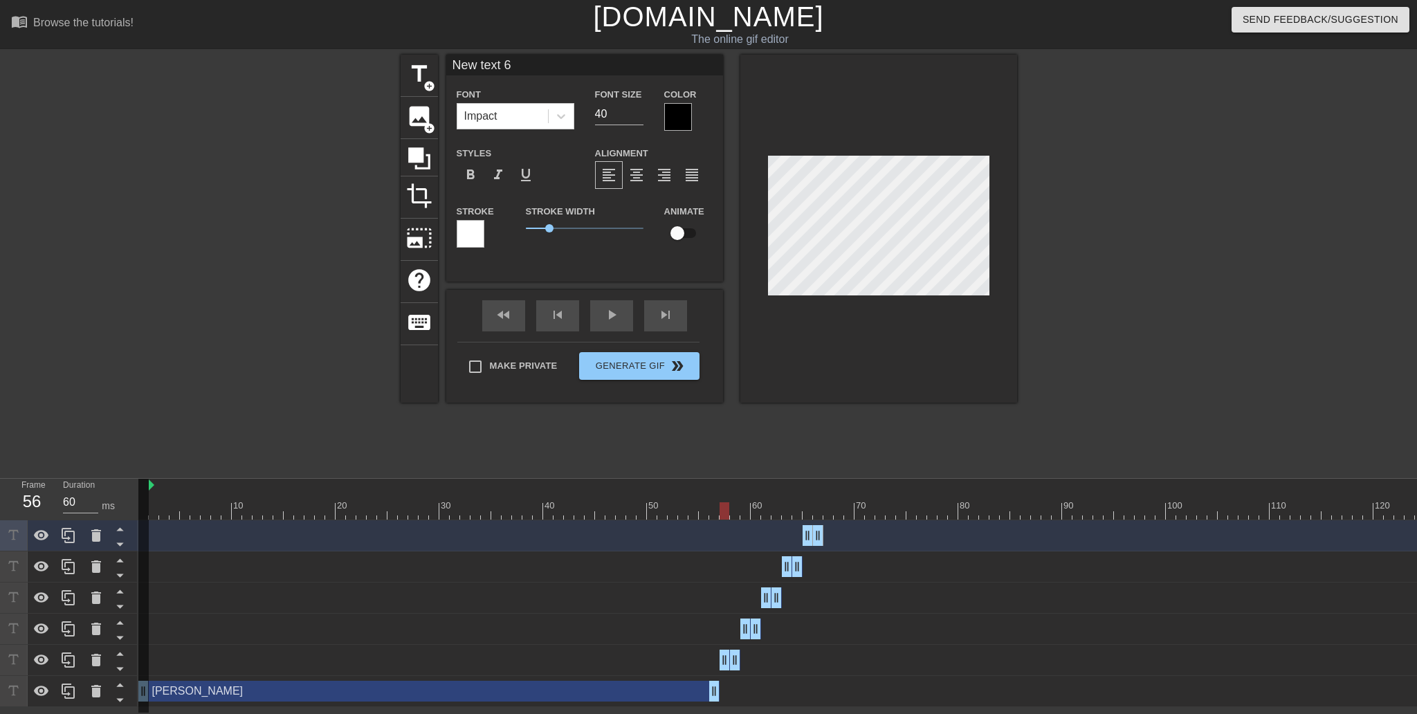
type input "70"
drag, startPoint x: 819, startPoint y: 509, endPoint x: 723, endPoint y: 510, distance: 96.9
click at [723, 510] on div at bounding box center [922, 510] width 1568 height 17
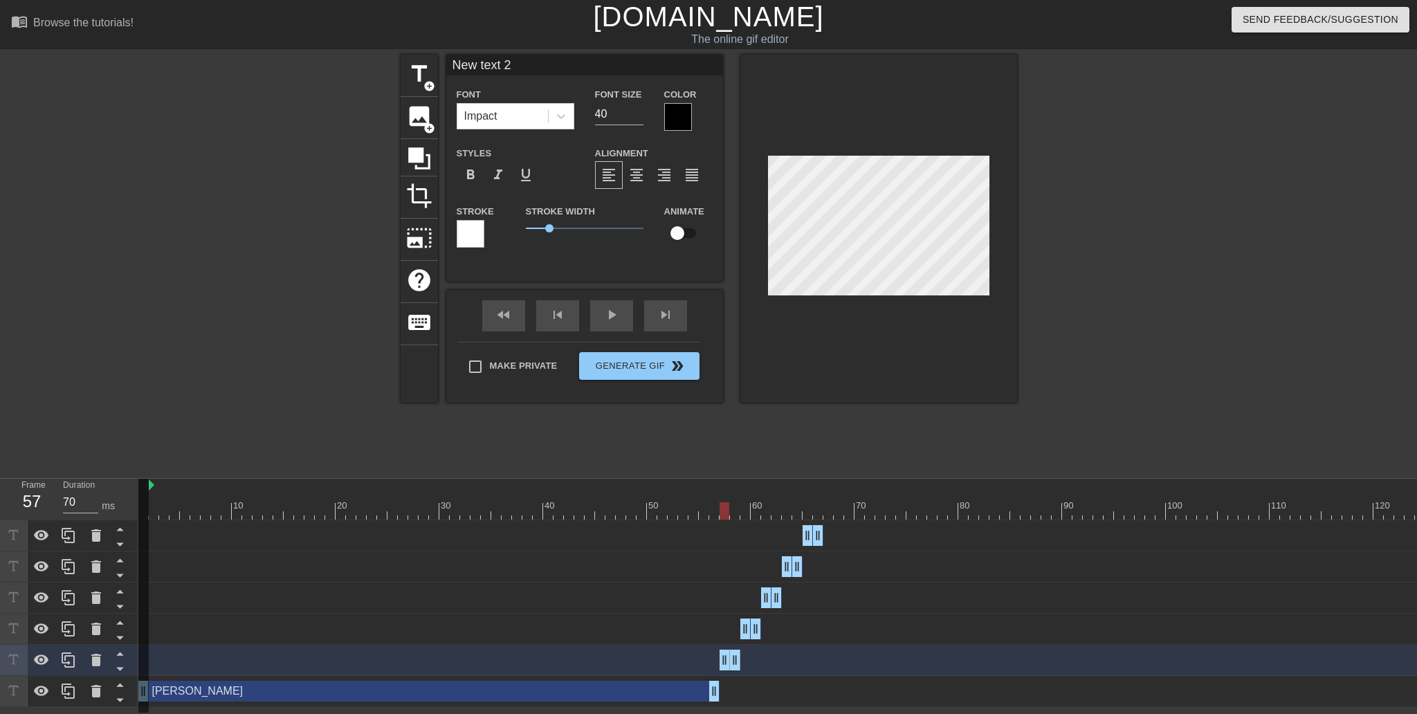
scroll to position [1, 1]
type input "[PERSON_NAME]"
type textarea "[PERSON_NAME]"
click at [510, 244] on div "Stroke Stroke Width 0 Animate" at bounding box center [584, 231] width 277 height 57
click at [677, 121] on div at bounding box center [678, 117] width 28 height 28
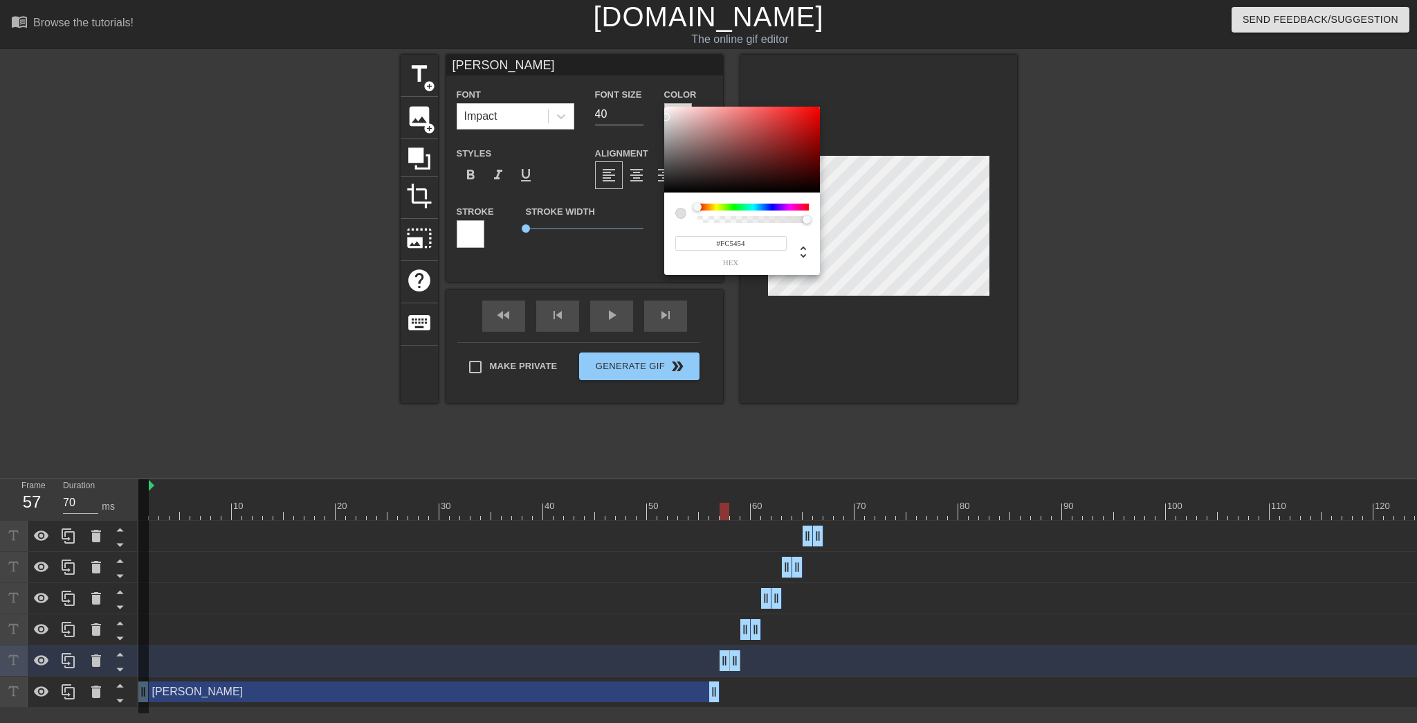
type input "#FF5555"
drag, startPoint x: 666, startPoint y: 117, endPoint x: 665, endPoint y: 105, distance: 12.5
click at [665, 105] on div "#FF5555 hex" at bounding box center [708, 361] width 1417 height 723
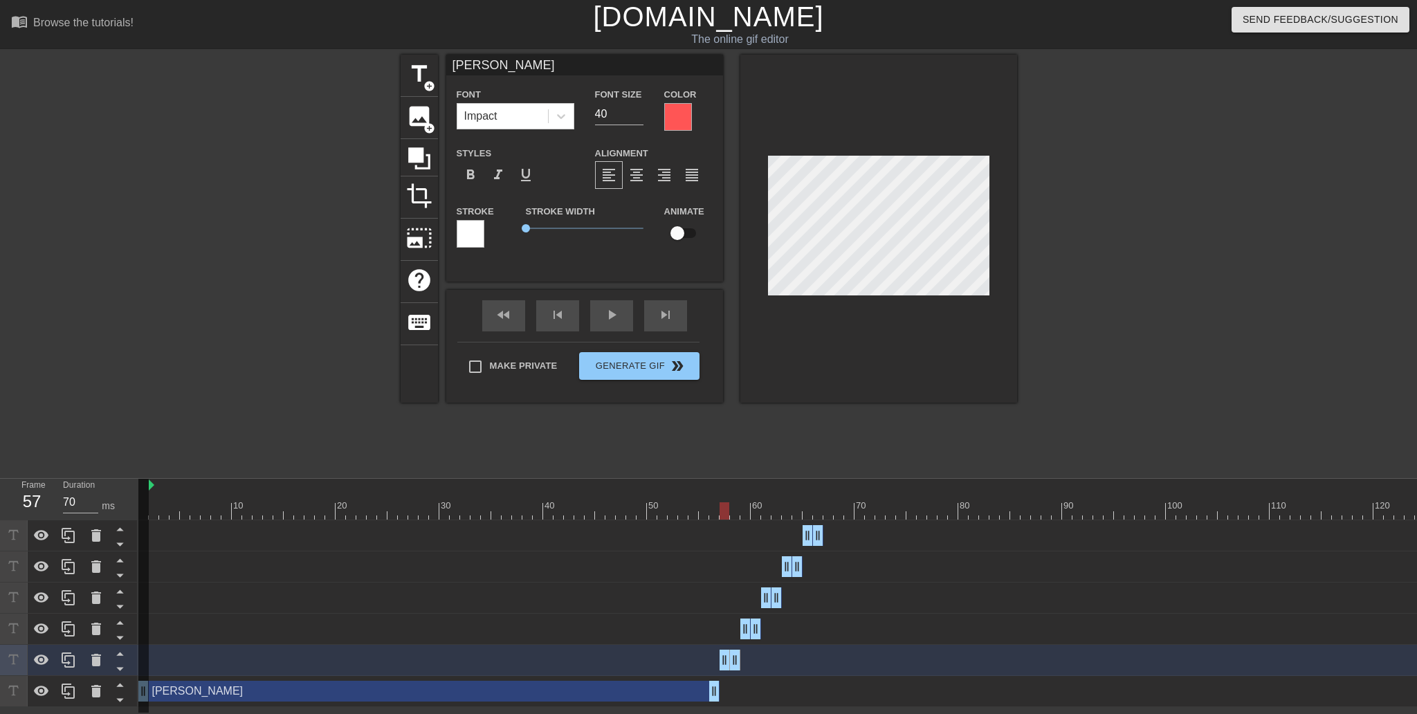
click at [675, 120] on div at bounding box center [678, 117] width 28 height 28
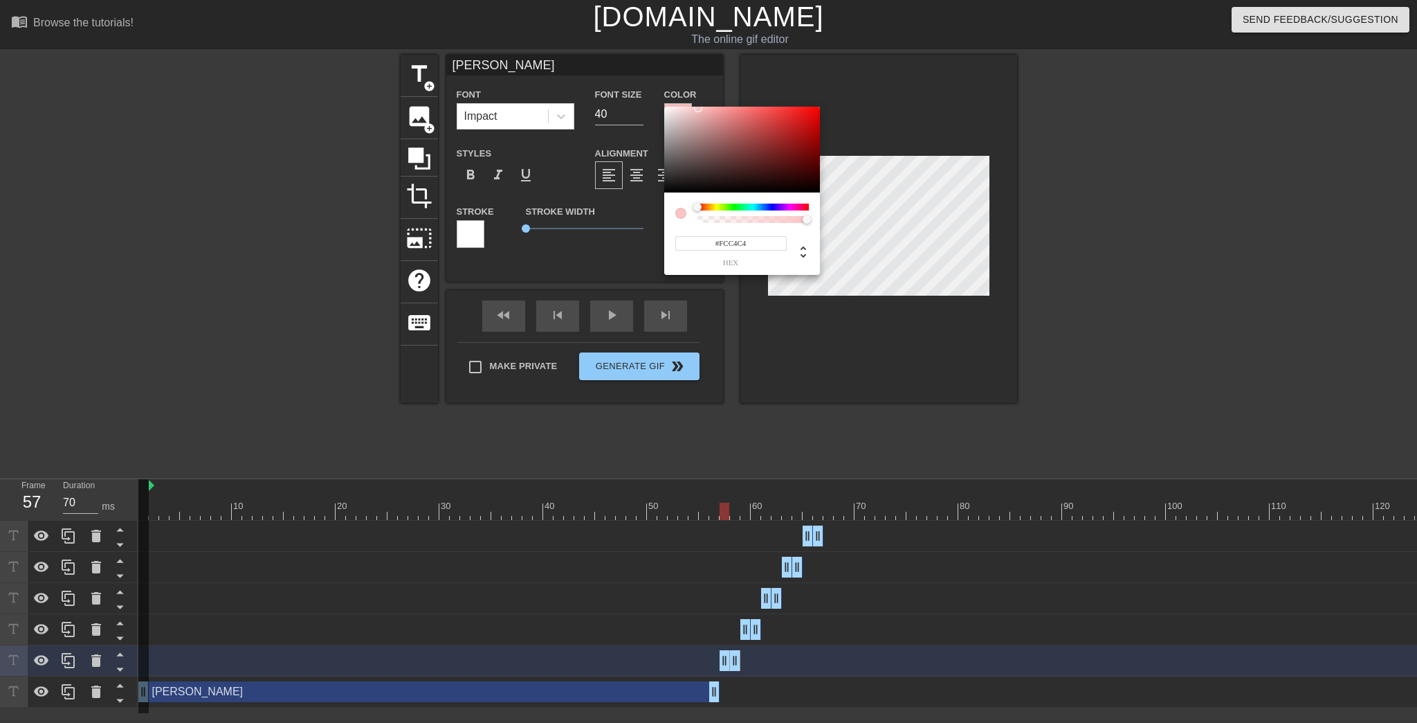
type input "#FCFCFC"
drag, startPoint x: 675, startPoint y: 125, endPoint x: 663, endPoint y: 108, distance: 20.9
click at [663, 108] on div "#FCFCFC hex" at bounding box center [708, 361] width 1417 height 723
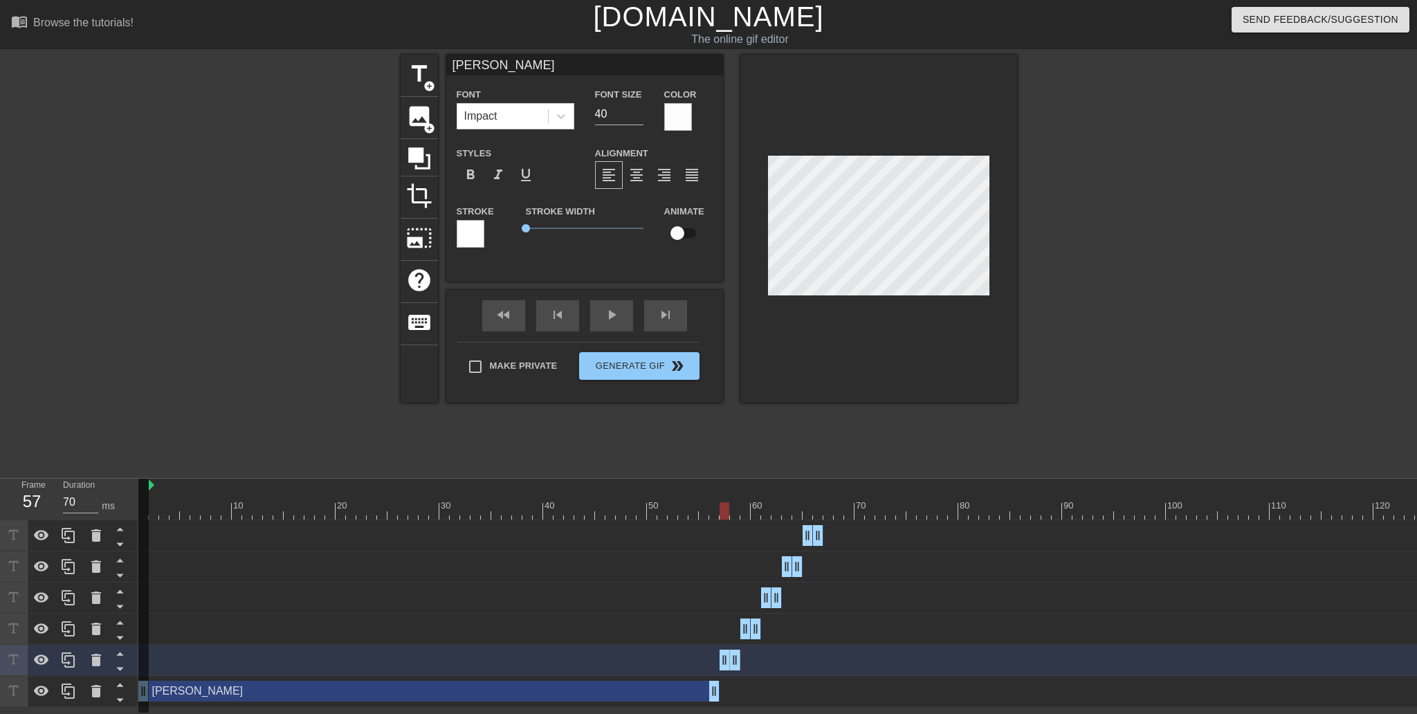
click at [369, 630] on div "New text 3 drag_handle drag_handle" at bounding box center [922, 629] width 1568 height 21
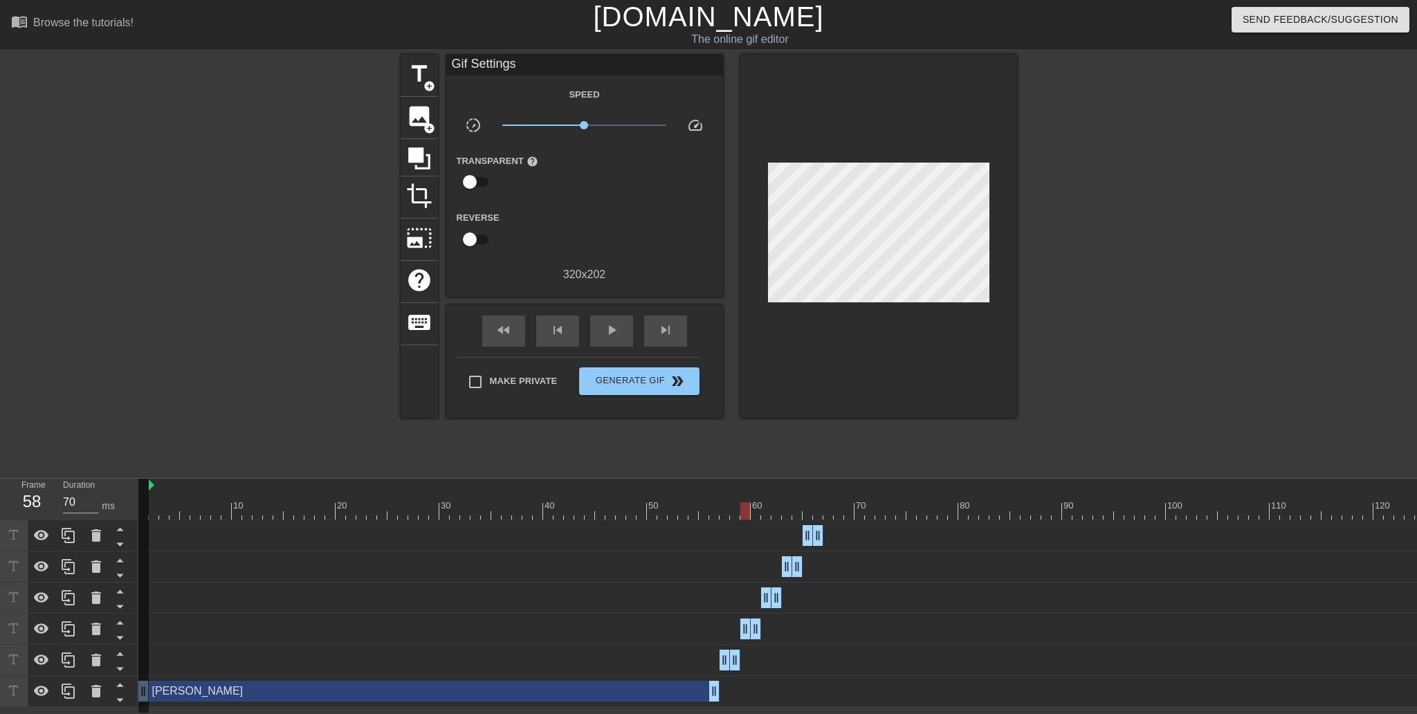
type input "60"
drag, startPoint x: 723, startPoint y: 511, endPoint x: 777, endPoint y: 483, distance: 61.3
click at [750, 509] on div at bounding box center [922, 510] width 1568 height 17
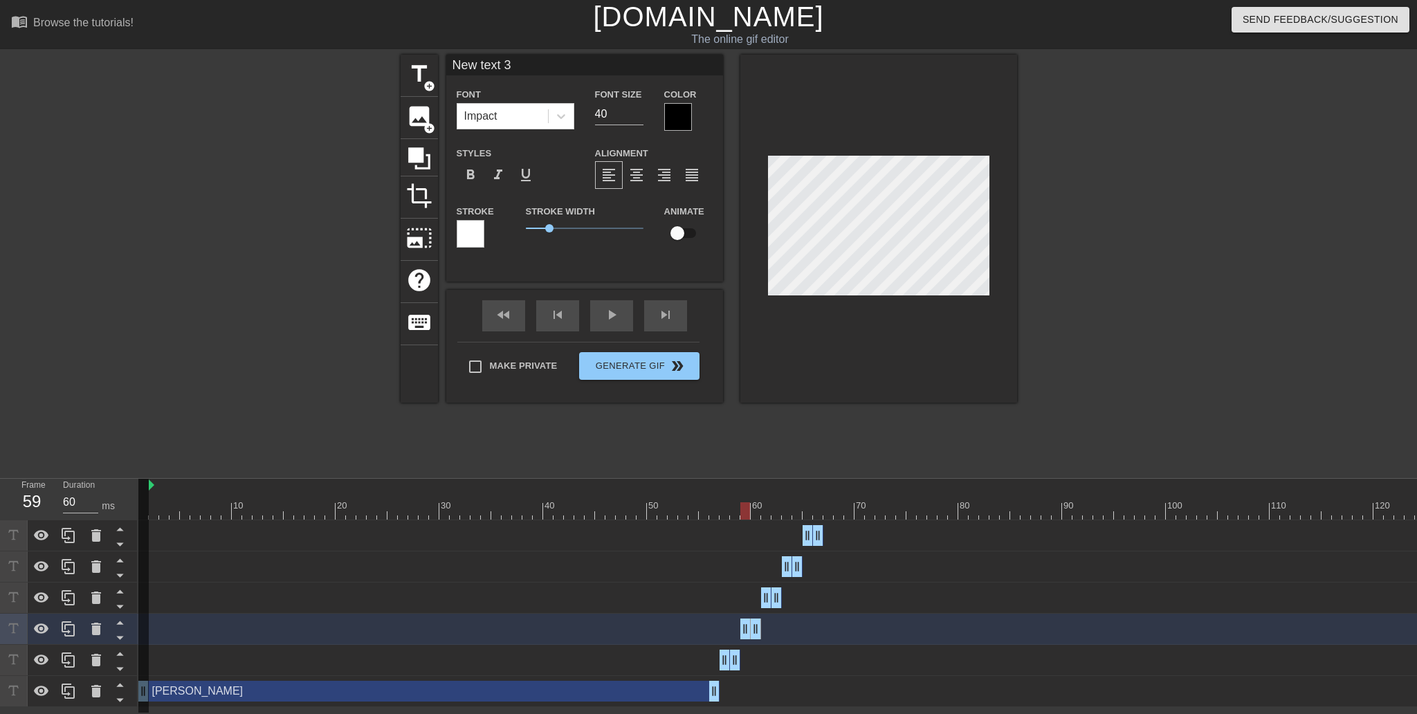
scroll to position [1, 3]
type input "[PERSON_NAME]"
type textarea "[PERSON_NAME]"
drag, startPoint x: 552, startPoint y: 242, endPoint x: 516, endPoint y: 239, distance: 36.1
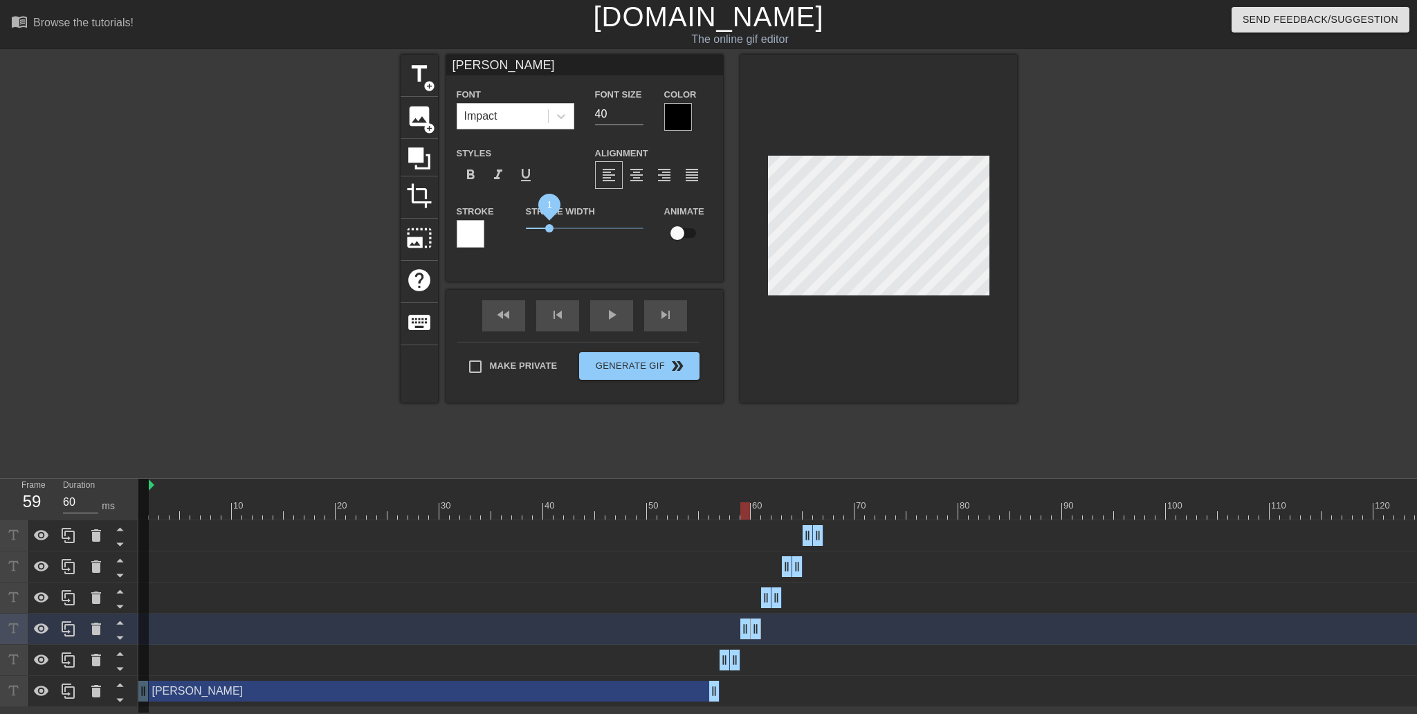
click at [514, 242] on div "Stroke Stroke Width 1 Animate" at bounding box center [584, 231] width 277 height 57
click at [681, 122] on div at bounding box center [678, 117] width 28 height 28
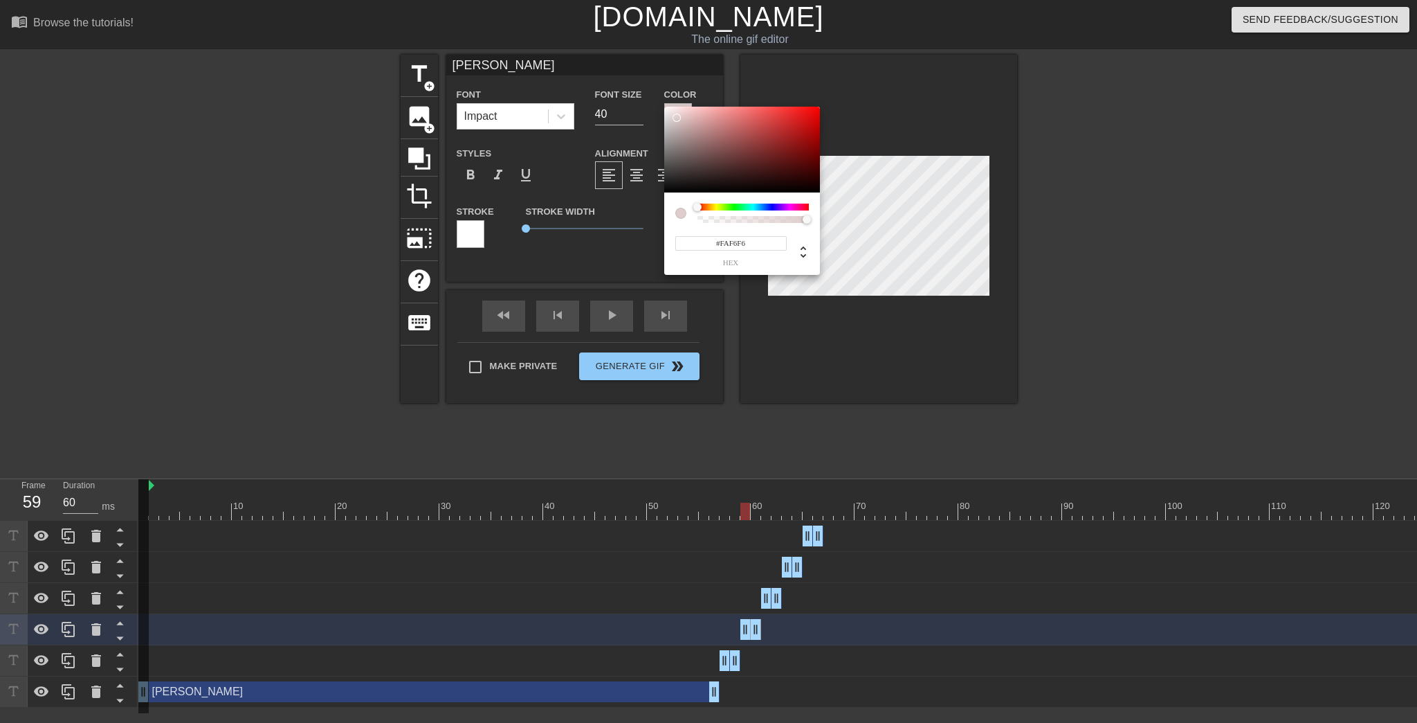
type input "#FFFFFF"
drag, startPoint x: 677, startPoint y: 118, endPoint x: 660, endPoint y: 105, distance: 21.3
click at [660, 105] on div "#FFFFFF hex" at bounding box center [708, 361] width 1417 height 723
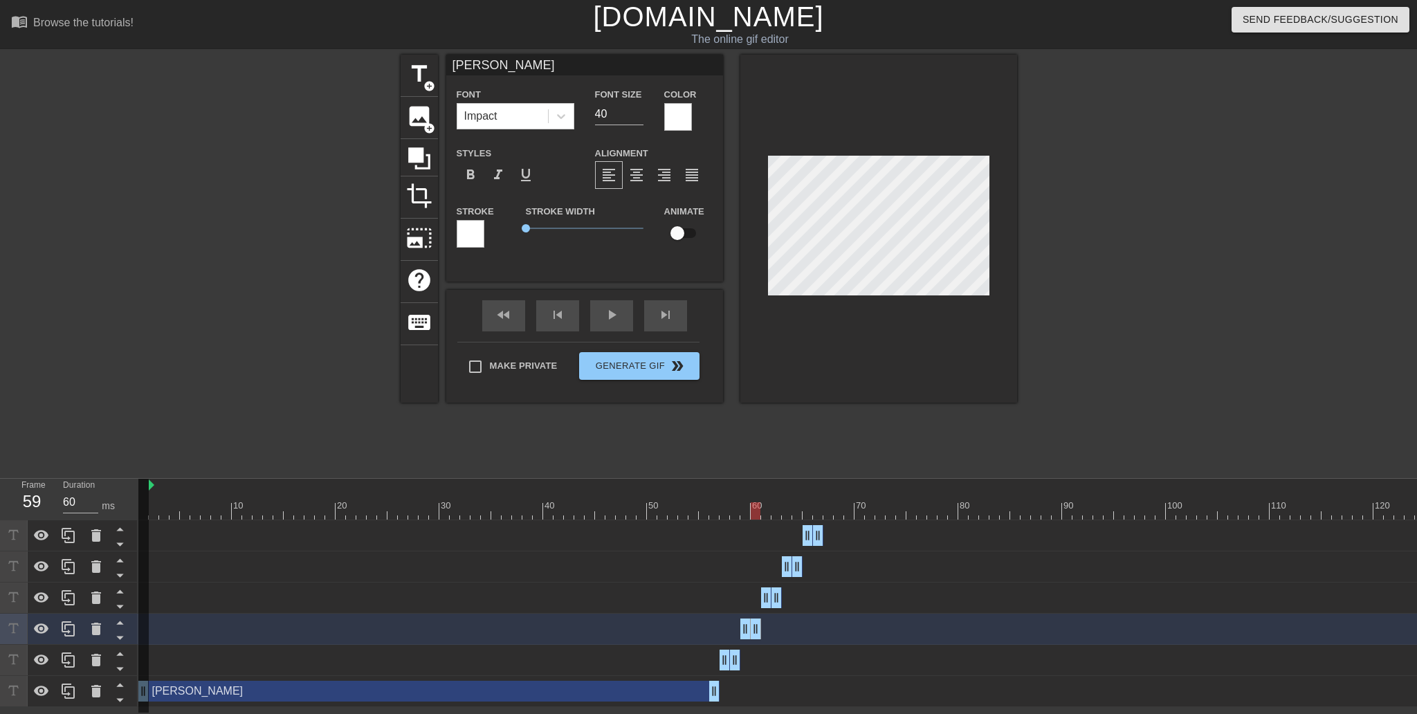
type input "70"
drag, startPoint x: 744, startPoint y: 505, endPoint x: 772, endPoint y: 503, distance: 28.5
click at [772, 503] on div at bounding box center [777, 510] width 10 height 17
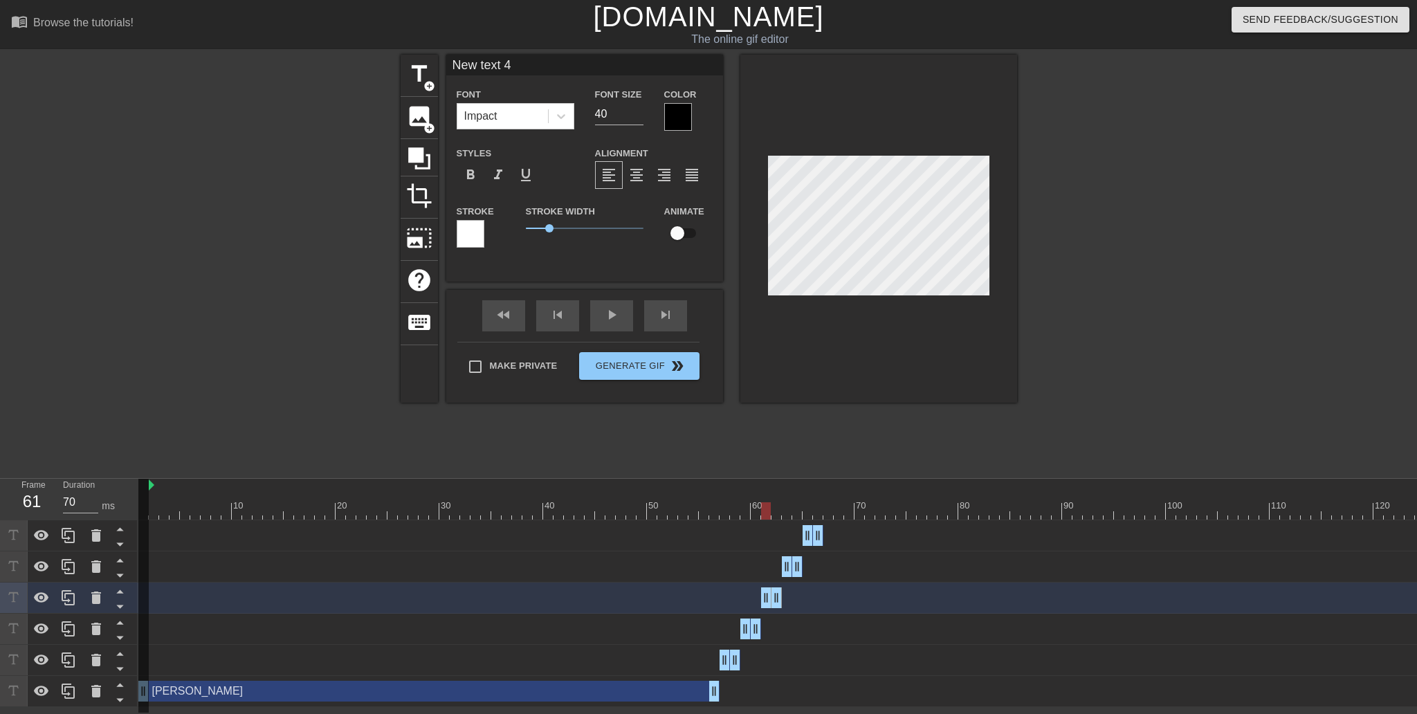
scroll to position [1, 3]
type input "[PERSON_NAME]"
type textarea "[PERSON_NAME]"
drag, startPoint x: 548, startPoint y: 246, endPoint x: 528, endPoint y: 245, distance: 20.1
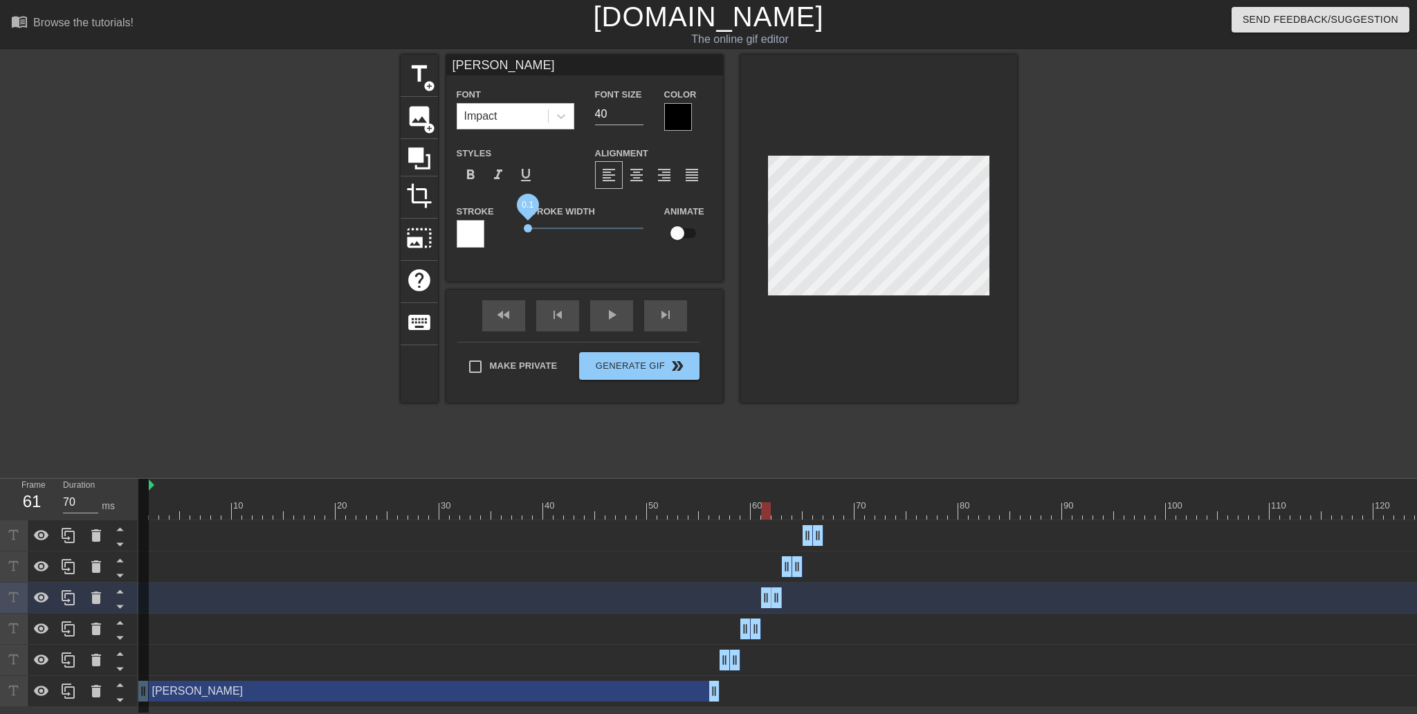
click at [528, 233] on span "0.1" at bounding box center [528, 228] width 8 height 8
drag, startPoint x: 527, startPoint y: 248, endPoint x: 513, endPoint y: 248, distance: 13.8
click at [513, 248] on div "Stroke Stroke Width 0 Animate" at bounding box center [584, 231] width 277 height 57
click at [676, 122] on div at bounding box center [678, 117] width 28 height 28
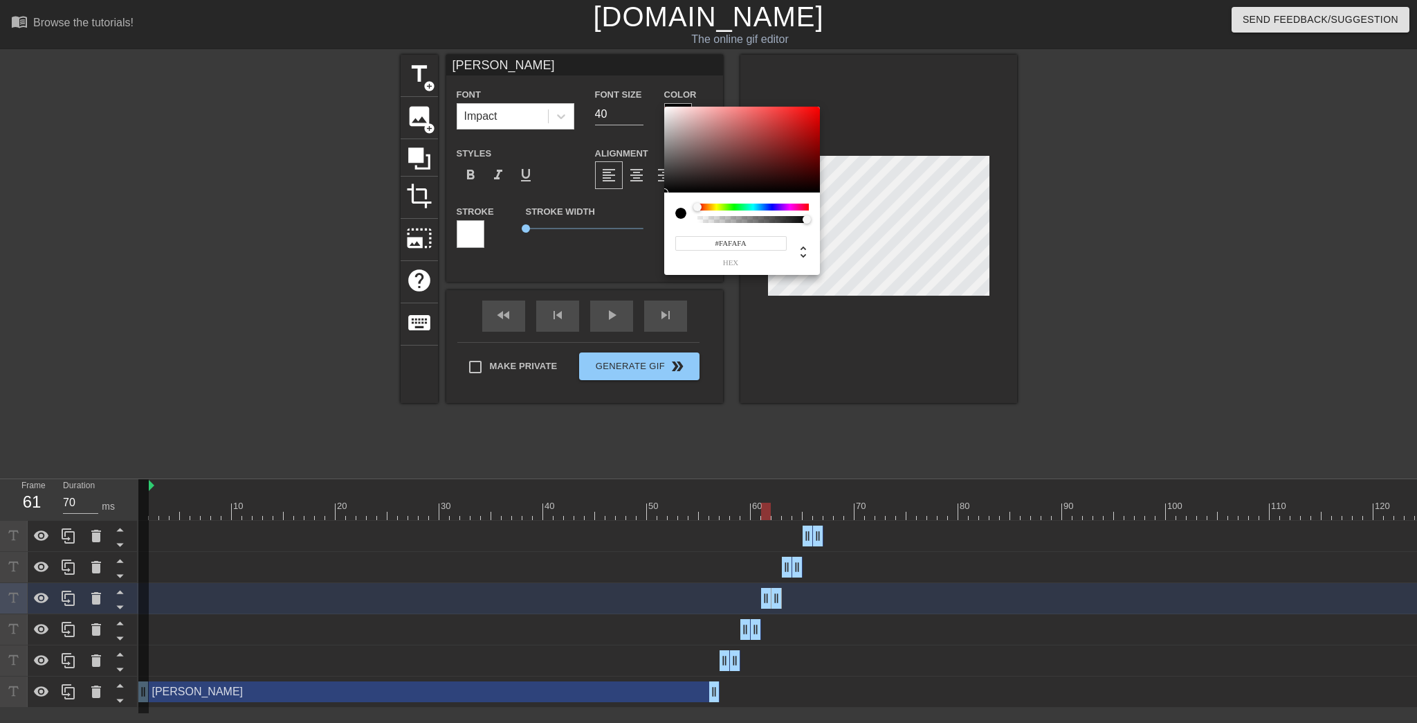
type input "#FFFFFF"
drag, startPoint x: 679, startPoint y: 122, endPoint x: 647, endPoint y: 99, distance: 39.6
click at [647, 99] on div "#FFFFFF hex" at bounding box center [708, 361] width 1417 height 723
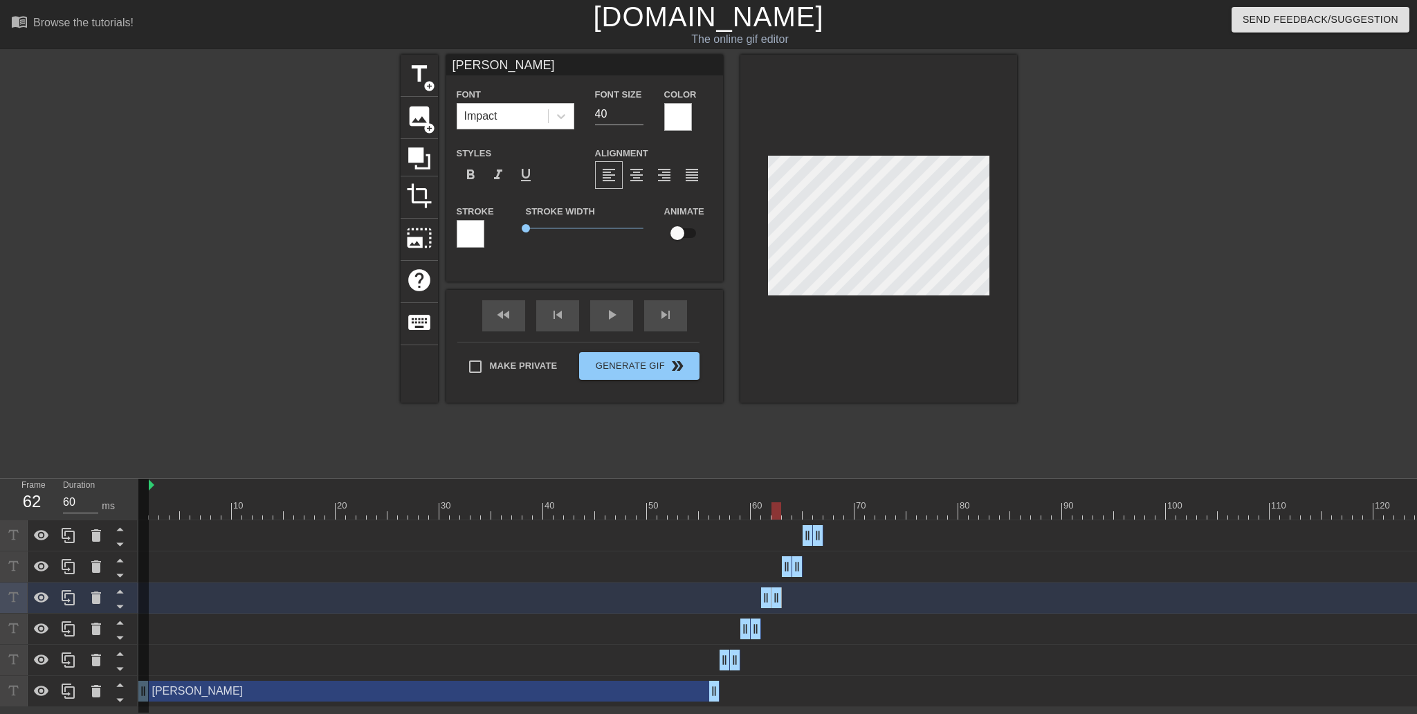
type input "70"
drag, startPoint x: 767, startPoint y: 512, endPoint x: 785, endPoint y: 509, distance: 18.2
click at [785, 509] on div at bounding box center [787, 510] width 10 height 17
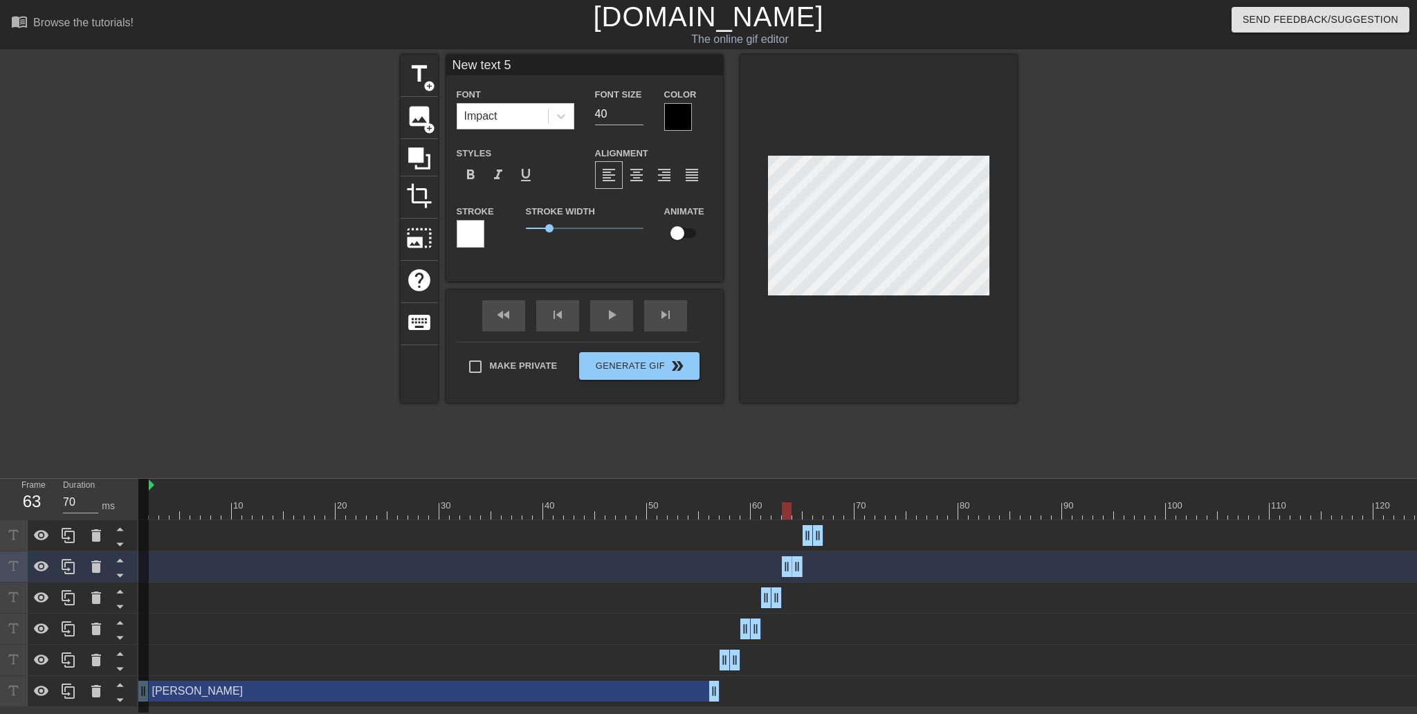
type input "[PERSON_NAME]"
type textarea "[PERSON_NAME]"
drag, startPoint x: 552, startPoint y: 245, endPoint x: 595, endPoint y: 211, distance: 55.2
click at [508, 242] on div "Stroke Stroke Width 0 Animate" at bounding box center [584, 231] width 277 height 57
click at [679, 123] on div at bounding box center [678, 117] width 28 height 28
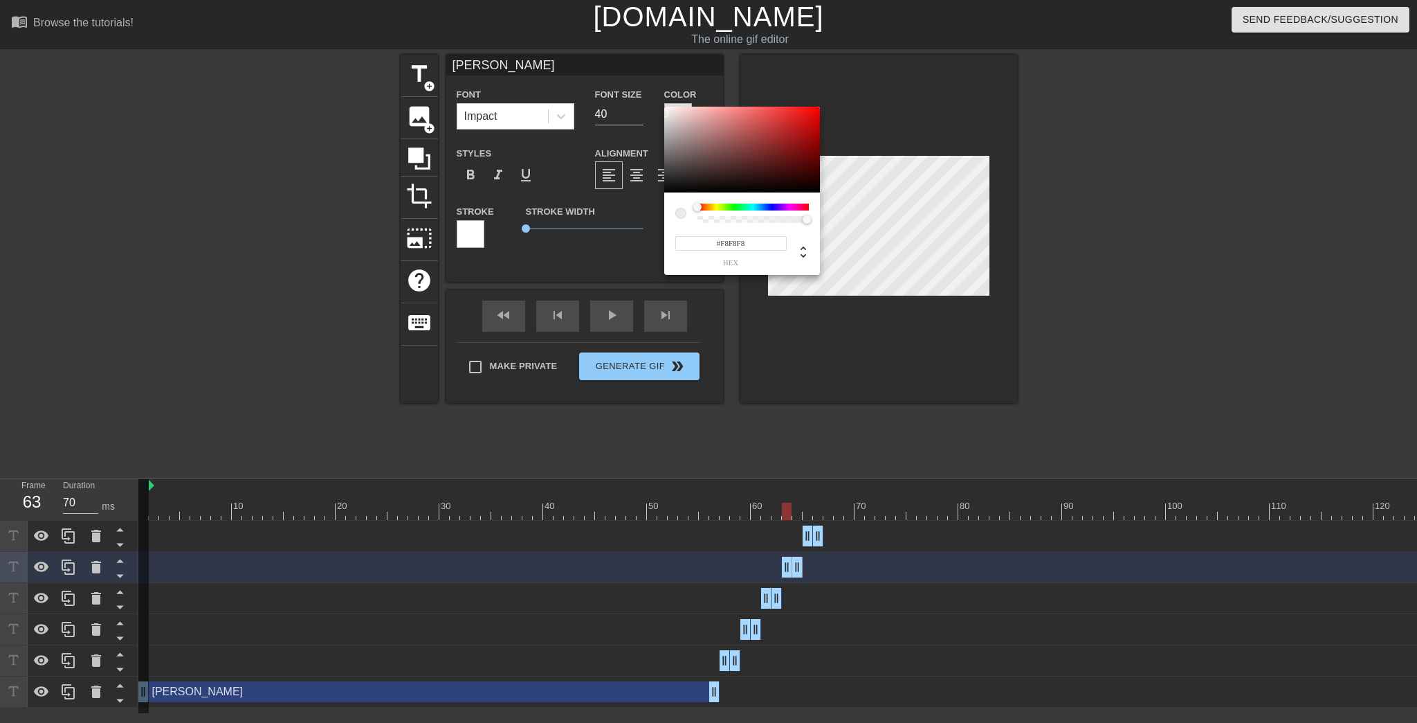
type input "#FAFAFA"
drag, startPoint x: 682, startPoint y: 125, endPoint x: 662, endPoint y: 109, distance: 26.1
click at [662, 109] on div "#FAFAFA hex" at bounding box center [708, 361] width 1417 height 723
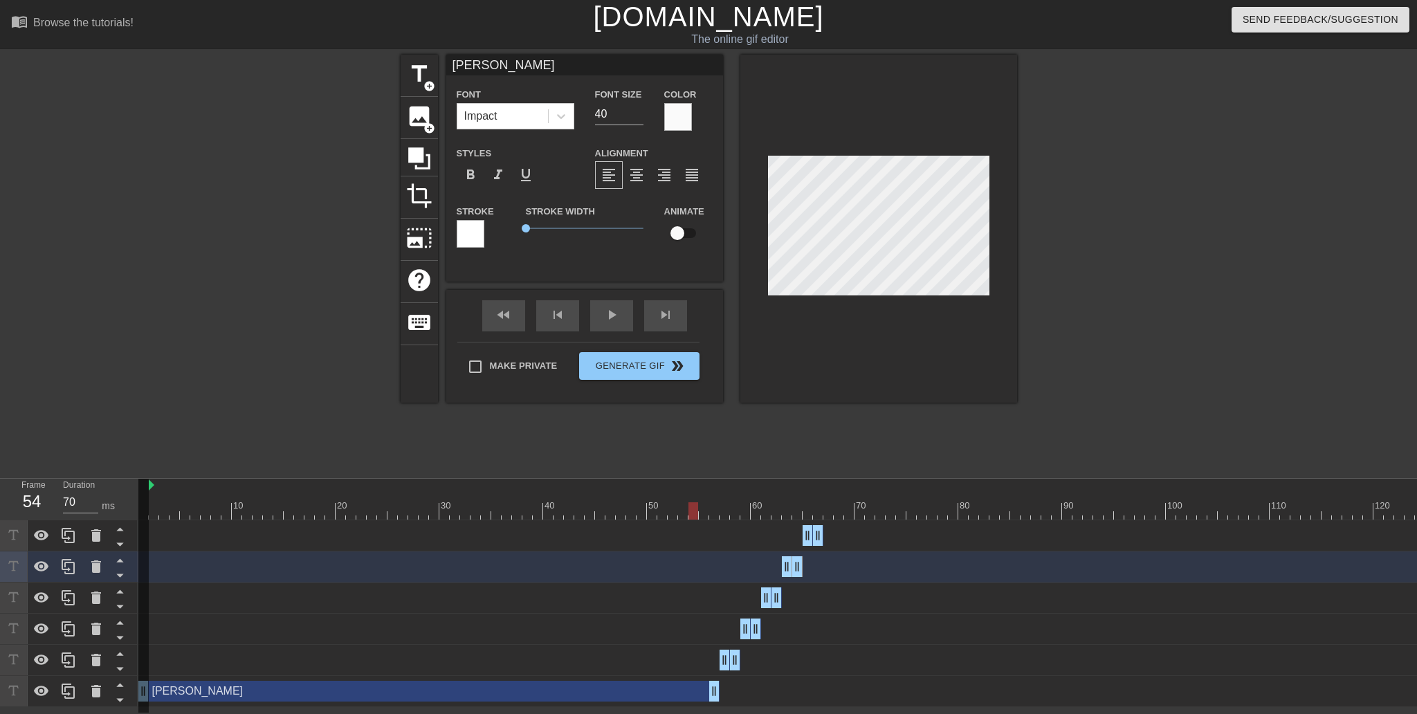
drag, startPoint x: 784, startPoint y: 509, endPoint x: 697, endPoint y: 512, distance: 87.3
click at [697, 512] on div at bounding box center [694, 510] width 10 height 17
click at [608, 323] on div "Я Font Impact Font Size 40 Color Styles format_bold format_italic format_underl…" at bounding box center [584, 229] width 277 height 348
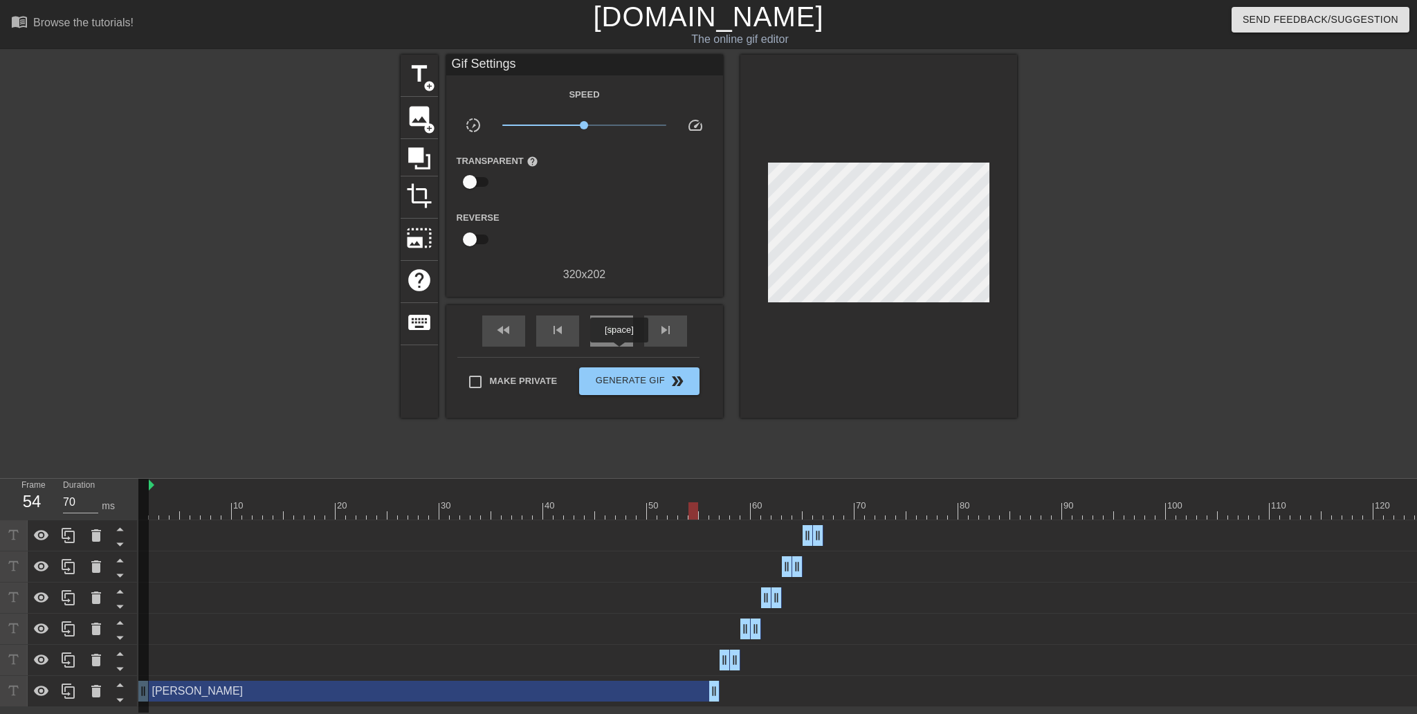
click at [619, 338] on span "play_arrow" at bounding box center [611, 330] width 17 height 17
click at [618, 338] on span "pause" at bounding box center [611, 330] width 17 height 17
drag, startPoint x: 888, startPoint y: 511, endPoint x: 141, endPoint y: 499, distance: 746.8
click at [136, 502] on div "Frame 4 Duration 60 ms 10 20 30 40 50 60 70 80 90 100 110 120 130 140 150 New t…" at bounding box center [708, 593] width 1417 height 228
click at [614, 338] on span "play_arrow" at bounding box center [611, 330] width 17 height 17
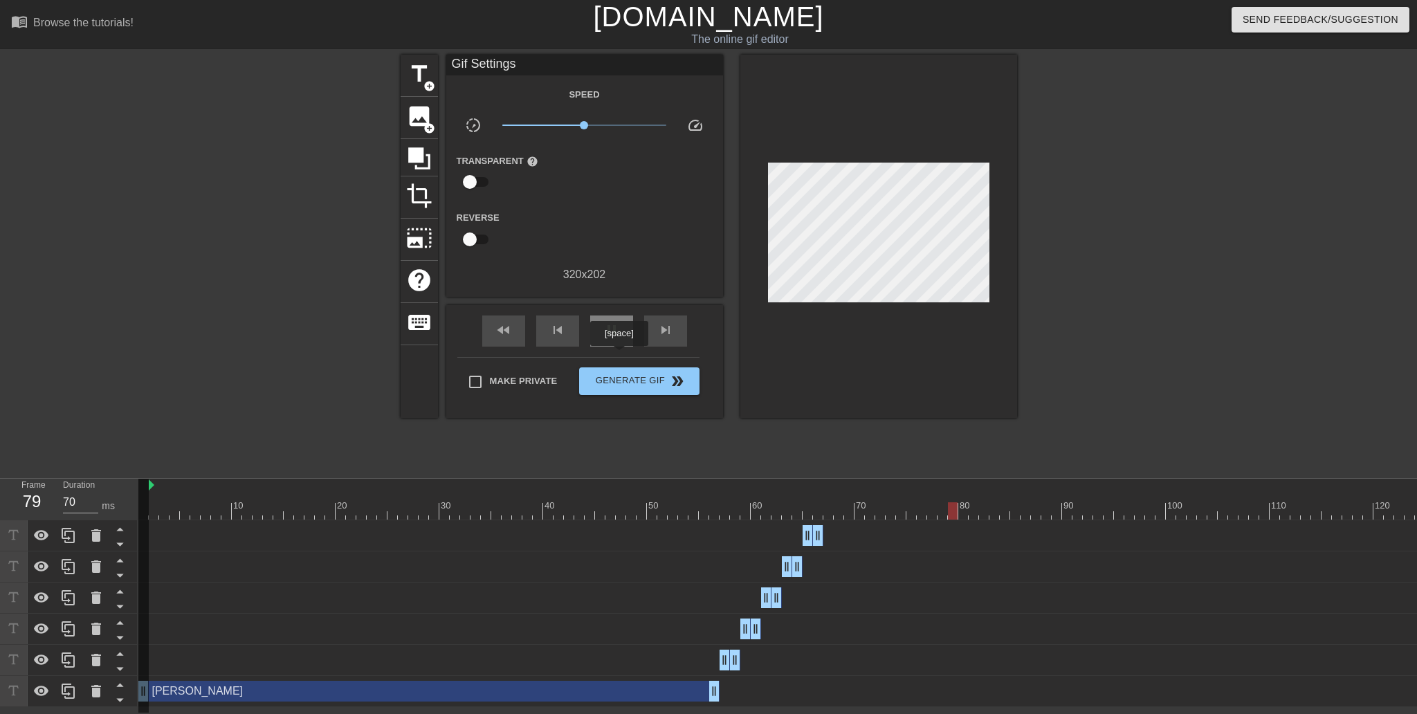
click at [619, 338] on span "pause" at bounding box center [611, 330] width 17 height 17
click at [619, 338] on span "play_arrow" at bounding box center [611, 330] width 17 height 17
click at [619, 338] on span "pause" at bounding box center [611, 330] width 17 height 17
click at [619, 338] on span "play_arrow" at bounding box center [611, 330] width 17 height 17
click at [619, 338] on span "pause" at bounding box center [611, 330] width 17 height 17
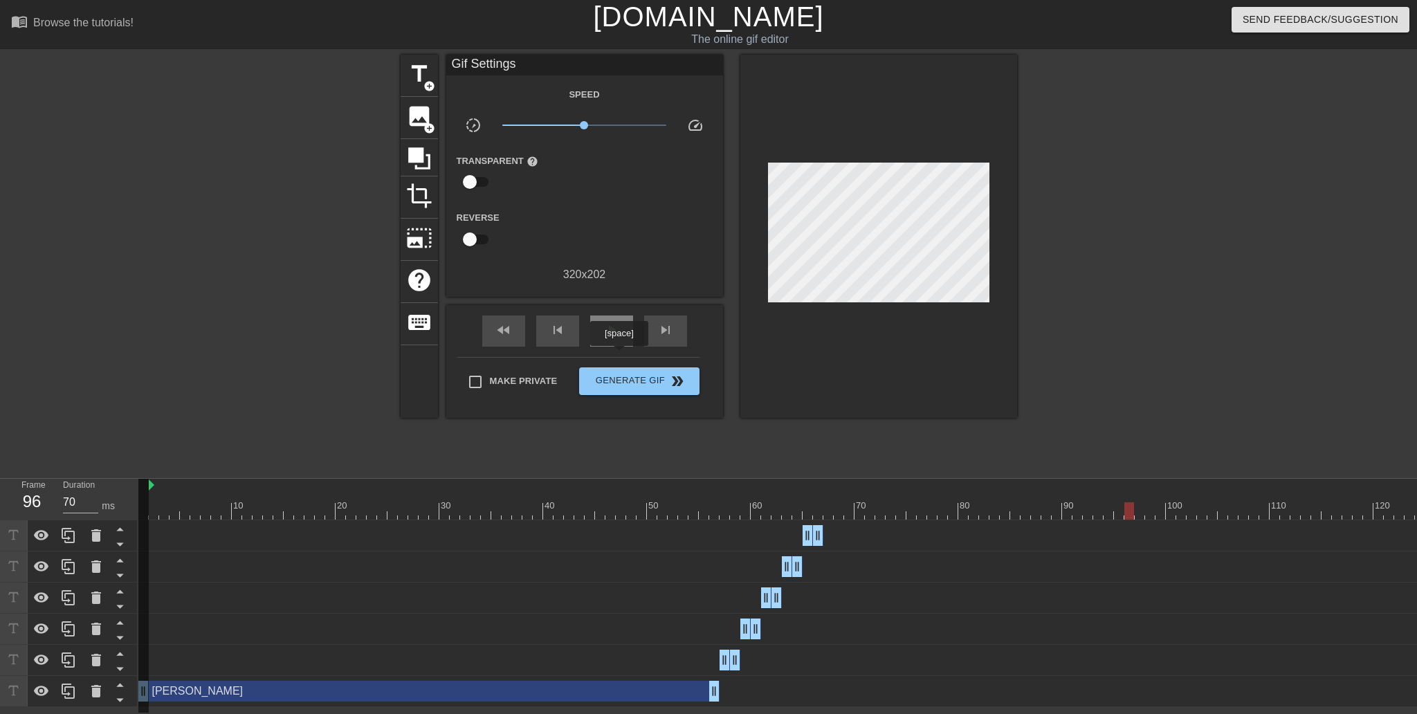
click at [619, 338] on span "play_arrow" at bounding box center [611, 330] width 17 height 17
click at [619, 338] on span "pause" at bounding box center [611, 330] width 17 height 17
click at [619, 338] on span "play_arrow" at bounding box center [611, 330] width 17 height 17
click at [619, 338] on span "pause" at bounding box center [611, 330] width 17 height 17
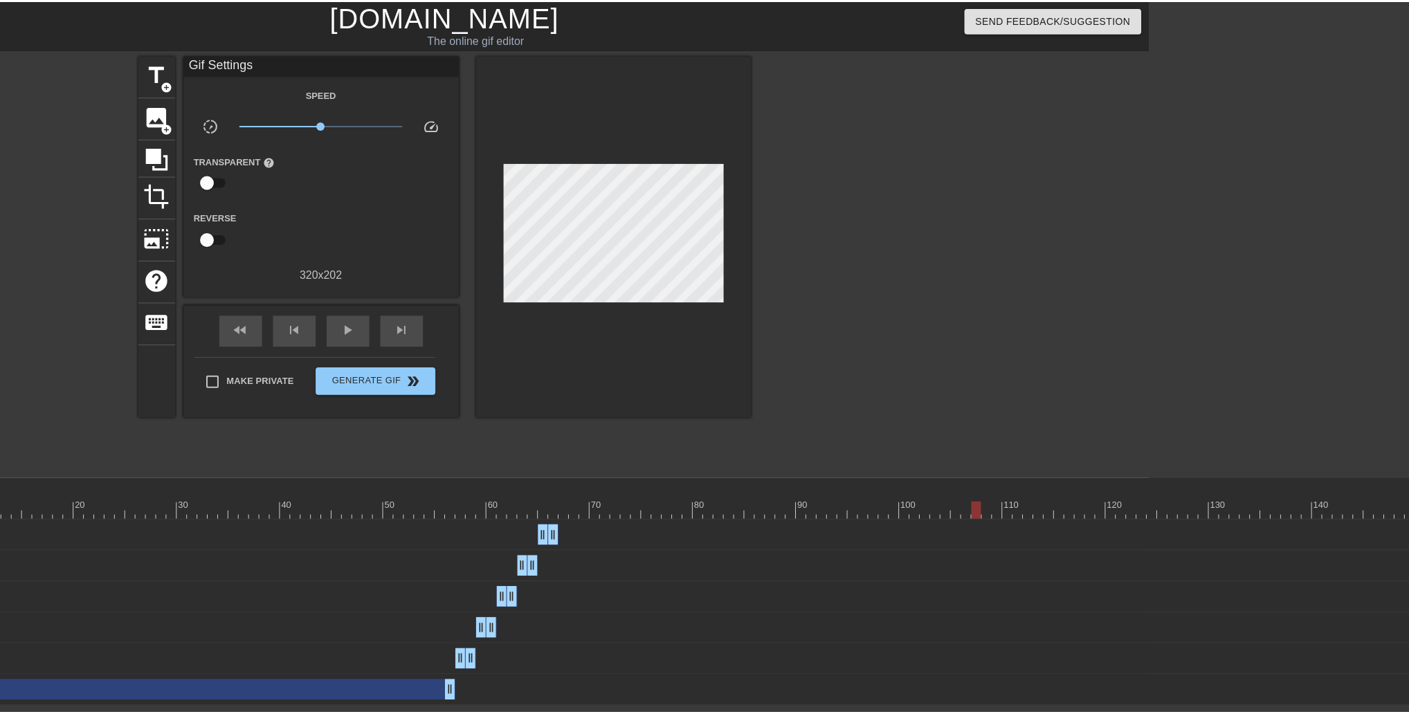
scroll to position [0, 291]
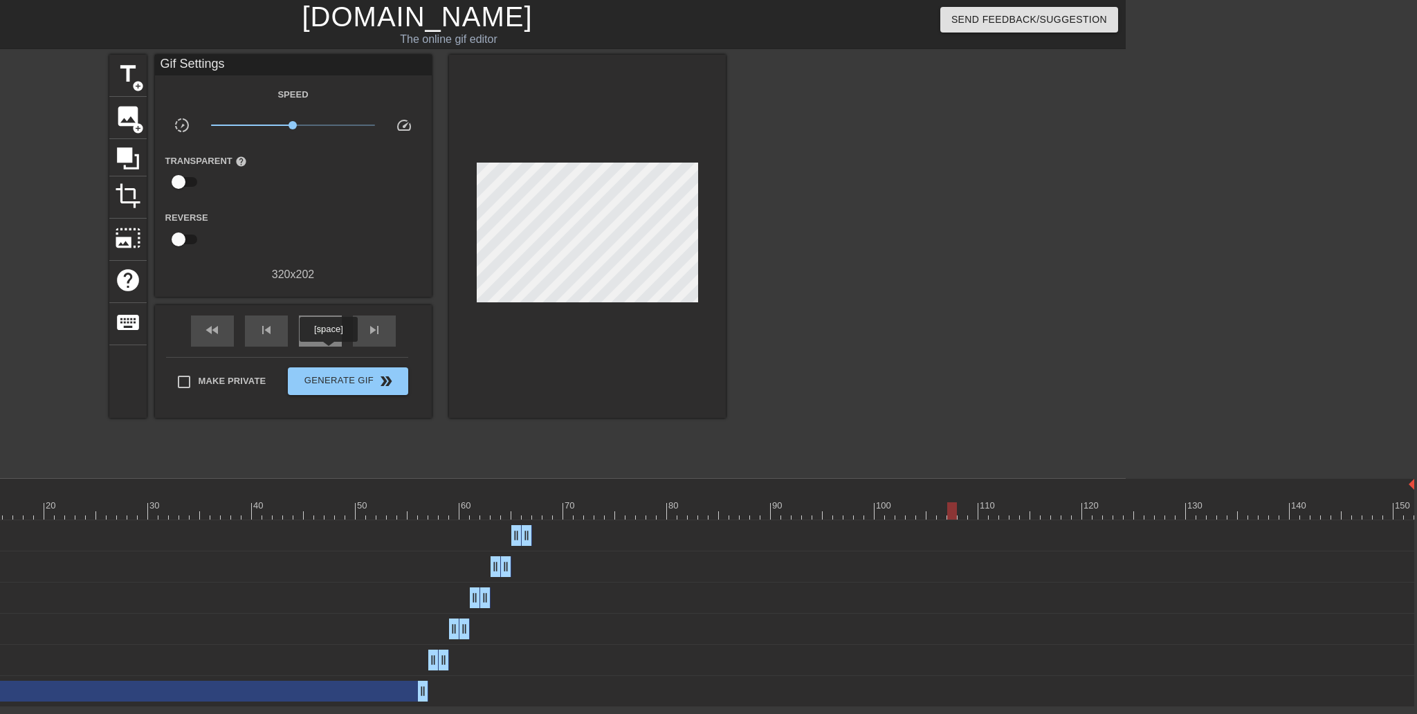
click at [328, 338] on span "play_arrow" at bounding box center [320, 330] width 17 height 17
click at [328, 338] on span "pause" at bounding box center [320, 330] width 17 height 17
drag, startPoint x: 1293, startPoint y: 509, endPoint x: 1249, endPoint y: 511, distance: 44.3
click at [1249, 511] on div at bounding box center [1253, 510] width 10 height 17
click at [129, 73] on span "title" at bounding box center [128, 74] width 26 height 26
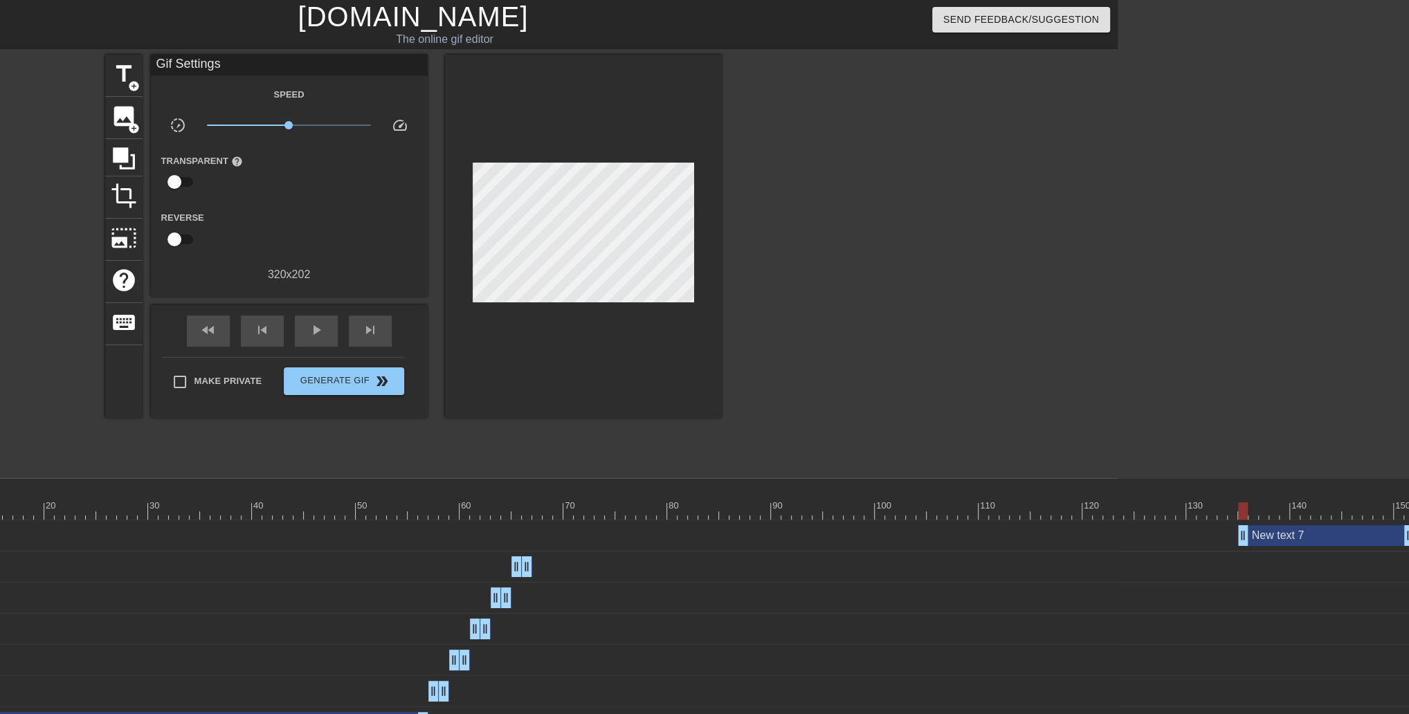
scroll to position [0, 300]
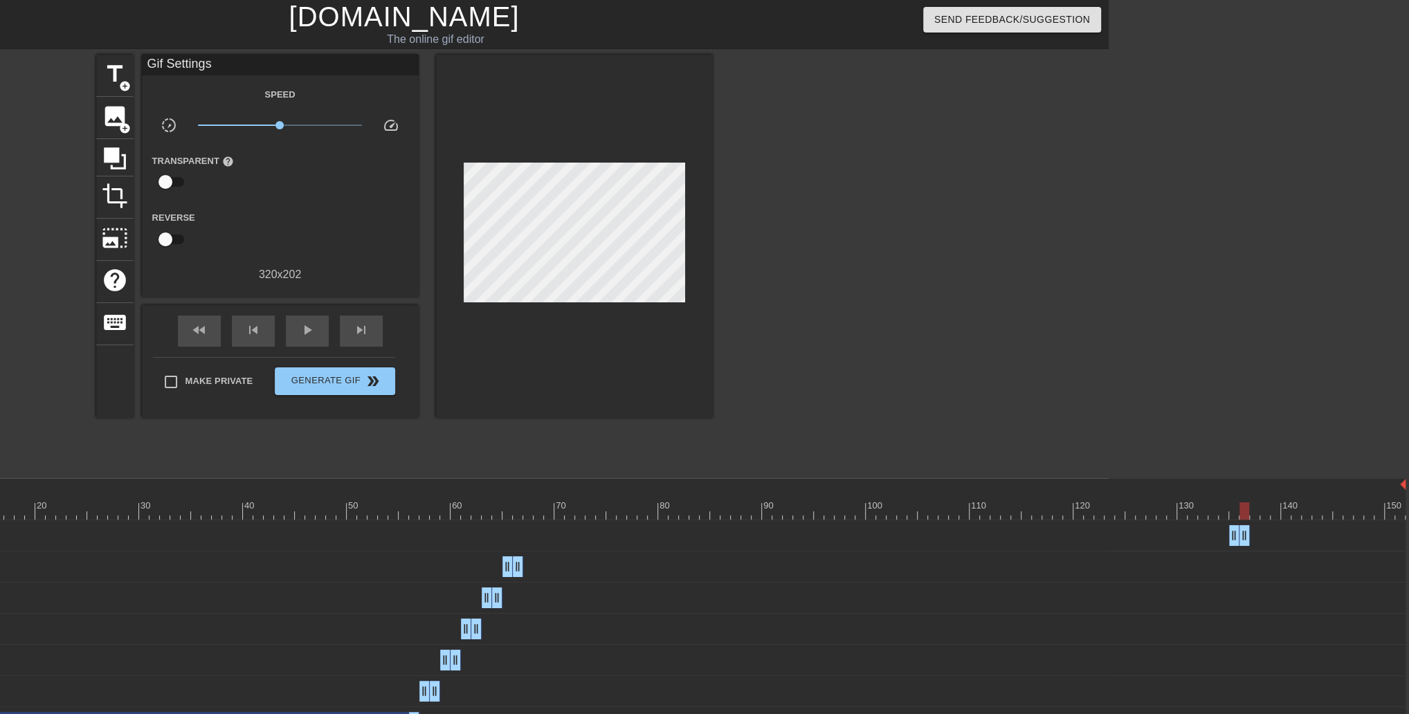
drag, startPoint x: 1395, startPoint y: 534, endPoint x: 1244, endPoint y: 523, distance: 152.0
click at [1244, 523] on div "New text 7 drag_handle drag_handle" at bounding box center [622, 535] width 1568 height 31
drag, startPoint x: 1244, startPoint y: 511, endPoint x: 1252, endPoint y: 513, distance: 7.9
click at [1252, 513] on div at bounding box center [622, 510] width 1568 height 17
click at [119, 77] on span "title" at bounding box center [115, 74] width 26 height 26
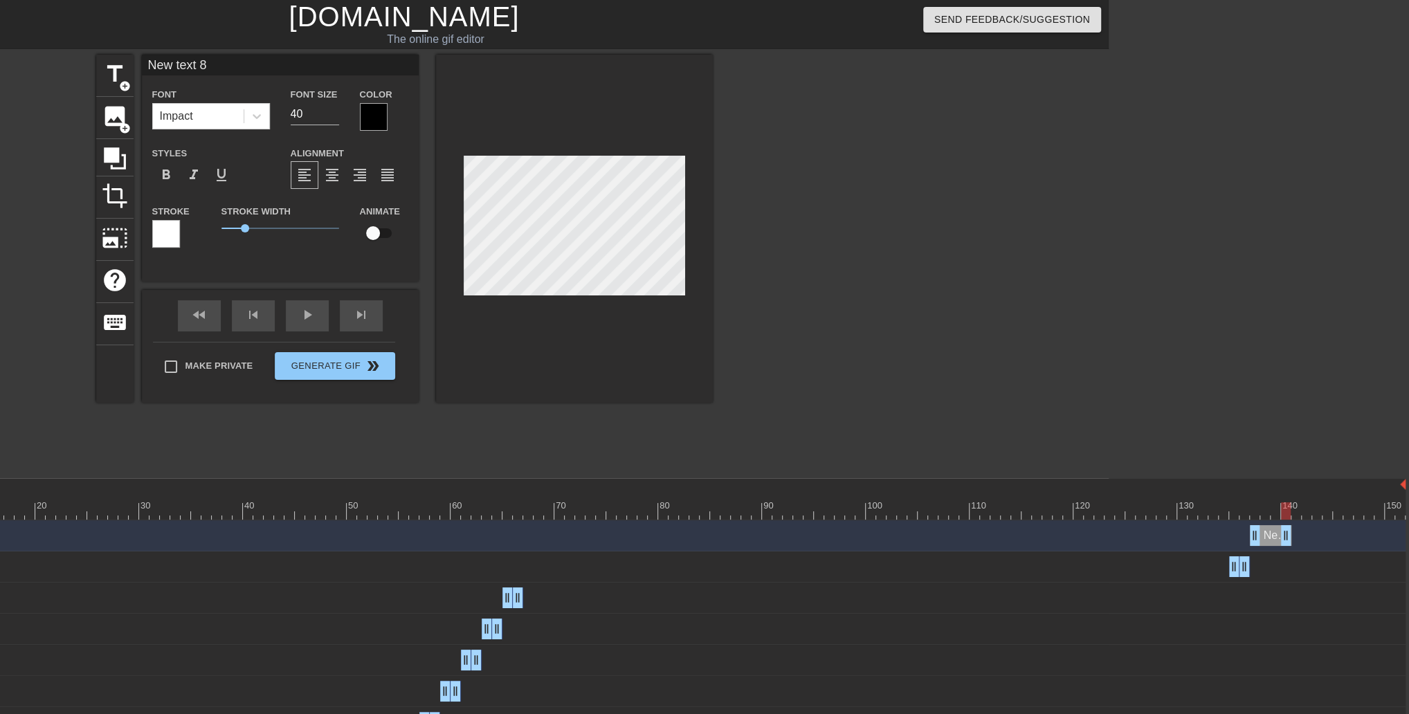
type input "70"
drag, startPoint x: 1399, startPoint y: 543, endPoint x: 1268, endPoint y: 530, distance: 131.5
click at [111, 71] on span "title" at bounding box center [115, 74] width 26 height 26
type input "New text 9"
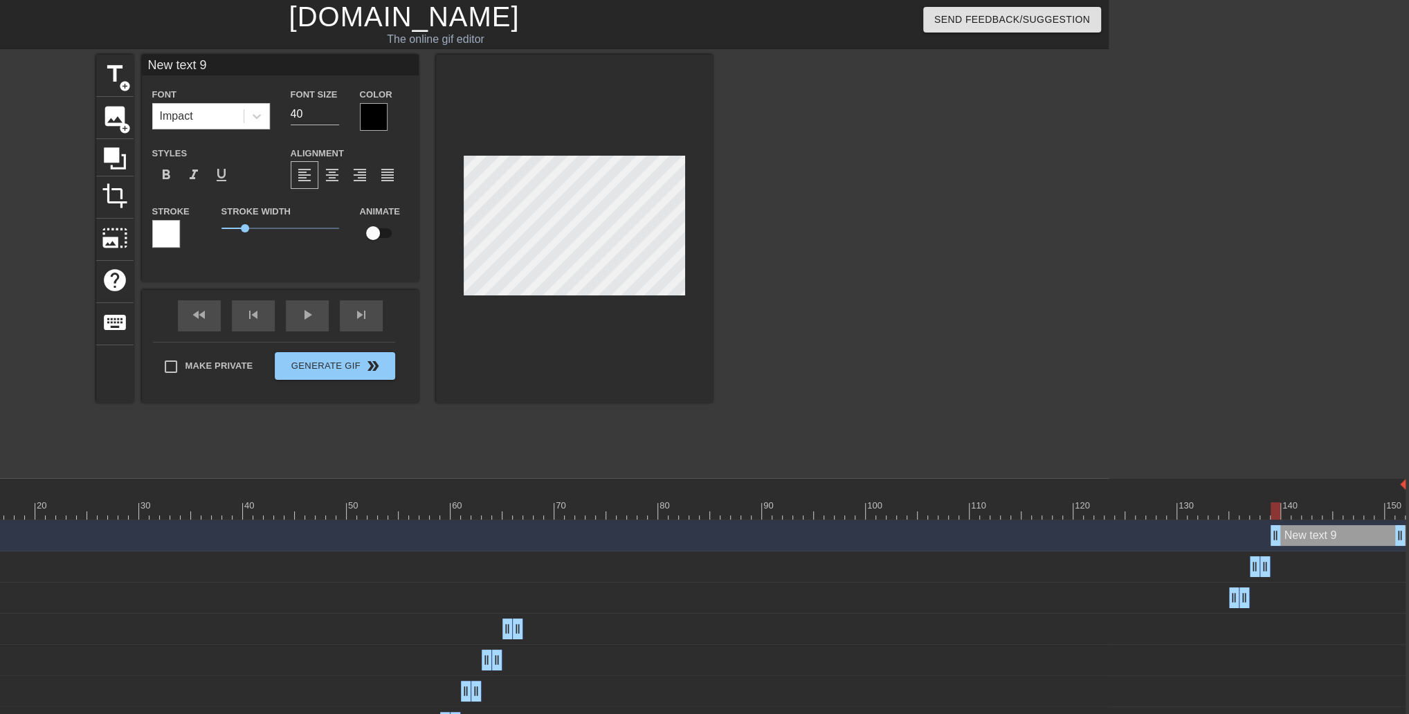
drag, startPoint x: 1260, startPoint y: 536, endPoint x: 1271, endPoint y: 538, distance: 10.7
type input "60"
drag, startPoint x: 1399, startPoint y: 540, endPoint x: 1289, endPoint y: 540, distance: 110.0
click at [122, 81] on span "add_circle" at bounding box center [125, 86] width 12 height 12
type input "New text 10"
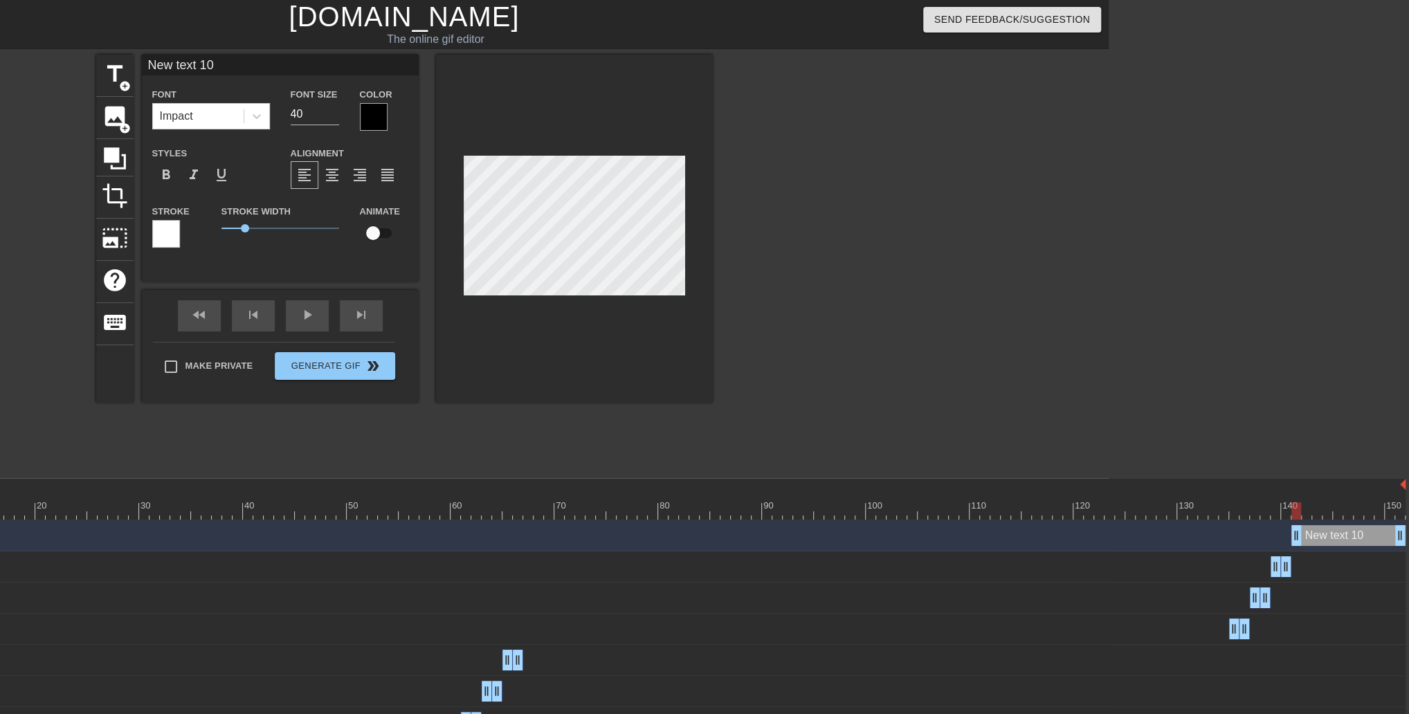
drag, startPoint x: 1284, startPoint y: 539, endPoint x: 1292, endPoint y: 538, distance: 7.7
type input "70"
drag, startPoint x: 1396, startPoint y: 538, endPoint x: 1305, endPoint y: 534, distance: 91.4
click at [122, 69] on span "title" at bounding box center [115, 74] width 26 height 26
type input "New text 11"
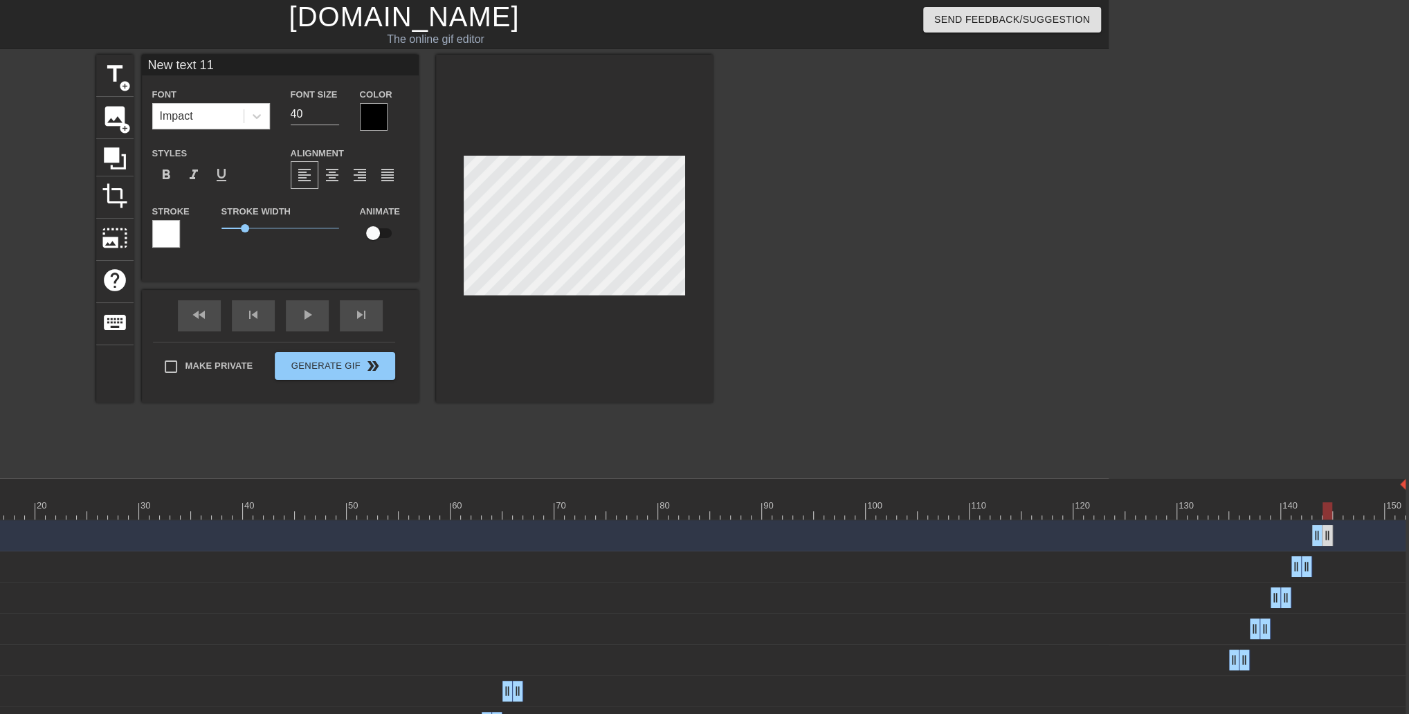
drag, startPoint x: 1401, startPoint y: 541, endPoint x: 1332, endPoint y: 541, distance: 69.9
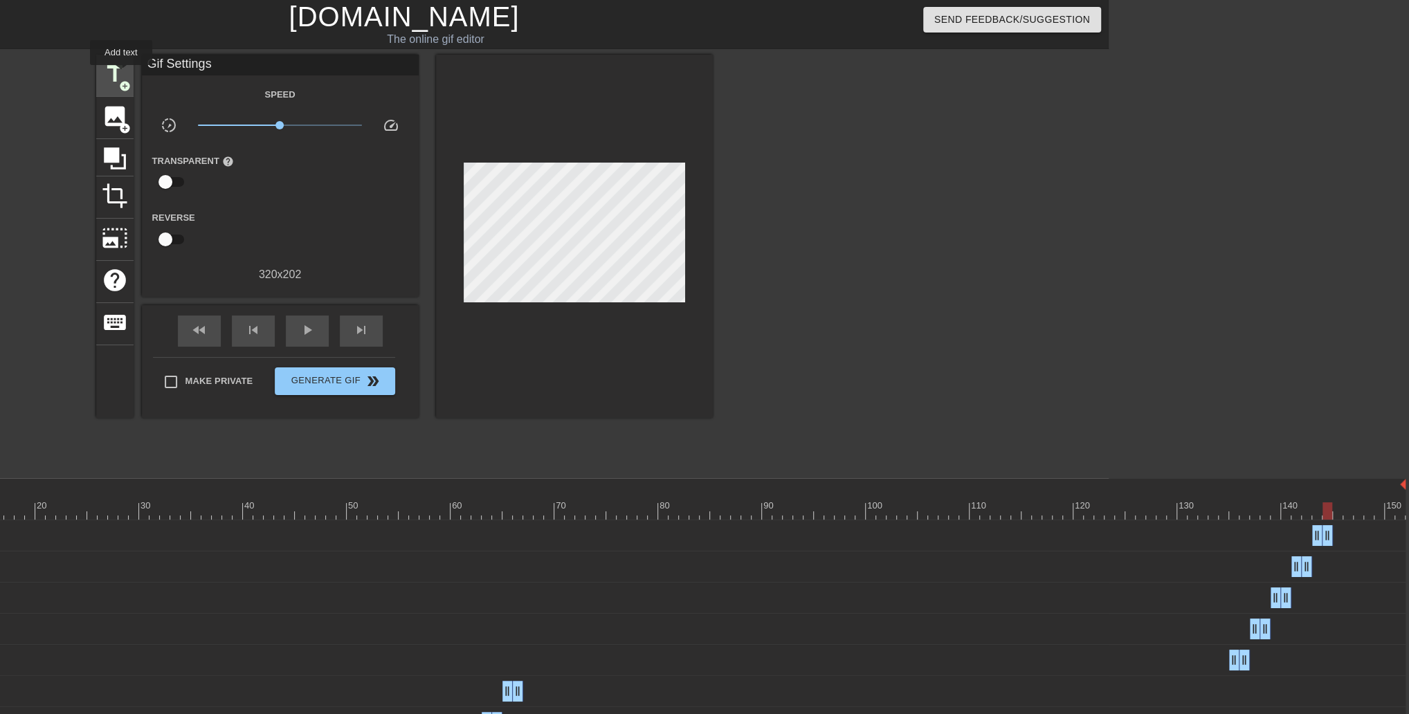
click at [117, 73] on span "title" at bounding box center [115, 74] width 26 height 26
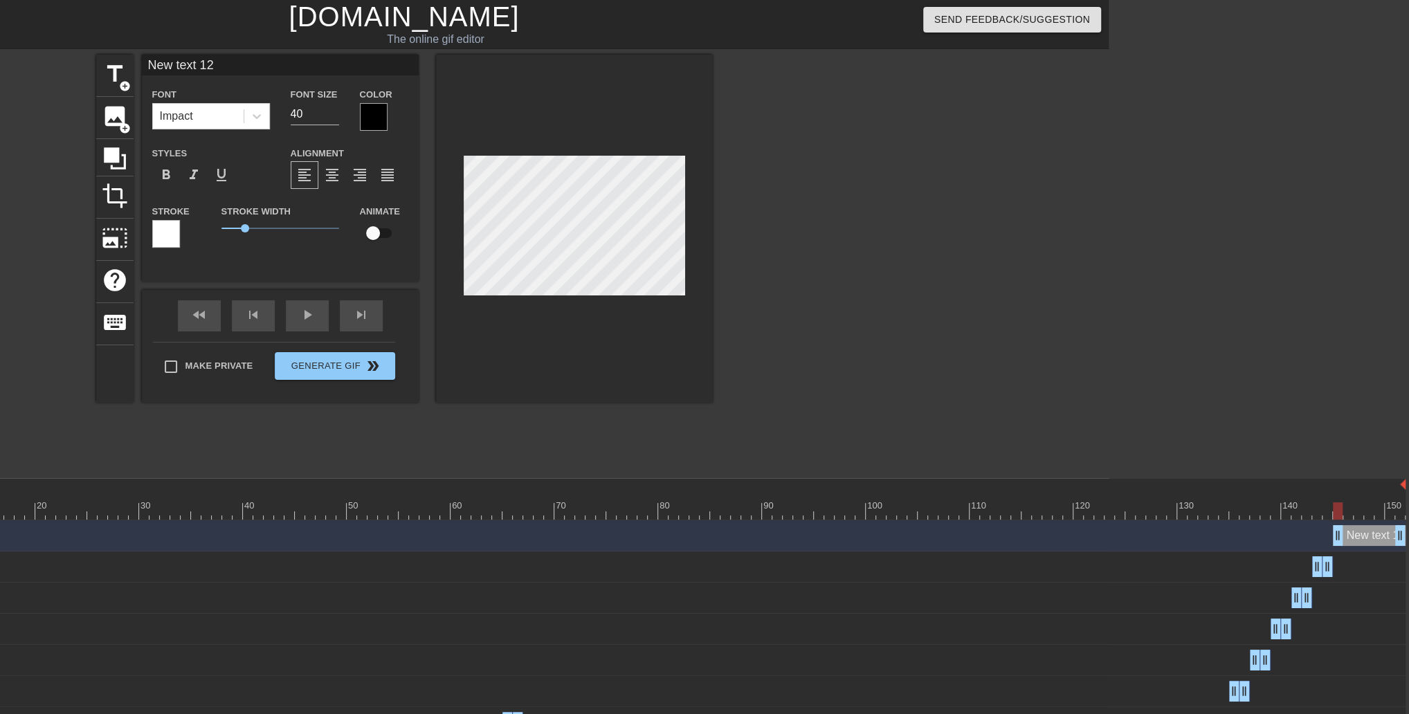
drag, startPoint x: 1331, startPoint y: 543, endPoint x: 1338, endPoint y: 542, distance: 7.6
type input "60"
drag, startPoint x: 1398, startPoint y: 538, endPoint x: 1351, endPoint y: 535, distance: 47.1
click at [109, 70] on span "title" at bounding box center [115, 74] width 26 height 26
type input "New text 13"
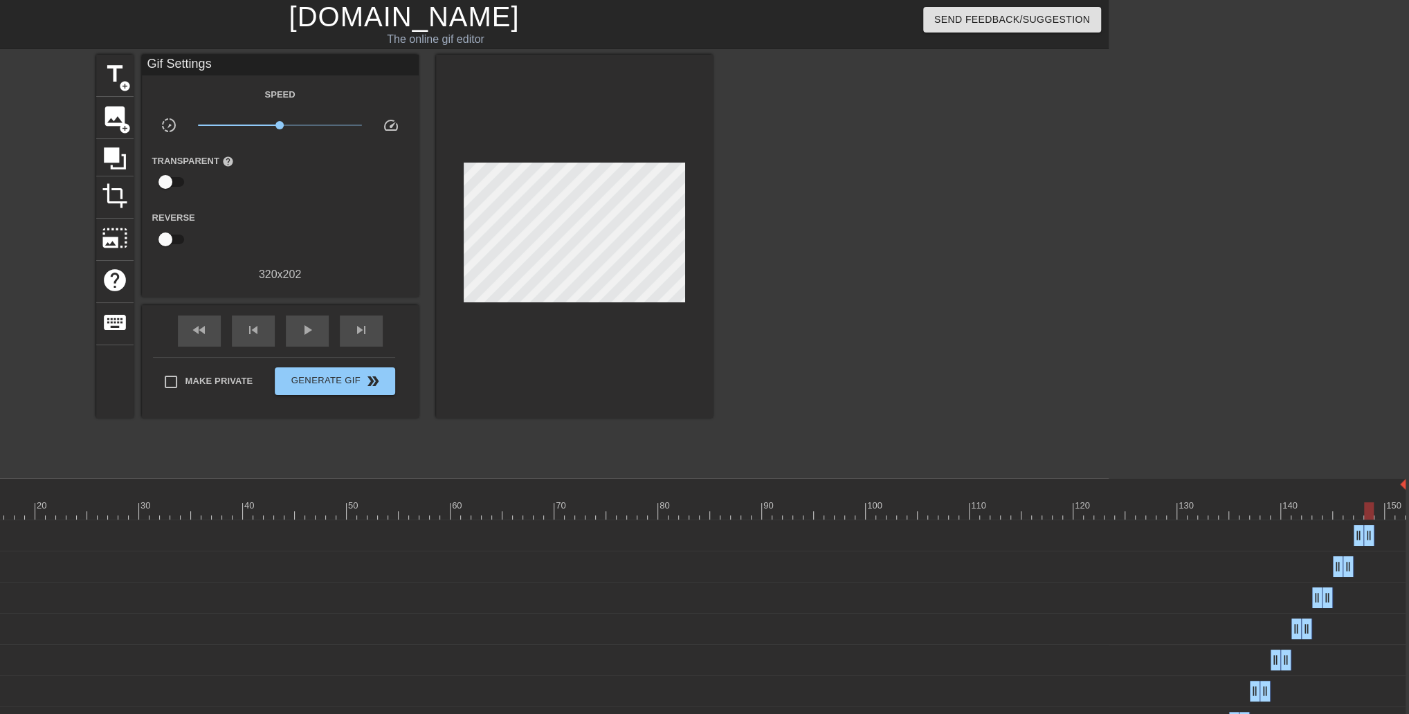
drag, startPoint x: 1398, startPoint y: 538, endPoint x: 1370, endPoint y: 538, distance: 27.7
click at [119, 72] on span "title" at bounding box center [115, 74] width 26 height 26
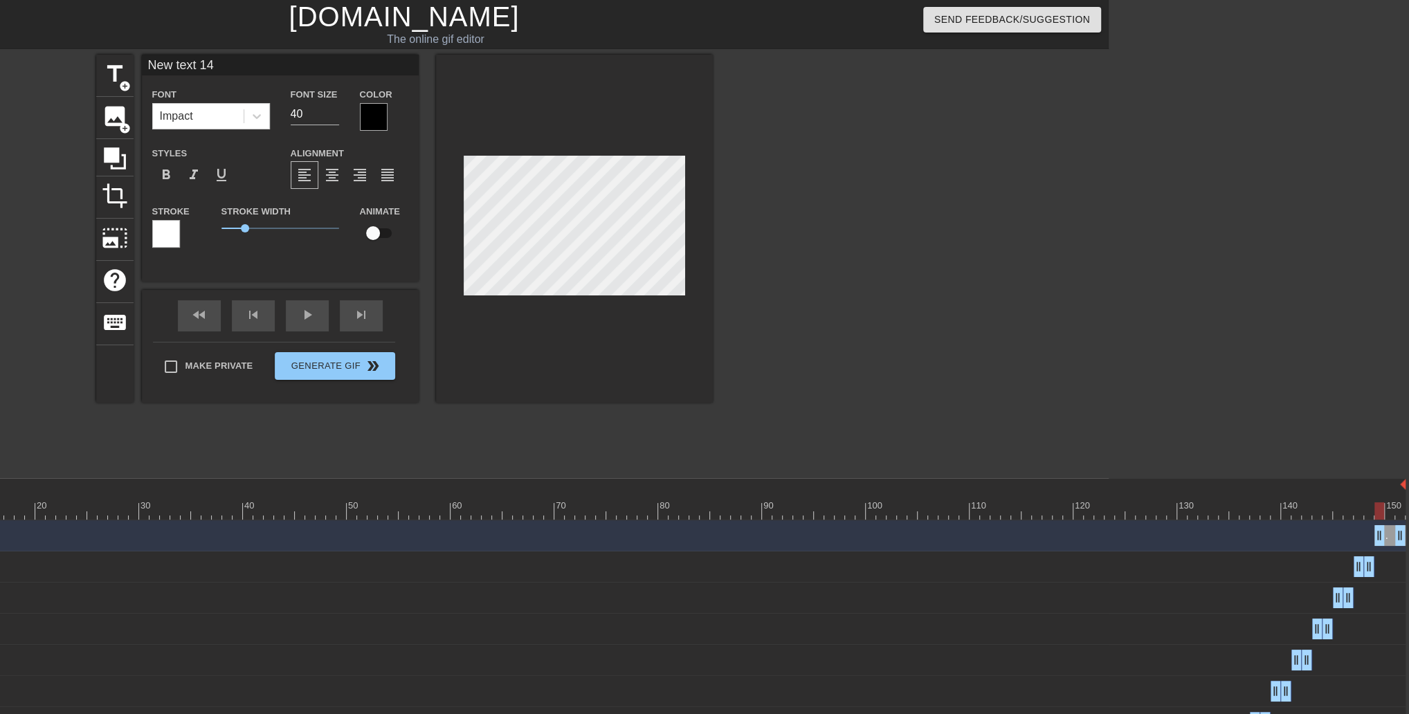
drag, startPoint x: 1368, startPoint y: 540, endPoint x: 1377, endPoint y: 542, distance: 9.2
type input "70"
drag, startPoint x: 1399, startPoint y: 538, endPoint x: 1392, endPoint y: 538, distance: 7.6
click at [120, 80] on span "add_circle" at bounding box center [125, 86] width 12 height 12
type input "New text 15"
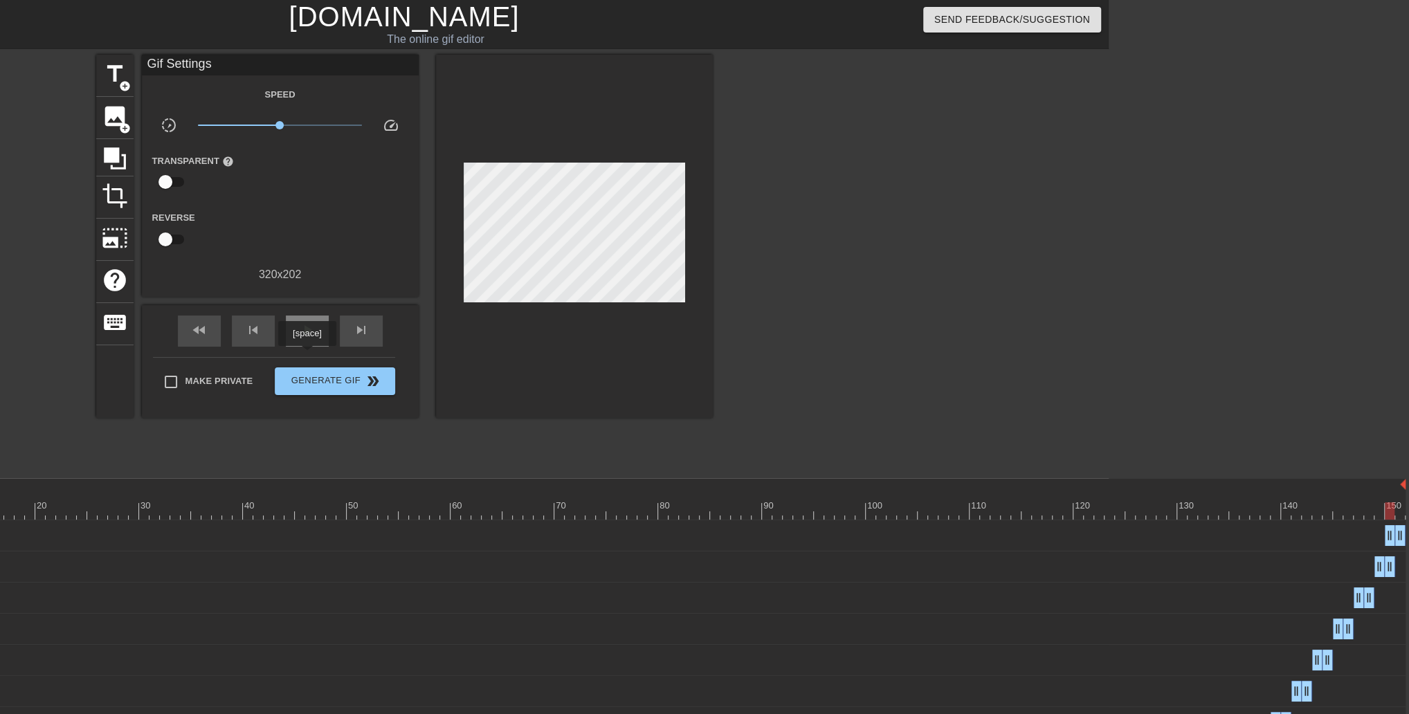
click at [307, 338] on span "play_arrow" at bounding box center [307, 330] width 17 height 17
type input "70"
